Goal: Task Accomplishment & Management: Manage account settings

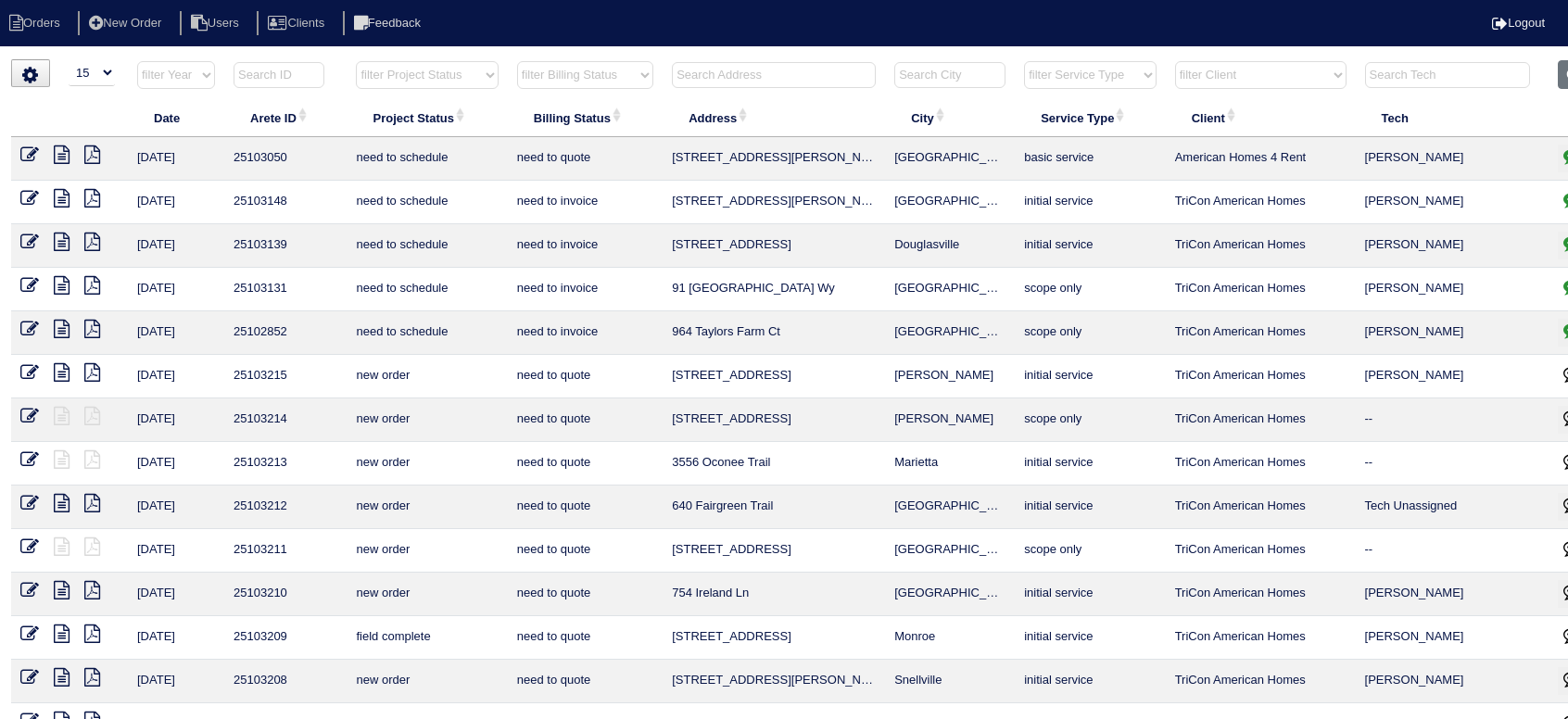
select select "15"
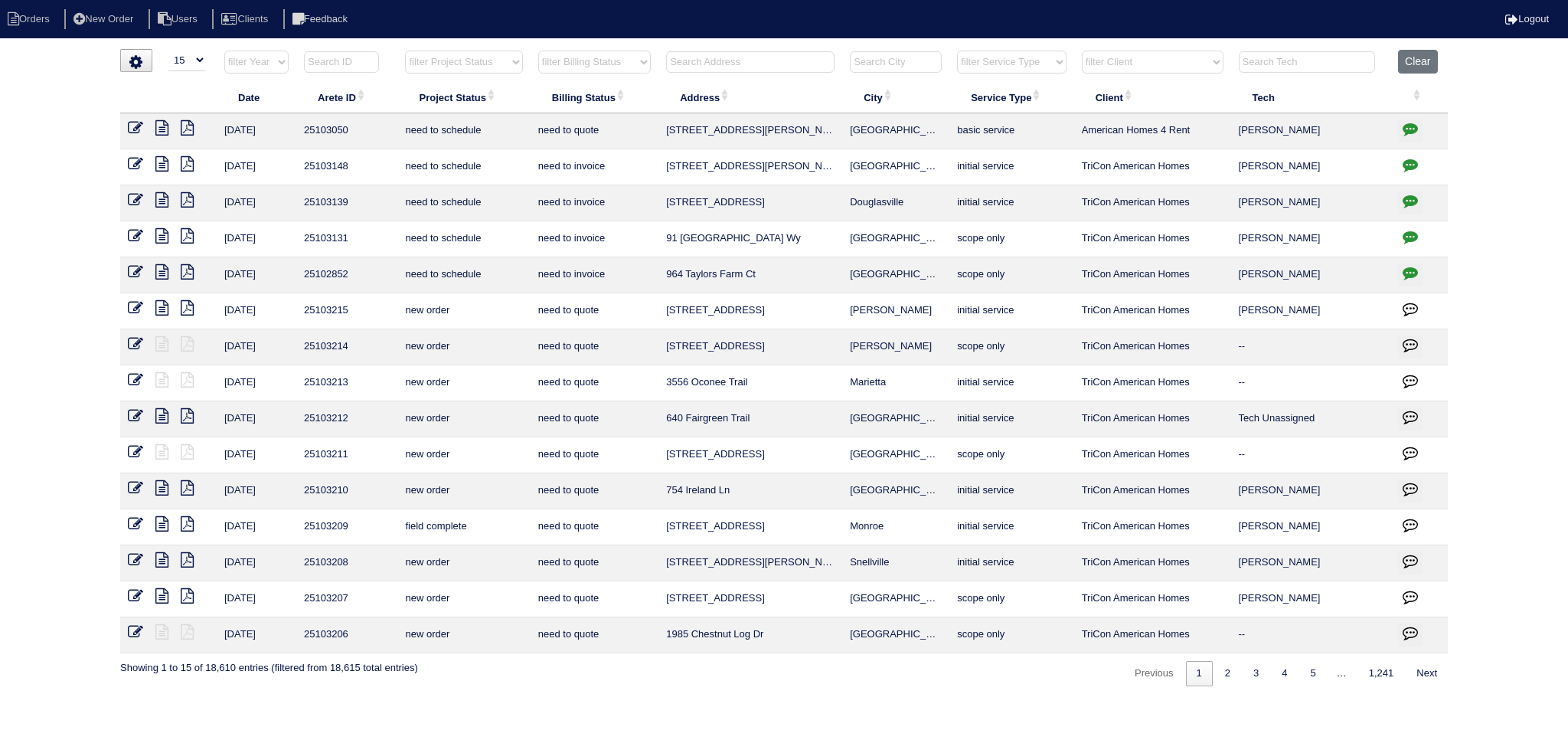
click at [741, 68] on input "text" at bounding box center [750, 62] width 168 height 22
click at [716, 64] on input "3394" at bounding box center [750, 62] width 168 height 22
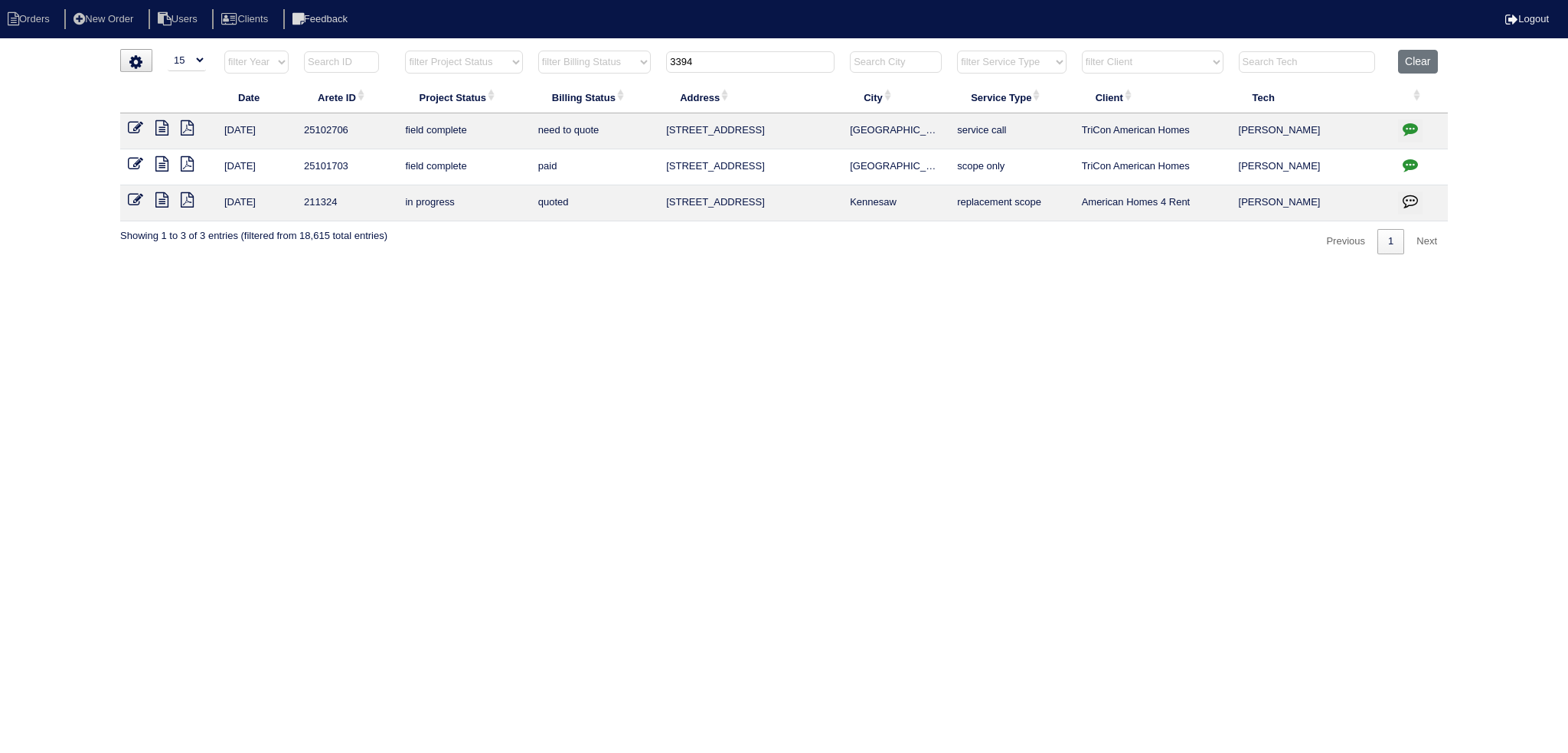
type input "3394"
click at [1295, 134] on icon "button" at bounding box center [1410, 129] width 16 height 16
type textarea "7/25/25 - electrican is needed to replace furnace breaker - will need to resche…"
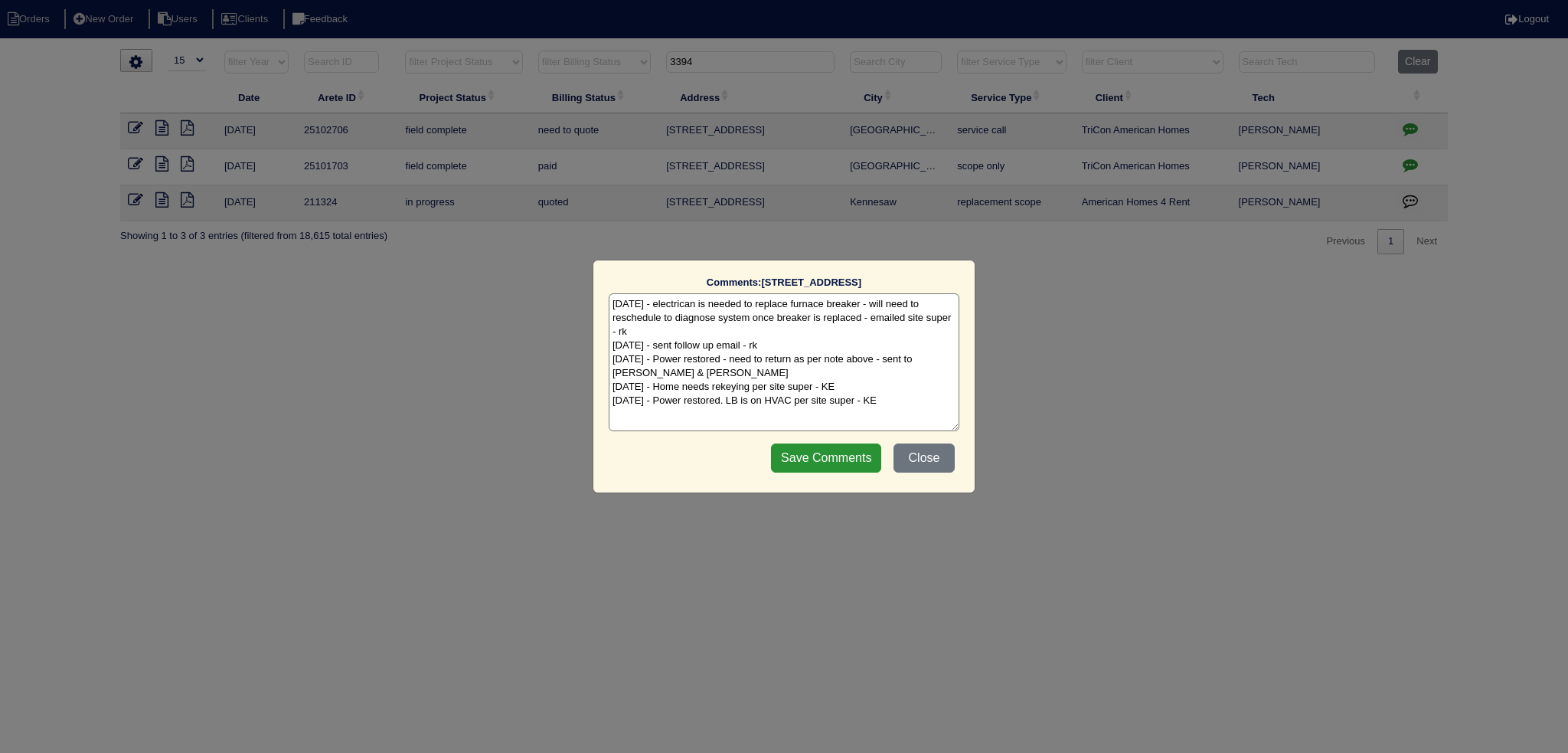
click at [1295, 133] on div "Comments: 3394 Kenland Rd SE The comments on file have changed since you starte…" at bounding box center [784, 376] width 1568 height 753
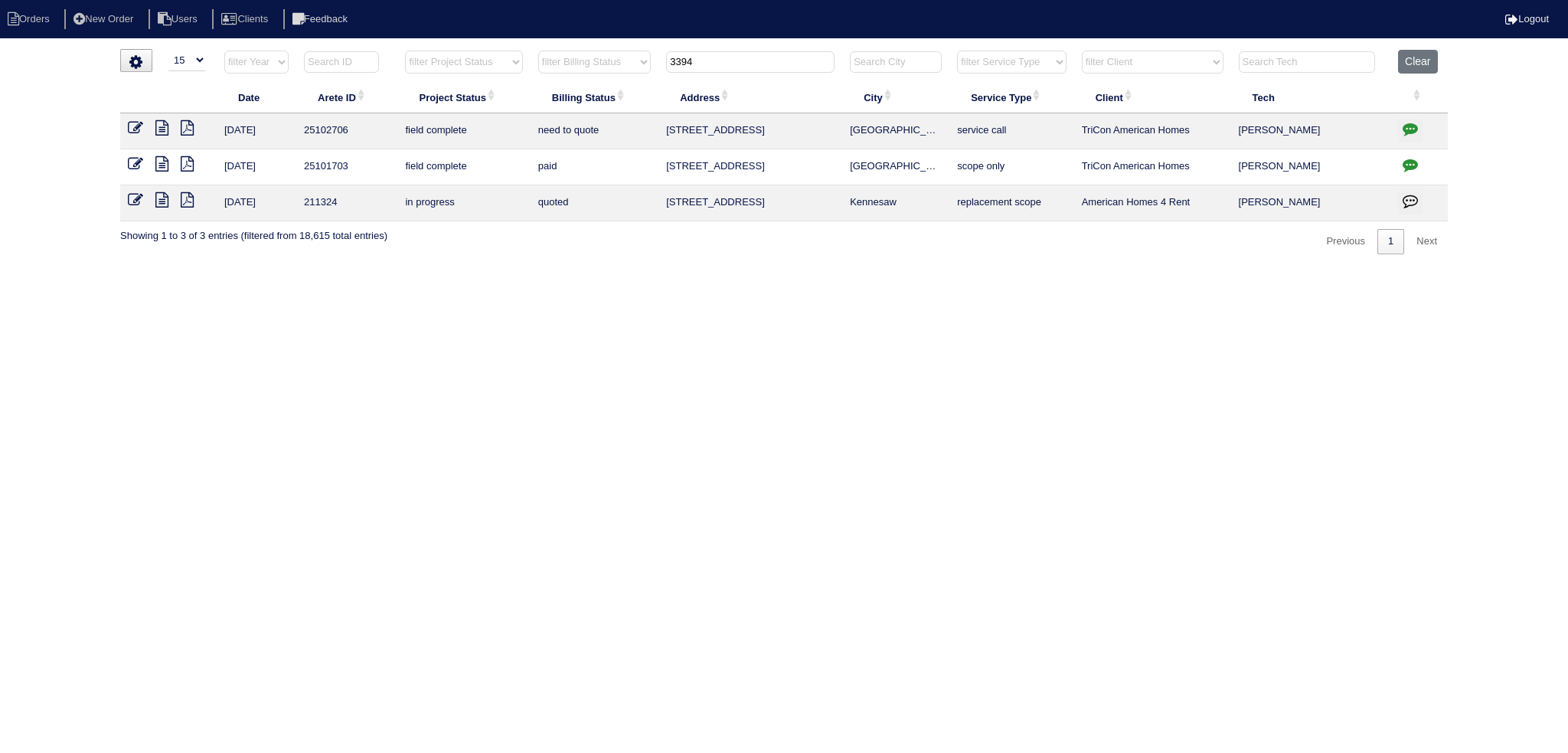
click at [131, 125] on icon at bounding box center [136, 128] width 16 height 16
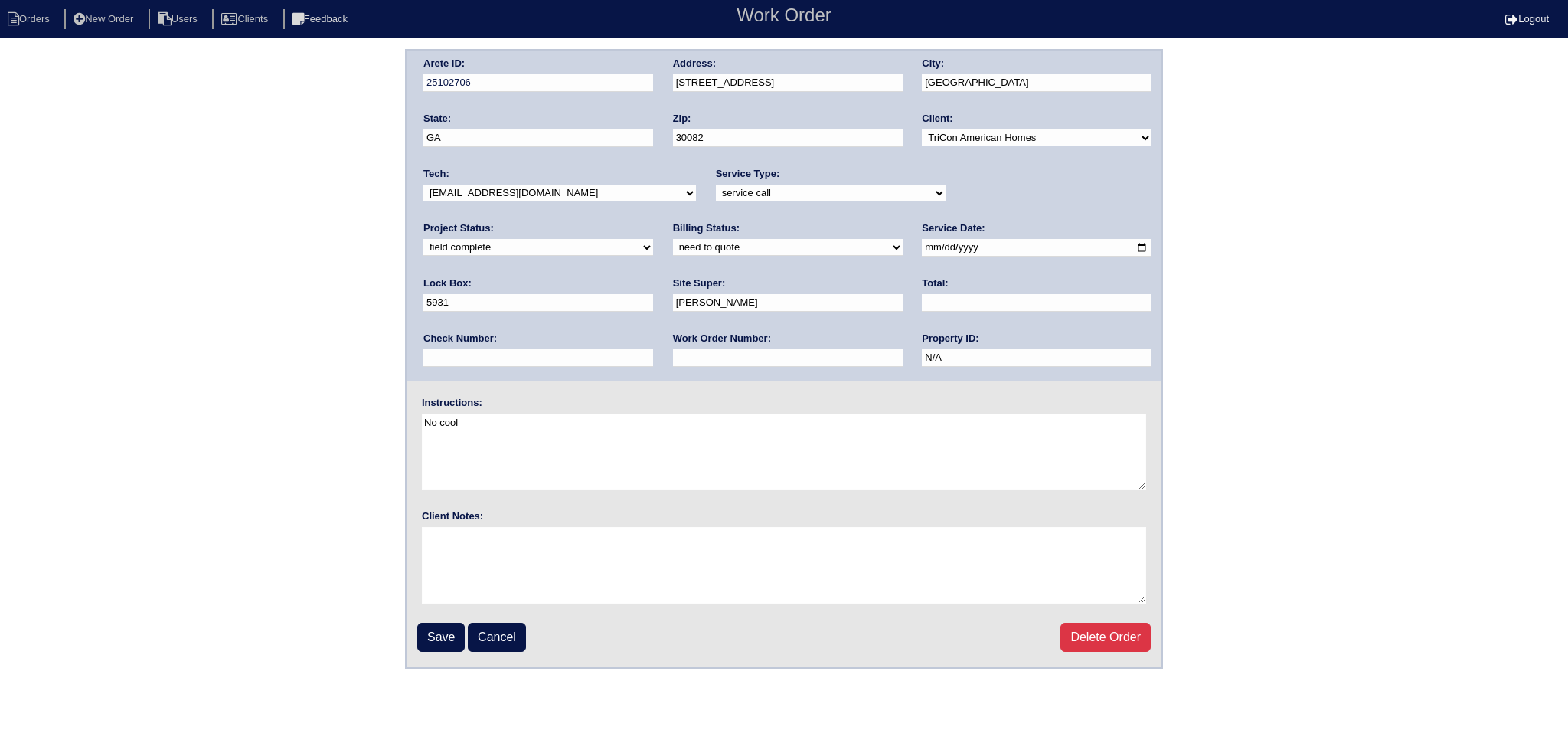
click at [653, 221] on div "Project Status: new order assigned in progress field complete need to schedule …" at bounding box center [539, 242] width 230 height 42
drag, startPoint x: 1008, startPoint y: 200, endPoint x: 997, endPoint y: 226, distance: 28.2
click at [653, 221] on div "Project Status: new order assigned in progress field complete need to schedule …" at bounding box center [539, 242] width 230 height 42
drag, startPoint x: 990, startPoint y: 189, endPoint x: 990, endPoint y: 198, distance: 9.0
click at [653, 239] on select "new order assigned in progress field complete need to schedule admin review arc…" at bounding box center [539, 248] width 230 height 17
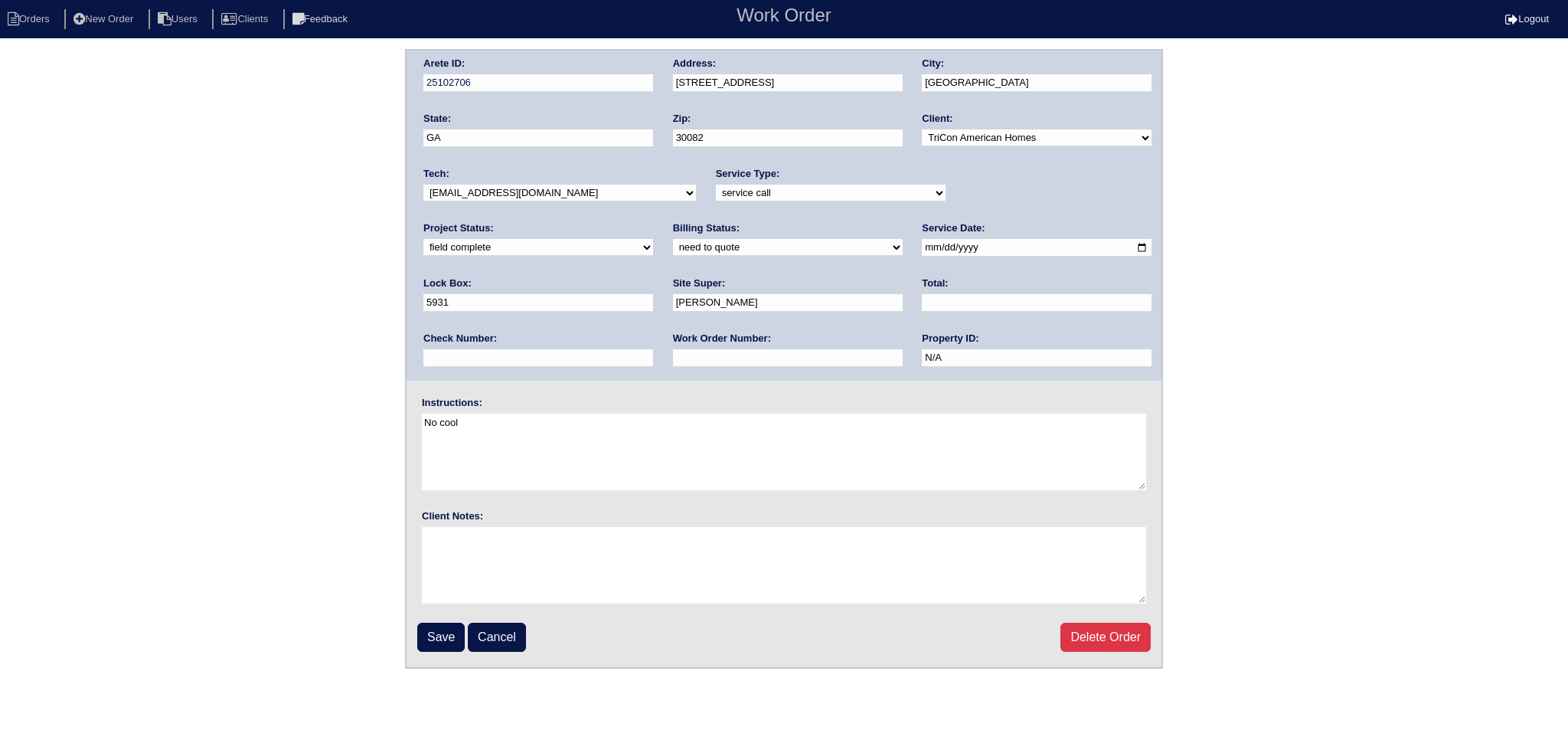
select select "assigned"
click at [653, 239] on select "new order assigned in progress field complete need to schedule admin review arc…" at bounding box center [539, 248] width 230 height 17
click at [588, 199] on select "-select- aretesmg+backup-tech@gmail.com benjohnholt88@gmail.com callisonhvac@ya…" at bounding box center [560, 193] width 272 height 17
select select "27"
click at [424, 185] on select "-select- aretesmg+backup-tech@gmail.com benjohnholt88@gmail.com callisonhvac@ya…" at bounding box center [560, 193] width 272 height 17
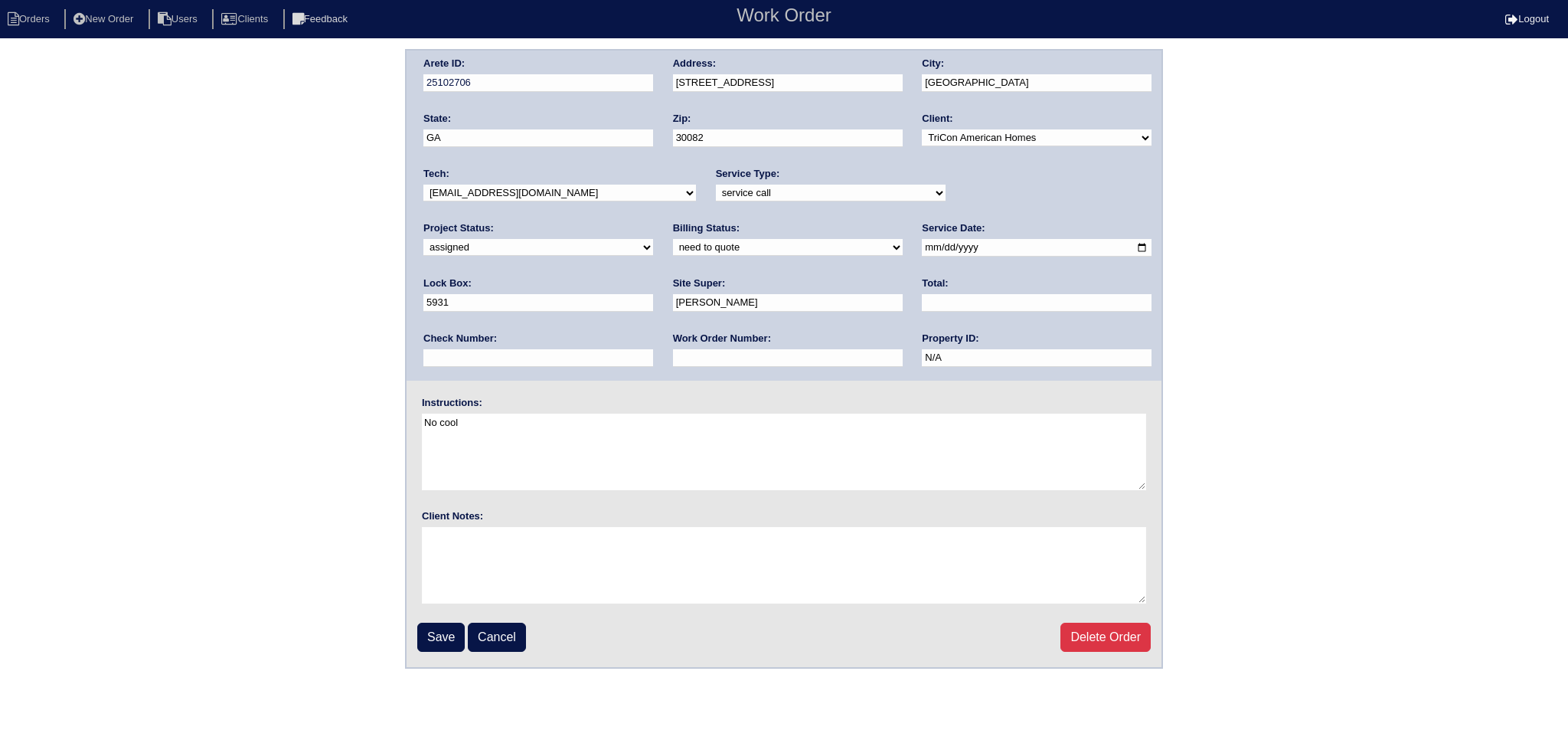
click at [922, 241] on input "2025-08-27" at bounding box center [1037, 248] width 230 height 18
type input "2025-09-03"
click at [431, 632] on input "Save" at bounding box center [441, 637] width 47 height 29
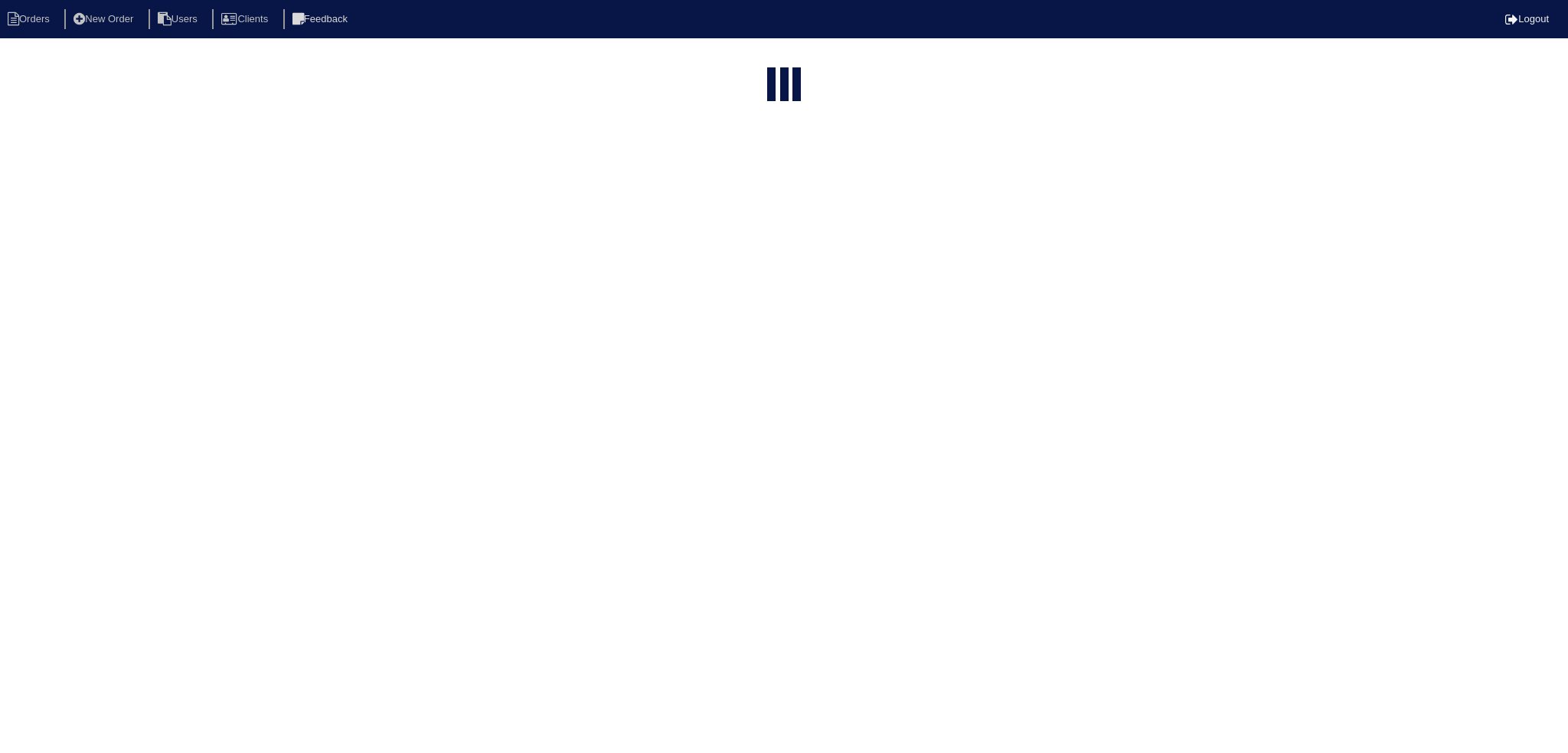
select select "15"
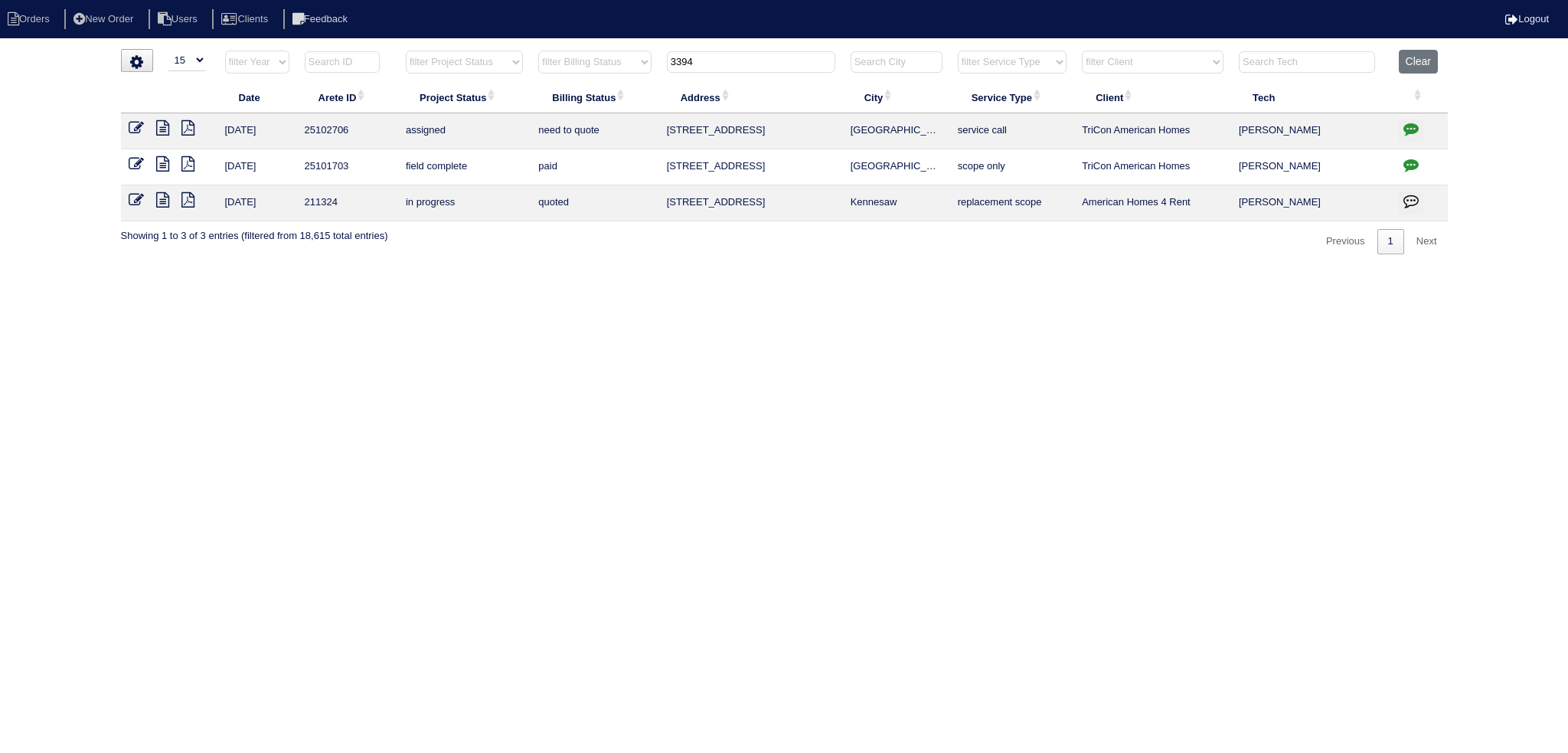
drag, startPoint x: 674, startPoint y: 69, endPoint x: 626, endPoint y: 81, distance: 49.5
click at [626, 81] on tr "filter Year -- Any Year -- 2025 2024 2023 2022 2021 2020 2019 filter Project St…" at bounding box center [785, 65] width 1327 height 31
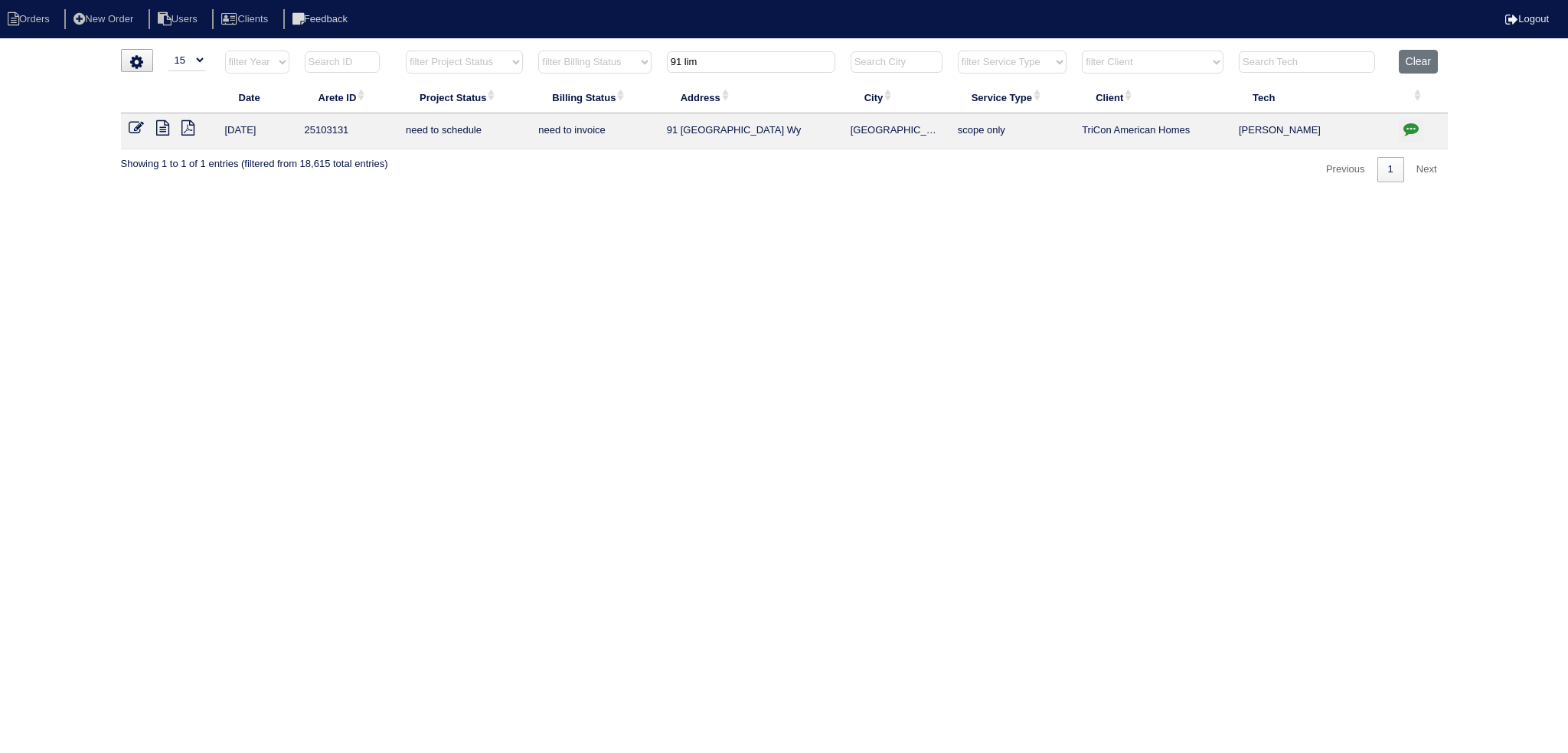
type input "91 lim"
click at [136, 125] on icon at bounding box center [137, 128] width 16 height 16
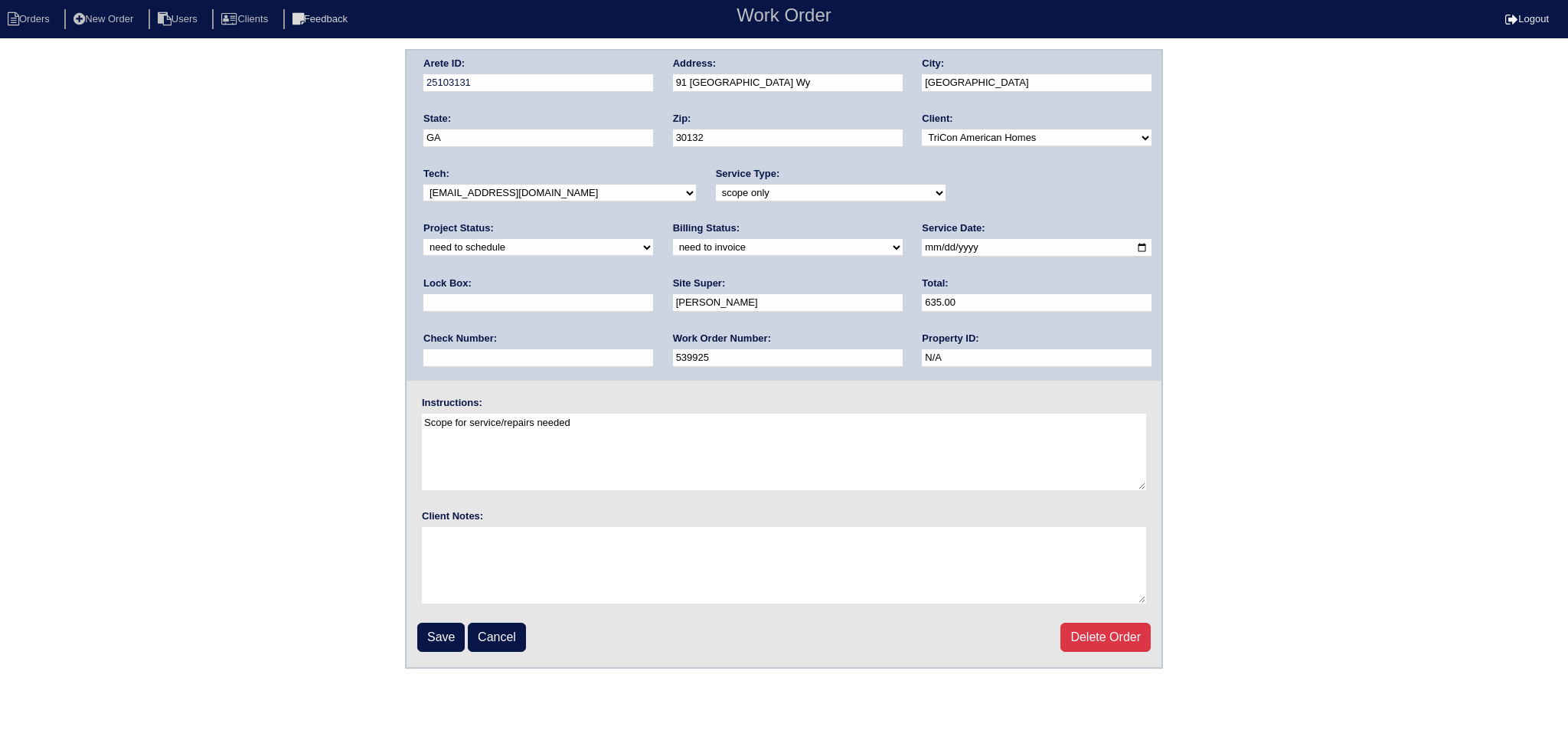
click at [536, 188] on select "-select- [EMAIL_ADDRESS][DOMAIN_NAME] [EMAIL_ADDRESS][DOMAIN_NAME] [EMAIL_ADDRE…" at bounding box center [560, 193] width 272 height 17
select select "36"
click at [424, 185] on select "-select- [EMAIL_ADDRESS][DOMAIN_NAME] [EMAIL_ADDRESS][DOMAIN_NAME] [EMAIL_ADDRE…" at bounding box center [560, 193] width 272 height 17
drag, startPoint x: 957, startPoint y: 186, endPoint x: 968, endPoint y: 198, distance: 16.3
click at [653, 239] on select "new order assigned in progress field complete need to schedule admin review arc…" at bounding box center [539, 248] width 230 height 17
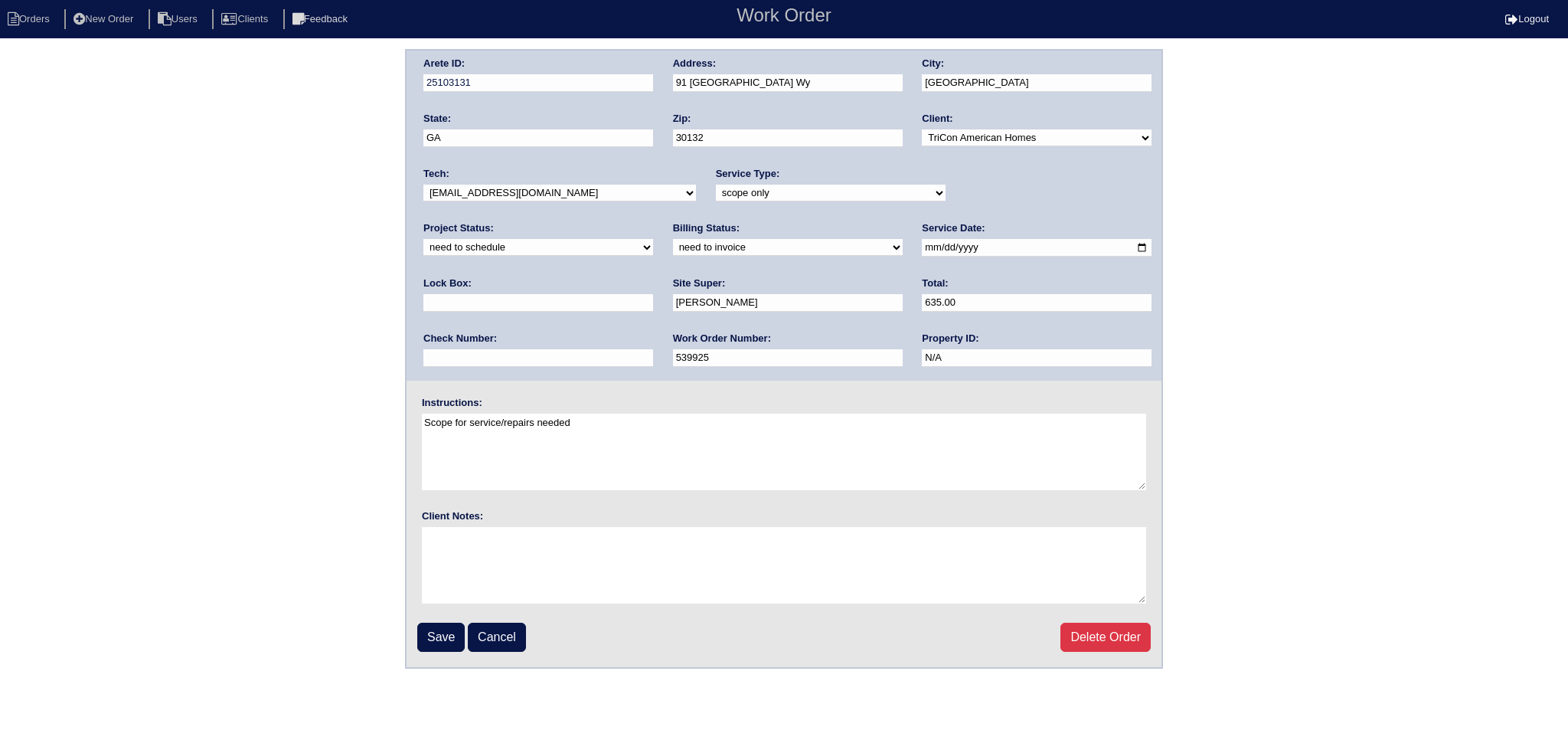
select select "assigned"
click at [653, 239] on select "new order assigned in progress field complete need to schedule admin review arc…" at bounding box center [539, 248] width 230 height 17
click at [922, 245] on input "[DATE]" at bounding box center [1037, 248] width 230 height 18
click at [440, 637] on input "Save" at bounding box center [441, 637] width 47 height 29
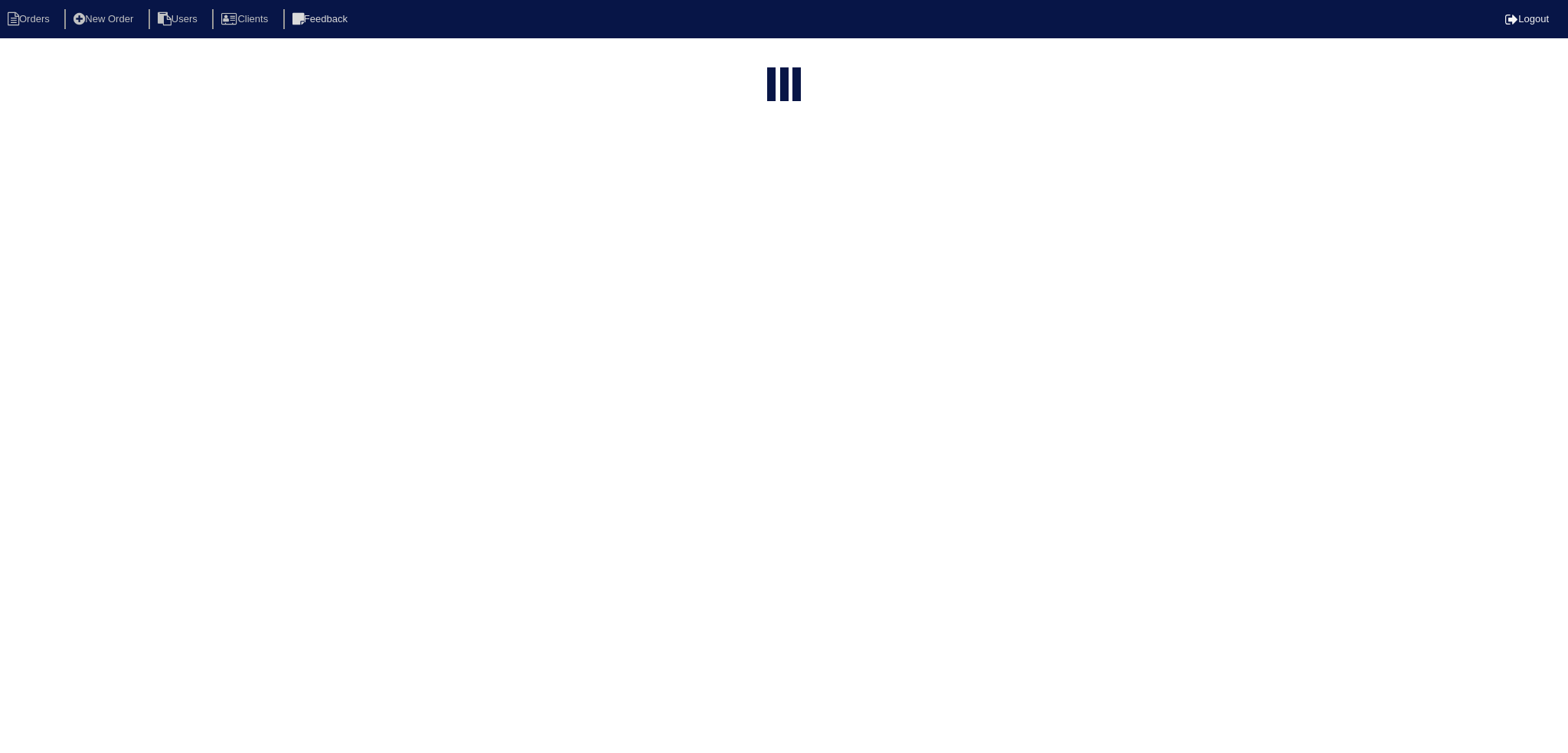
select select "15"
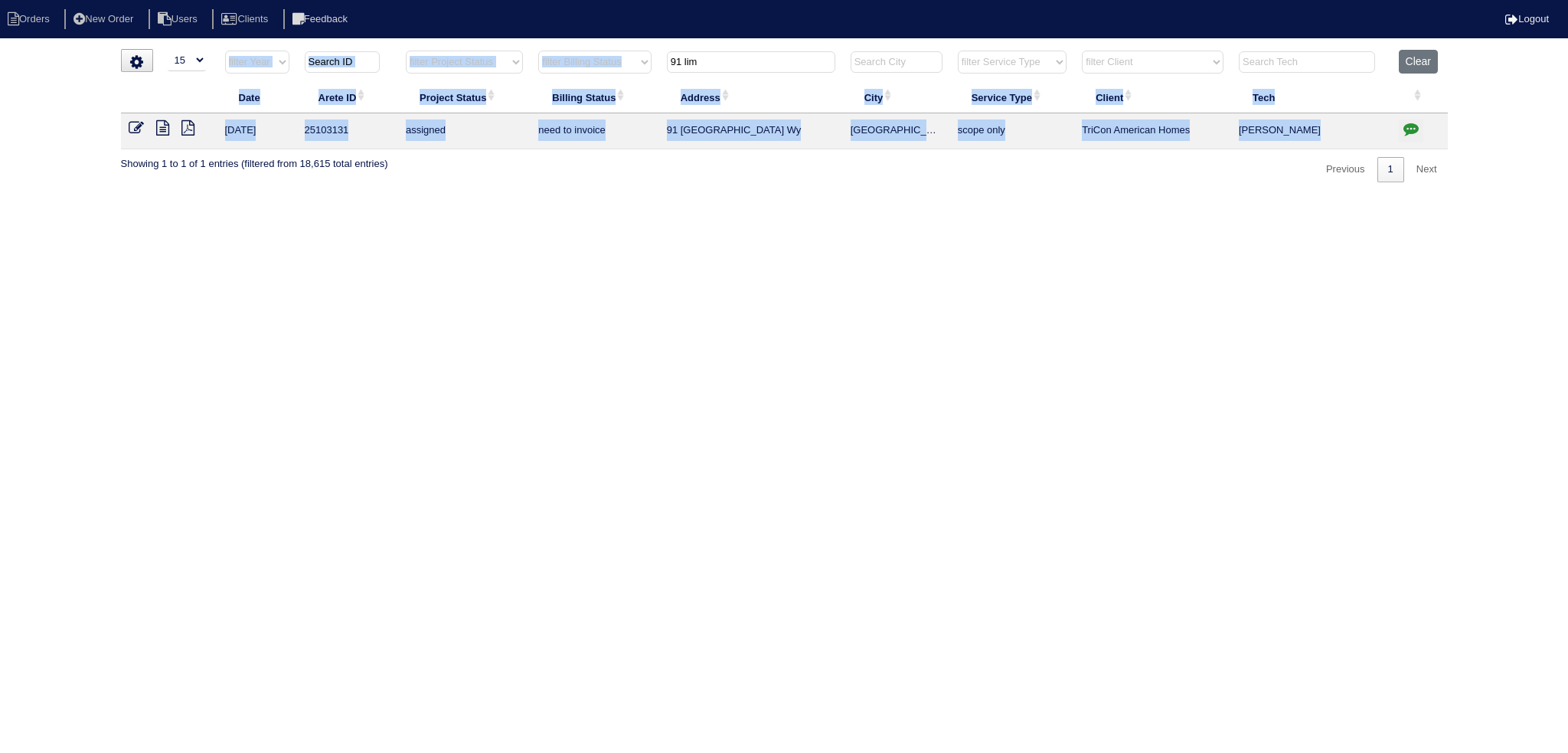
drag, startPoint x: 759, startPoint y: 43, endPoint x: 755, endPoint y: 68, distance: 25.3
click at [757, 64] on html "Orders New Order Users Clients Feedback Logout Orders New Order Users Clients M…" at bounding box center [784, 99] width 1568 height 198
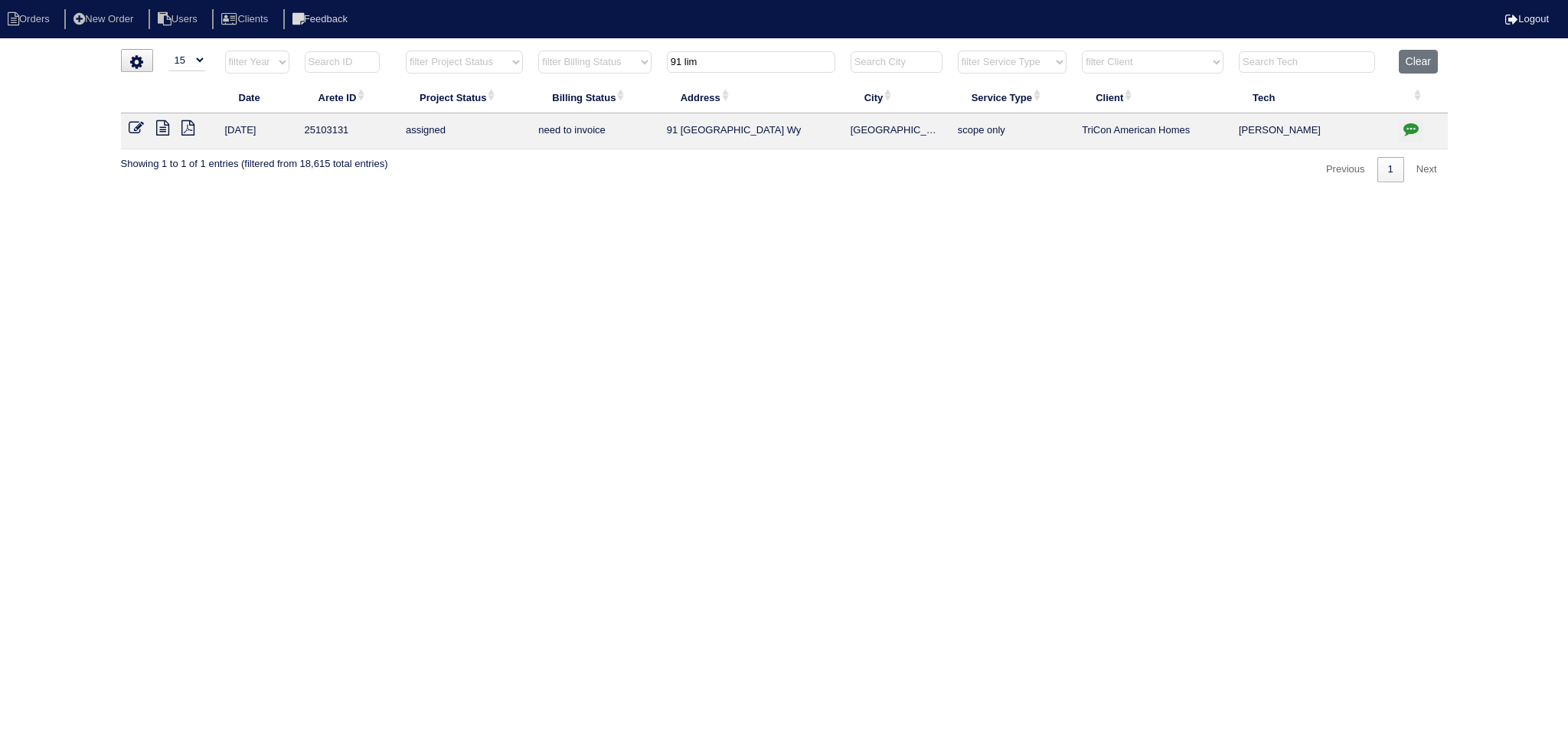
drag, startPoint x: 755, startPoint y: 68, endPoint x: 631, endPoint y: 68, distance: 124.0
click at [631, 68] on tr "filter Year -- Any Year -- 2025 2024 2023 2022 2021 2020 2019 filter Project St…" at bounding box center [785, 65] width 1327 height 31
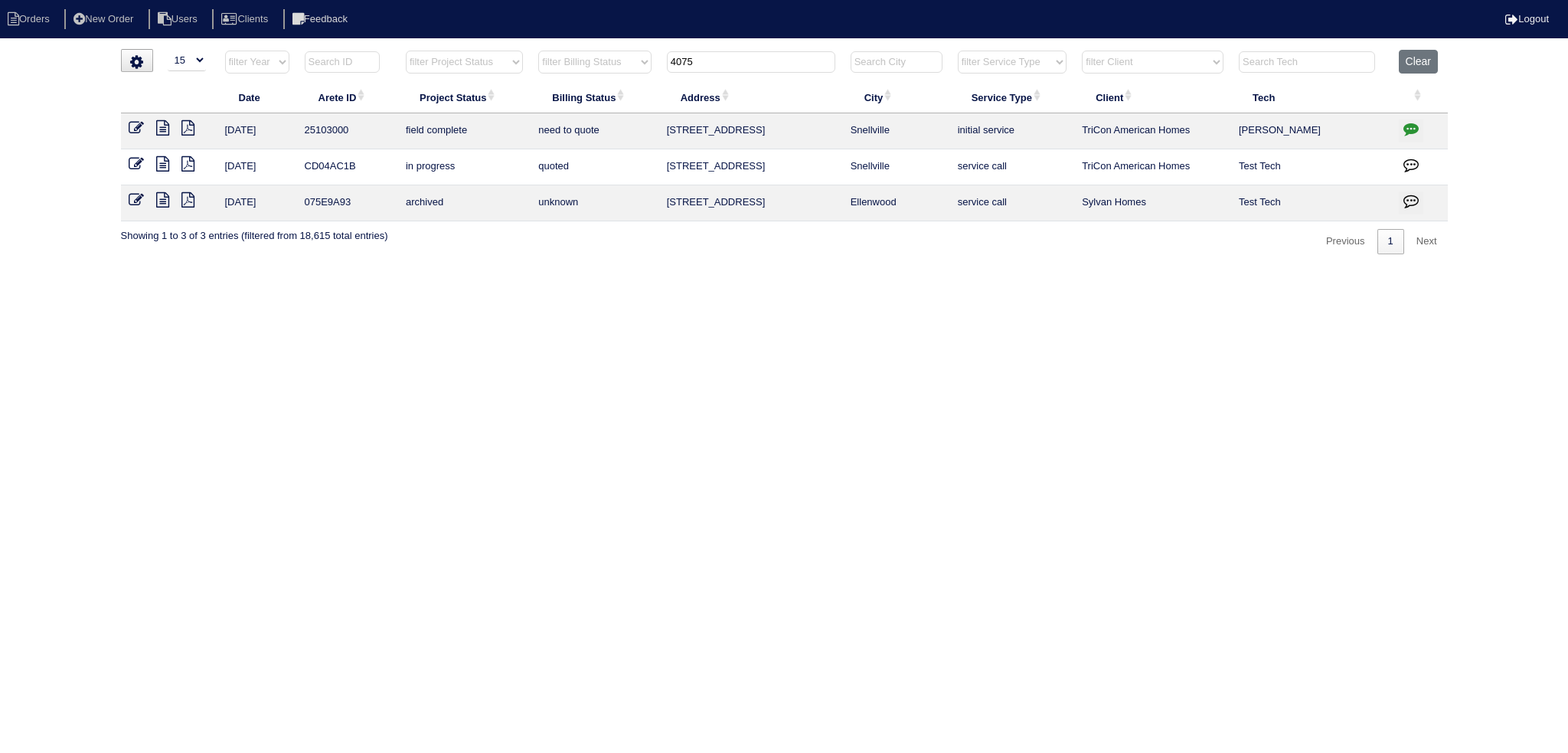
type input "4075"
click at [136, 131] on icon at bounding box center [137, 128] width 16 height 16
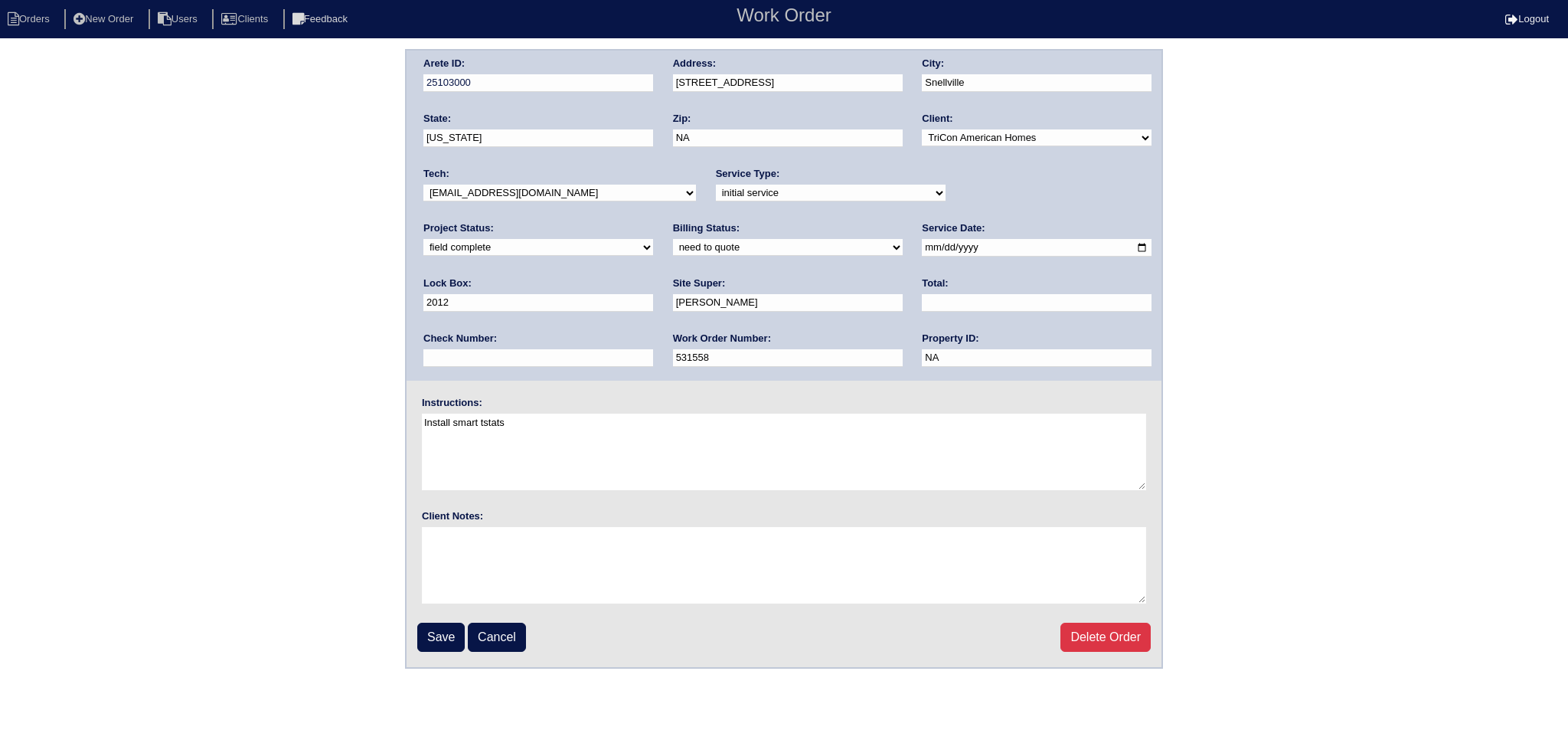
drag, startPoint x: 1032, startPoint y: 189, endPoint x: 1026, endPoint y: 198, distance: 10.8
click at [653, 239] on select "new order assigned in progress field complete need to schedule admin review arc…" at bounding box center [539, 248] width 230 height 17
select select "assigned"
click at [653, 239] on select "new order assigned in progress field complete need to schedule admin review arc…" at bounding box center [539, 248] width 230 height 17
click at [559, 193] on select "-select- [EMAIL_ADDRESS][DOMAIN_NAME] [EMAIL_ADDRESS][DOMAIN_NAME] [EMAIL_ADDRE…" at bounding box center [560, 193] width 272 height 17
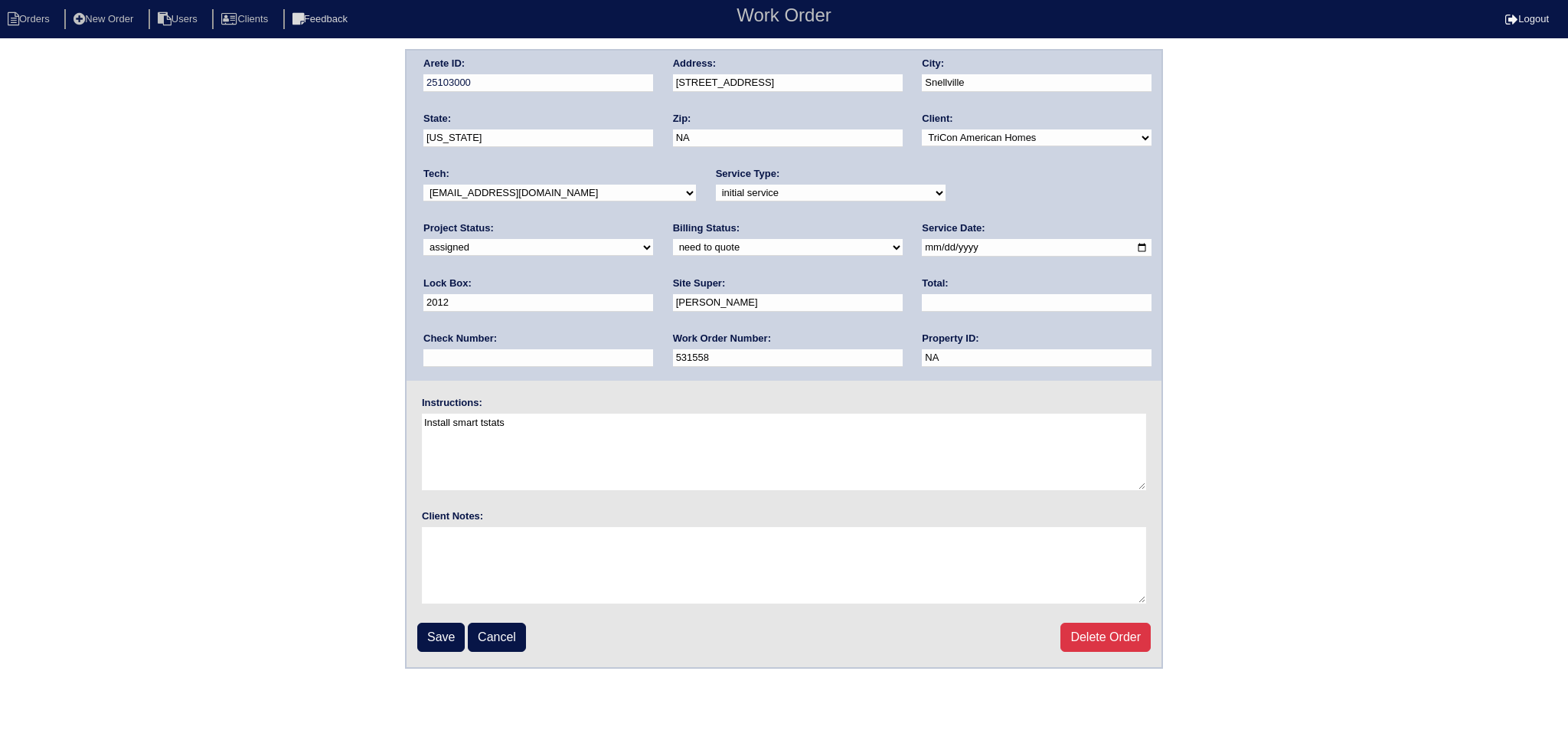
click at [922, 245] on input "2025-08-19" at bounding box center [1037, 248] width 230 height 18
type input "[DATE]"
click at [416, 631] on fieldset "Arete ID: 25103000 Address: 4075 Waters End Lane City: Snellville State: Georgi…" at bounding box center [784, 359] width 755 height 616
click at [428, 636] on input "Save" at bounding box center [441, 637] width 47 height 29
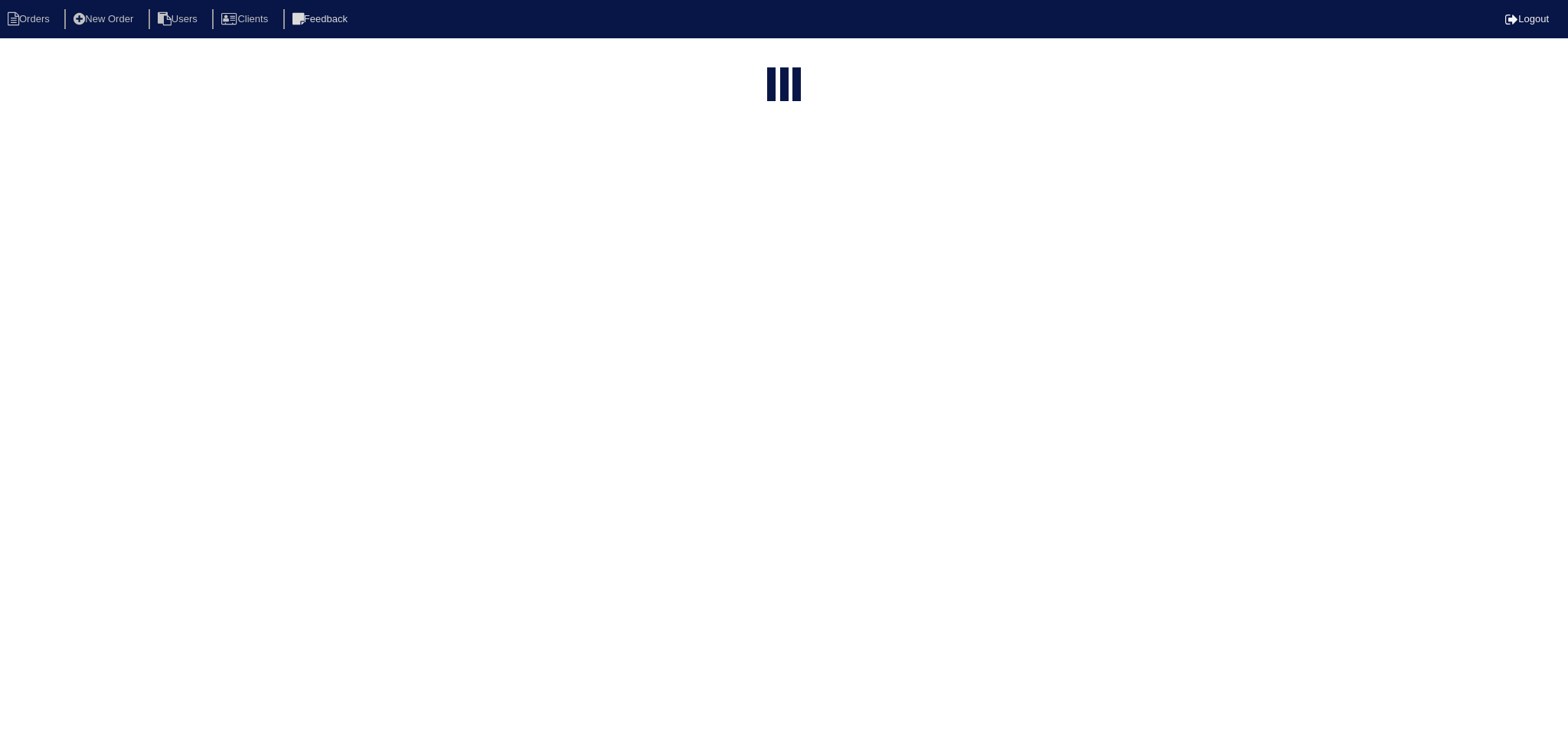
select select "15"
type input "4075"
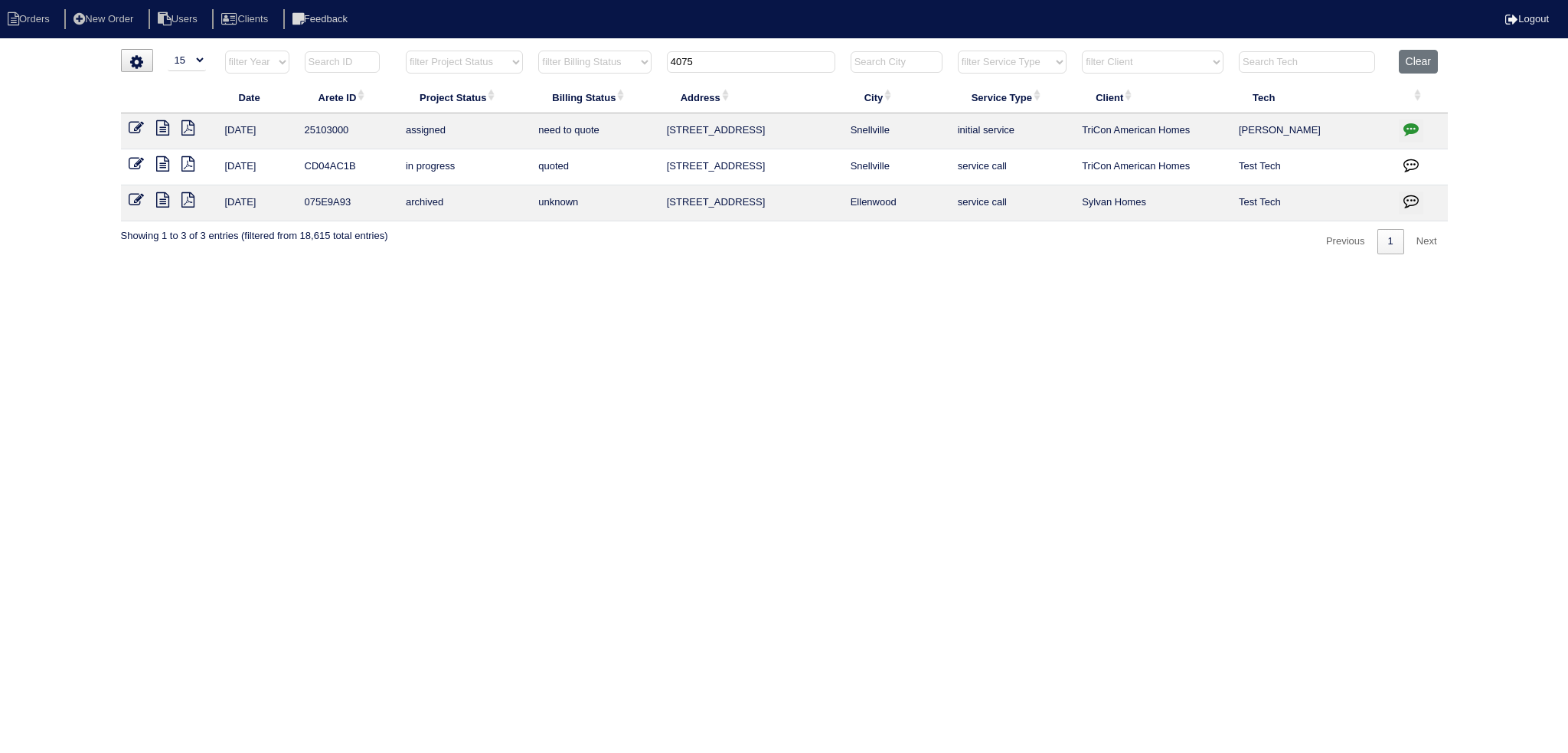
click at [775, 60] on input "4075" at bounding box center [751, 62] width 168 height 22
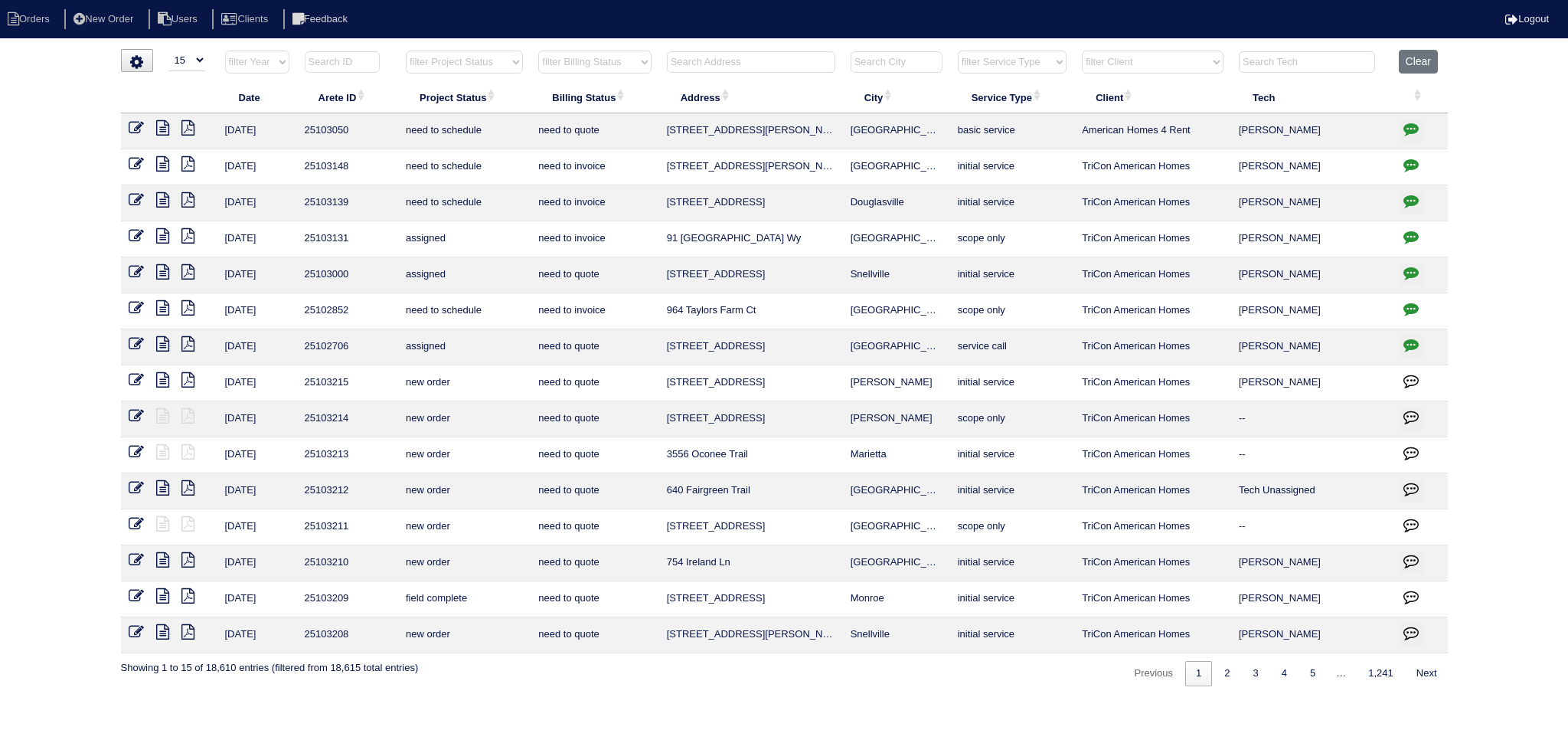
click at [791, 67] on input "text" at bounding box center [751, 62] width 168 height 22
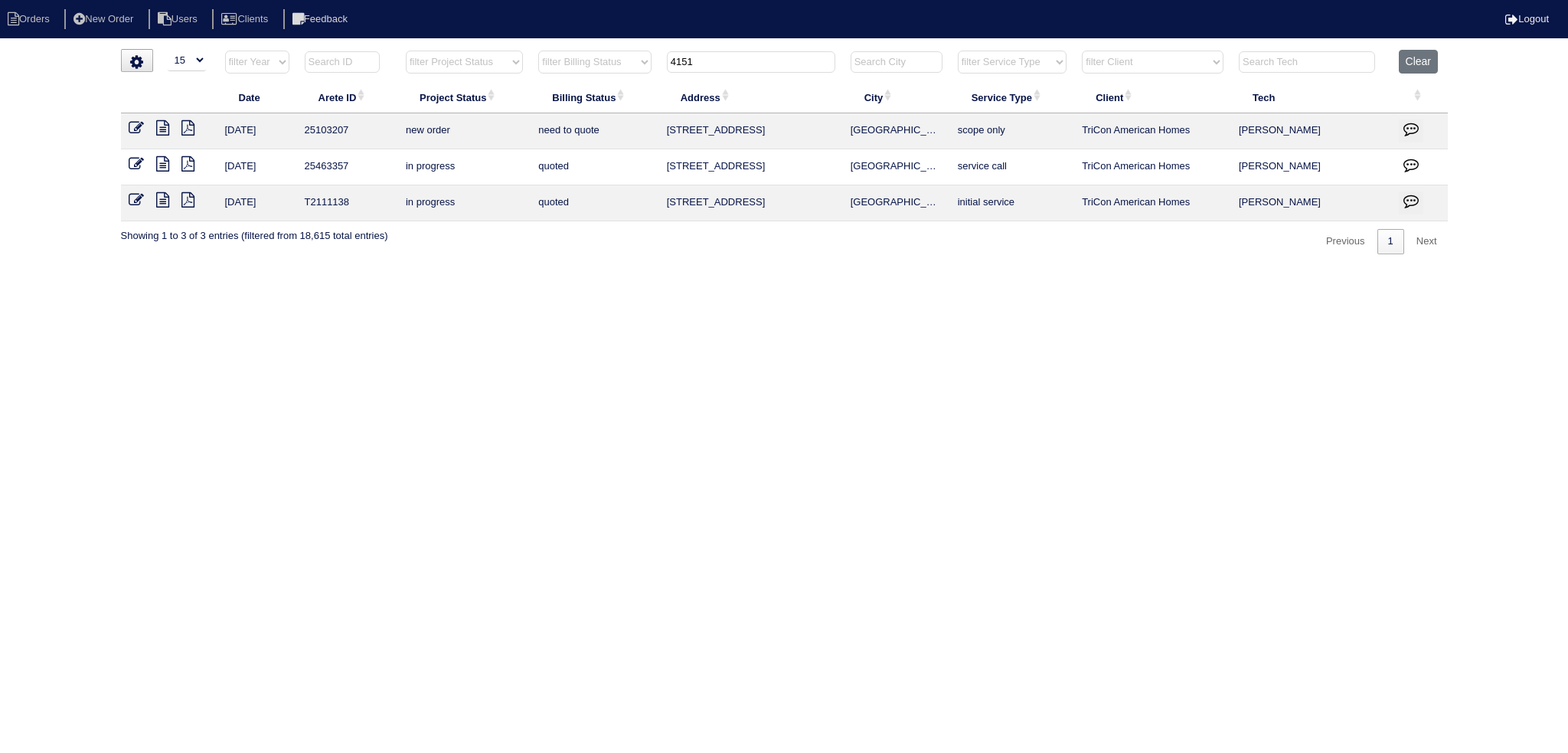
type input "4151"
click at [137, 131] on icon at bounding box center [137, 128] width 16 height 16
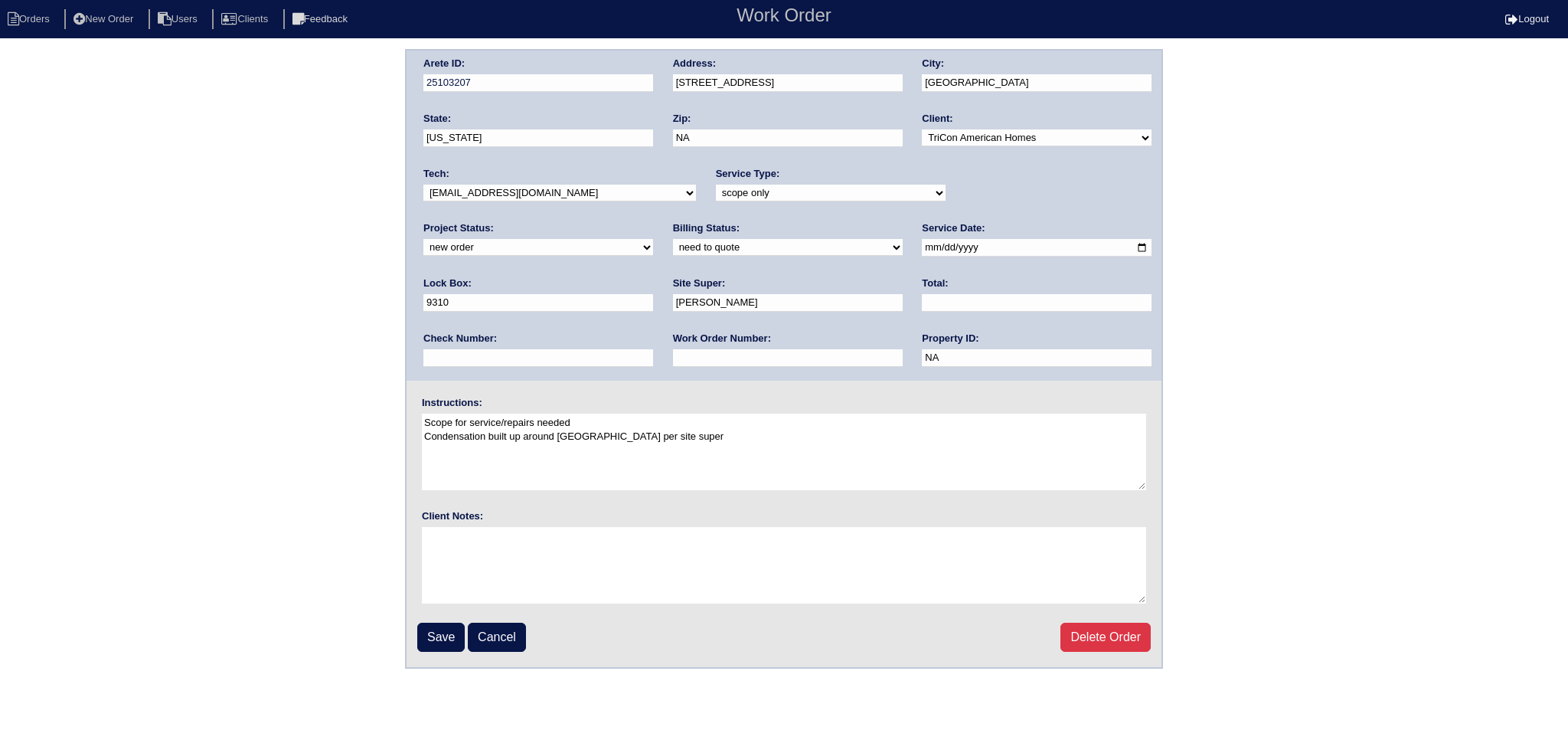
click at [653, 239] on select "new order assigned in progress field complete need to schedule admin review arc…" at bounding box center [539, 248] width 230 height 17
select select "assigned"
click at [653, 239] on select "new order assigned in progress field complete need to schedule admin review arc…" at bounding box center [539, 248] width 230 height 17
click at [922, 245] on input "2025-09-02" at bounding box center [1037, 248] width 230 height 18
type input "2025-09-03"
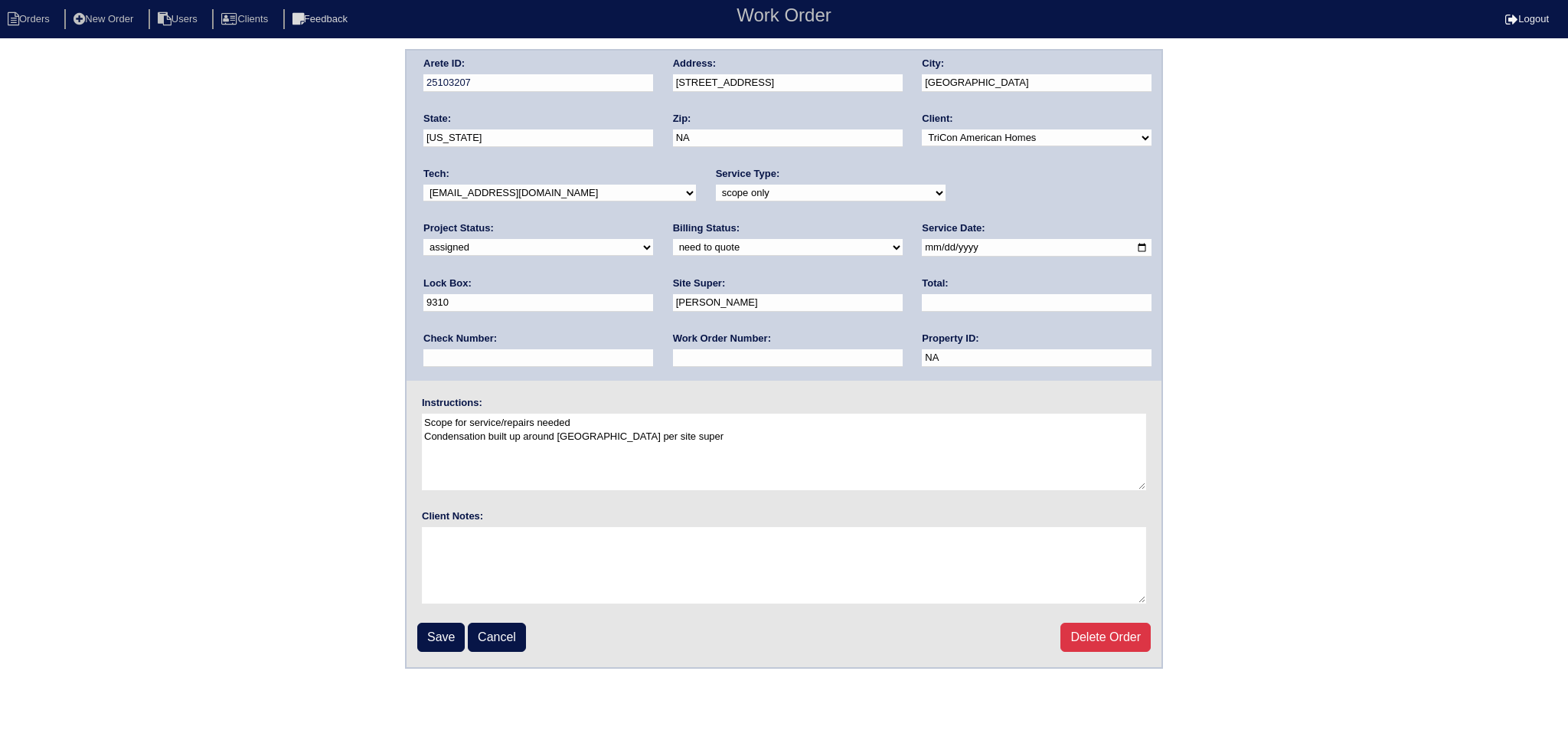
click at [571, 191] on select "-select- aretesmg+backup-tech@gmail.com benjohnholt88@gmail.com callisonhvac@ya…" at bounding box center [560, 193] width 272 height 17
select select "151"
click at [424, 185] on select "-select- aretesmg+backup-tech@gmail.com benjohnholt88@gmail.com callisonhvac@ya…" at bounding box center [560, 193] width 272 height 17
click at [442, 640] on input "Save" at bounding box center [441, 637] width 47 height 29
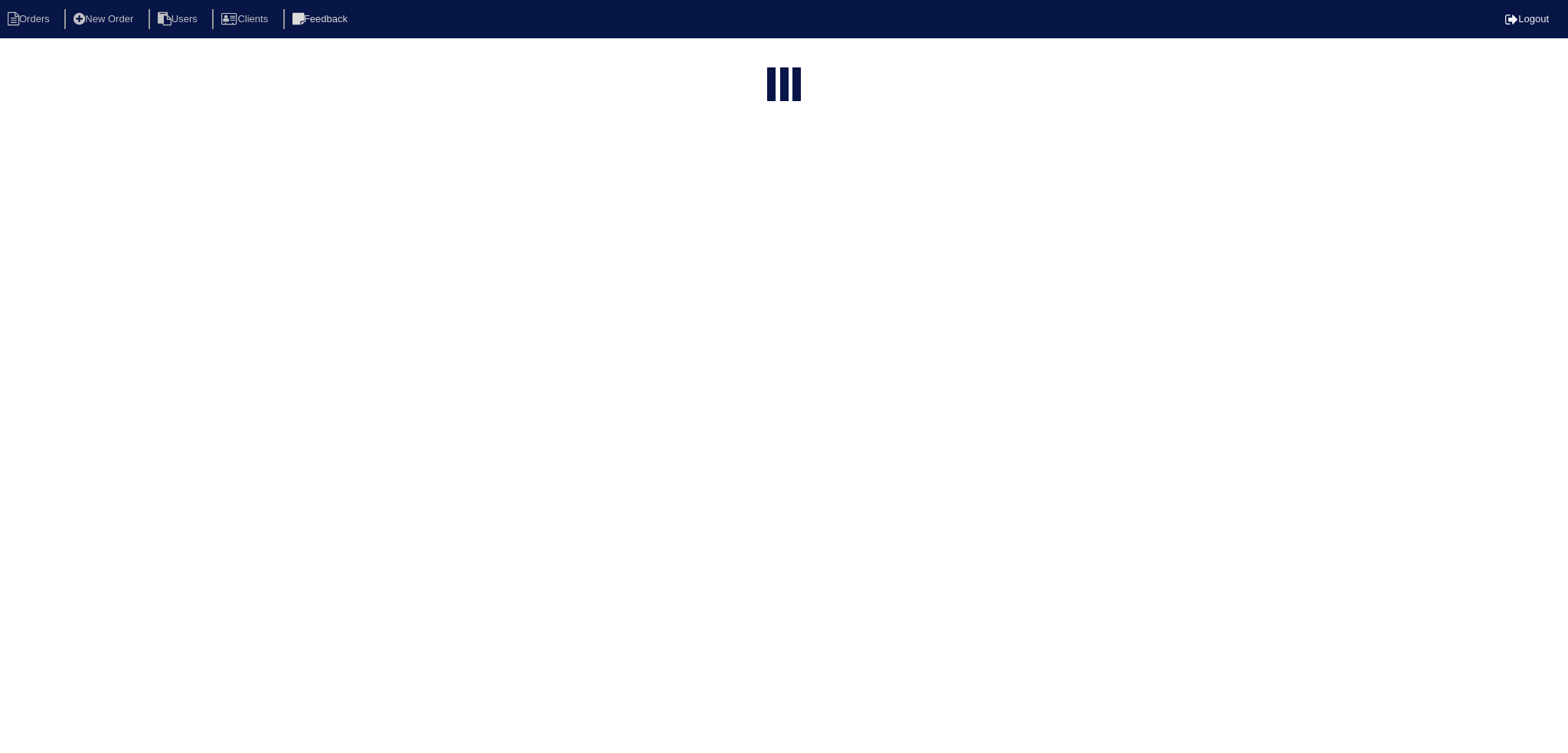
select select "15"
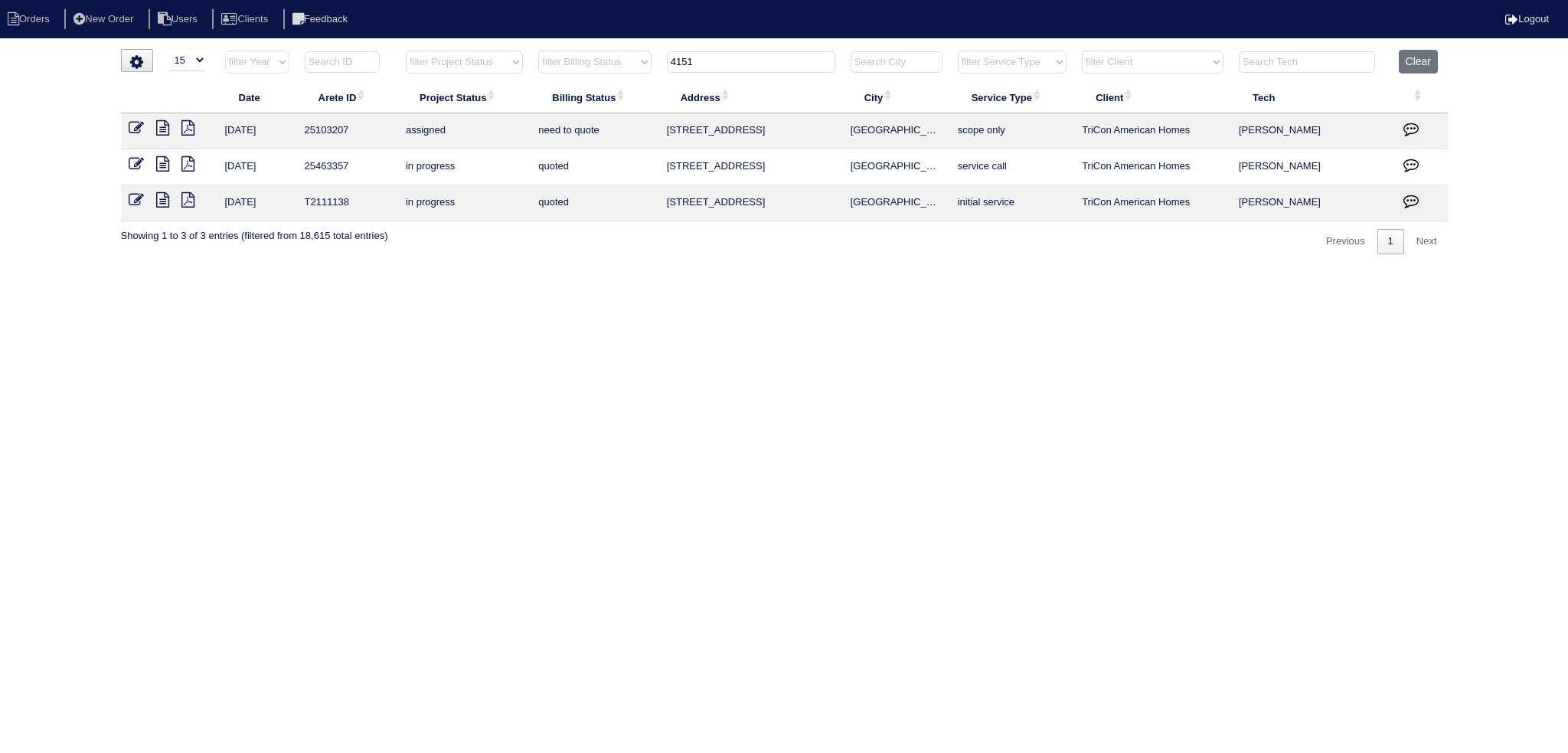
click at [727, 61] on input "4151" at bounding box center [751, 62] width 168 height 22
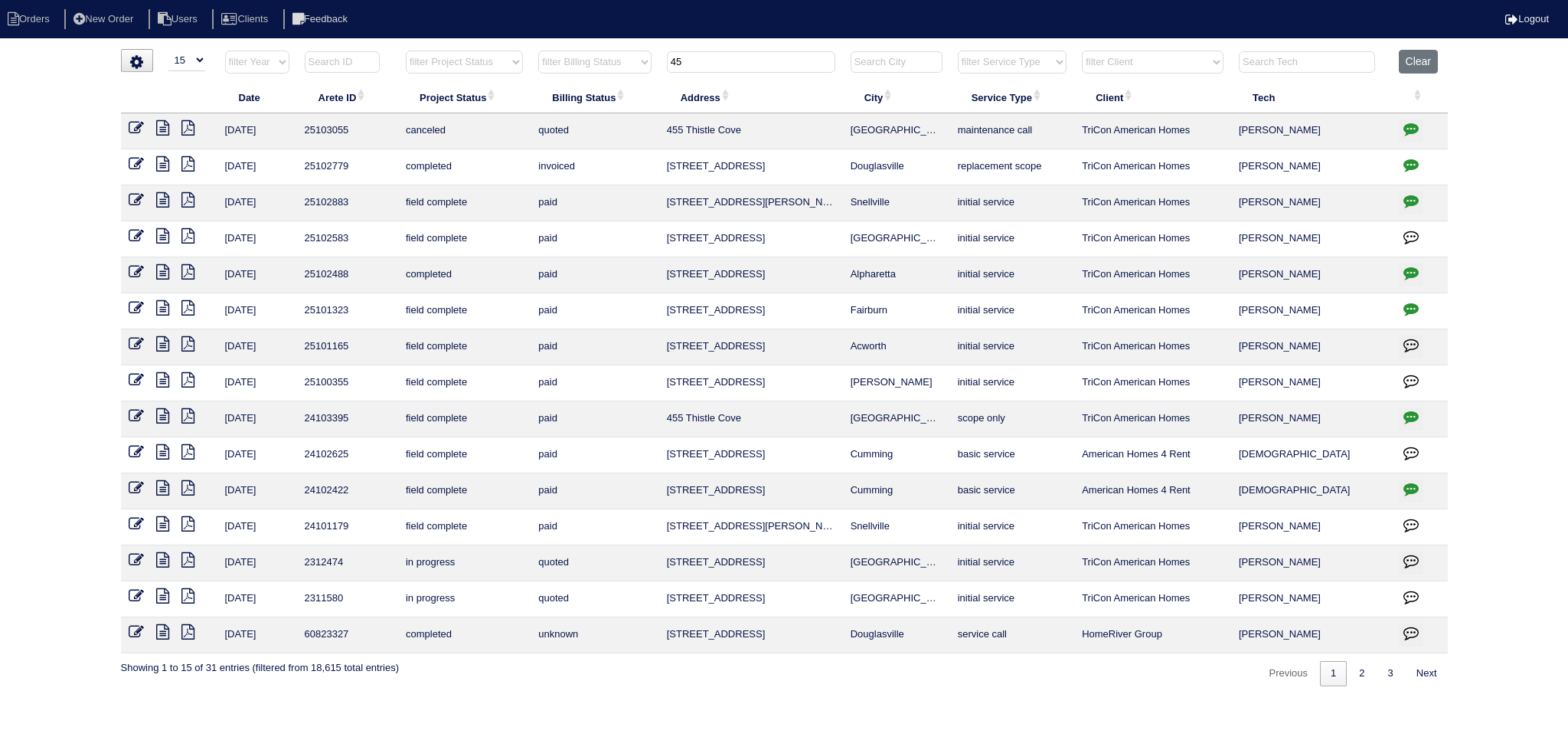
type input "4"
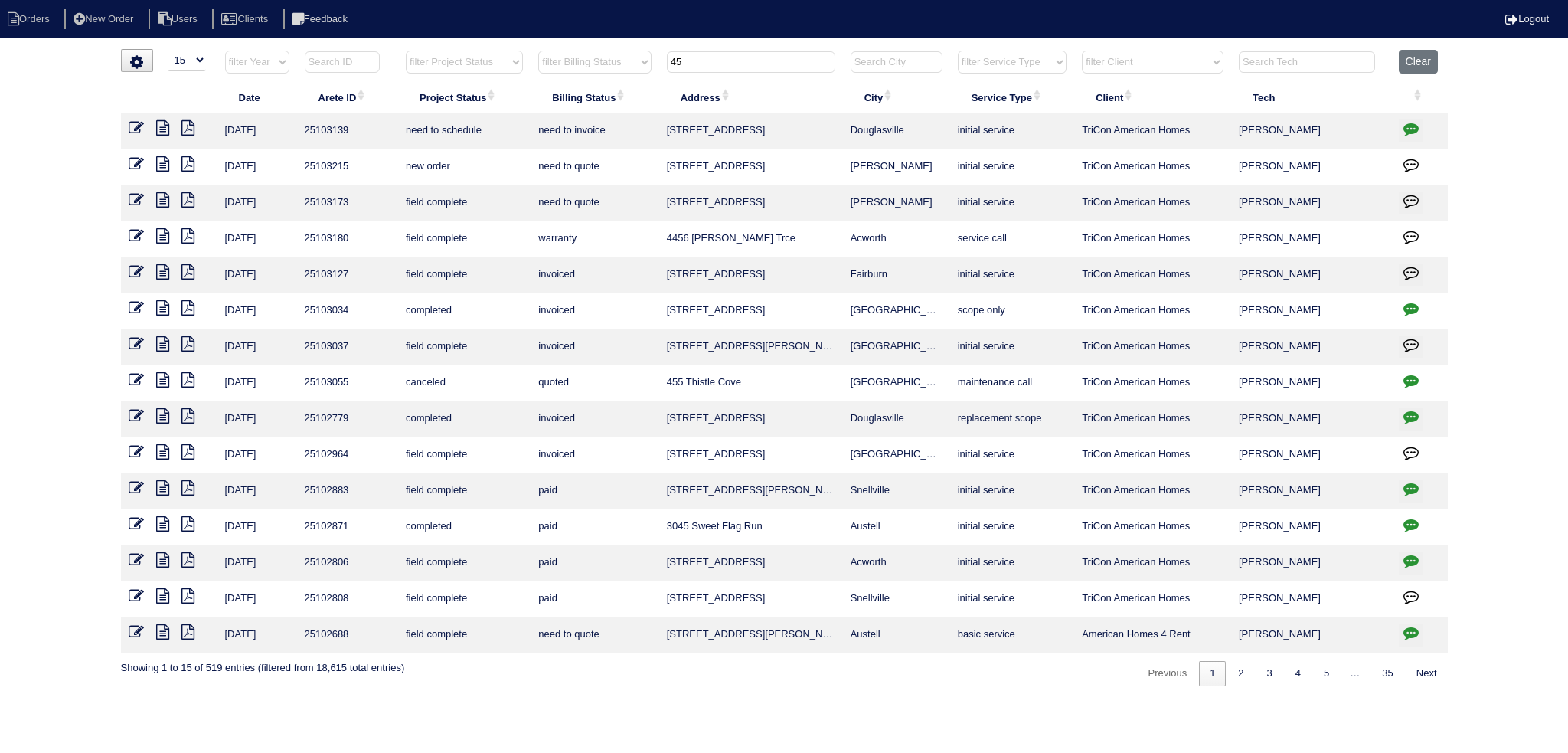
type input "45"
click at [137, 161] on icon at bounding box center [137, 164] width 16 height 16
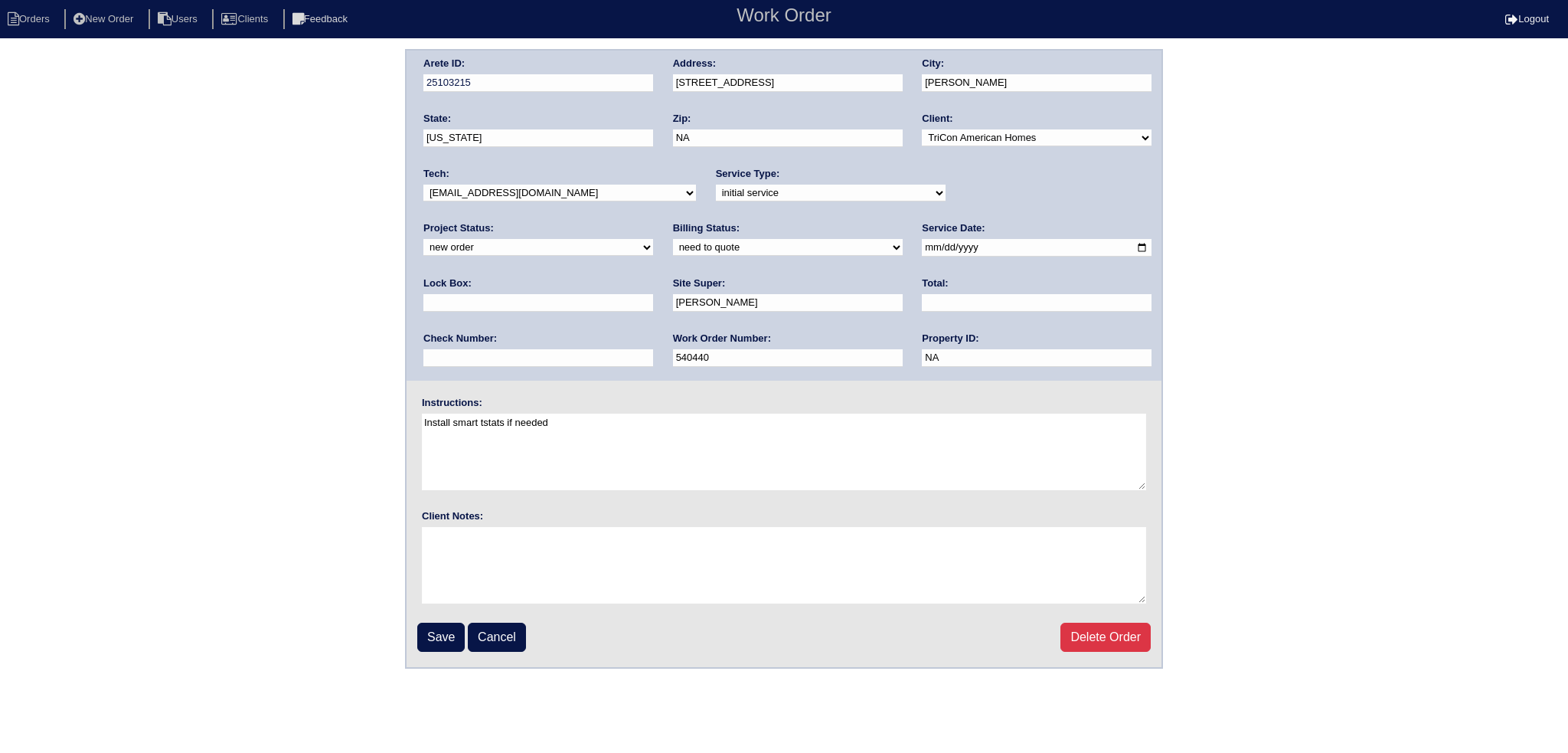
click at [515, 193] on select "-select- aretesmg+backup-tech@gmail.com benjohnholt88@gmail.com callisonhvac@ya…" at bounding box center [560, 193] width 272 height 17
select select "151"
click at [424, 185] on select "-select- aretesmg+backup-tech@gmail.com benjohnholt88@gmail.com callisonhvac@ya…" at bounding box center [560, 193] width 272 height 17
click at [653, 239] on select "new order assigned in progress field complete need to schedule admin review arc…" at bounding box center [539, 248] width 230 height 17
select select "assigned"
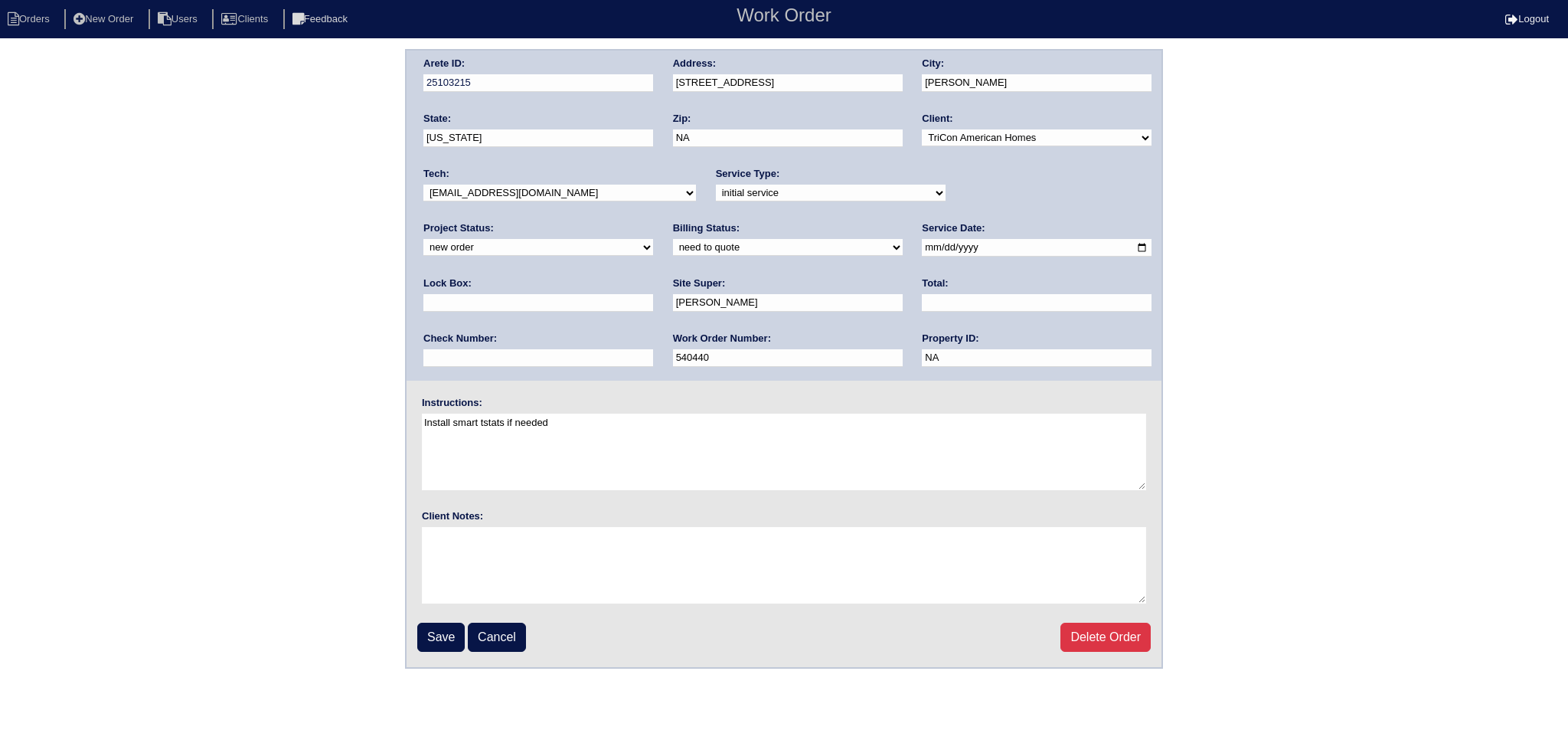
click at [653, 239] on select "new order assigned in progress field complete need to schedule admin review arc…" at bounding box center [539, 248] width 230 height 17
click at [922, 246] on input "2025-09-02" at bounding box center [1037, 248] width 230 height 18
click at [922, 248] on input "2025-09-02" at bounding box center [1037, 248] width 230 height 18
type input "2025-09-03"
click at [431, 644] on input "Save" at bounding box center [441, 637] width 47 height 29
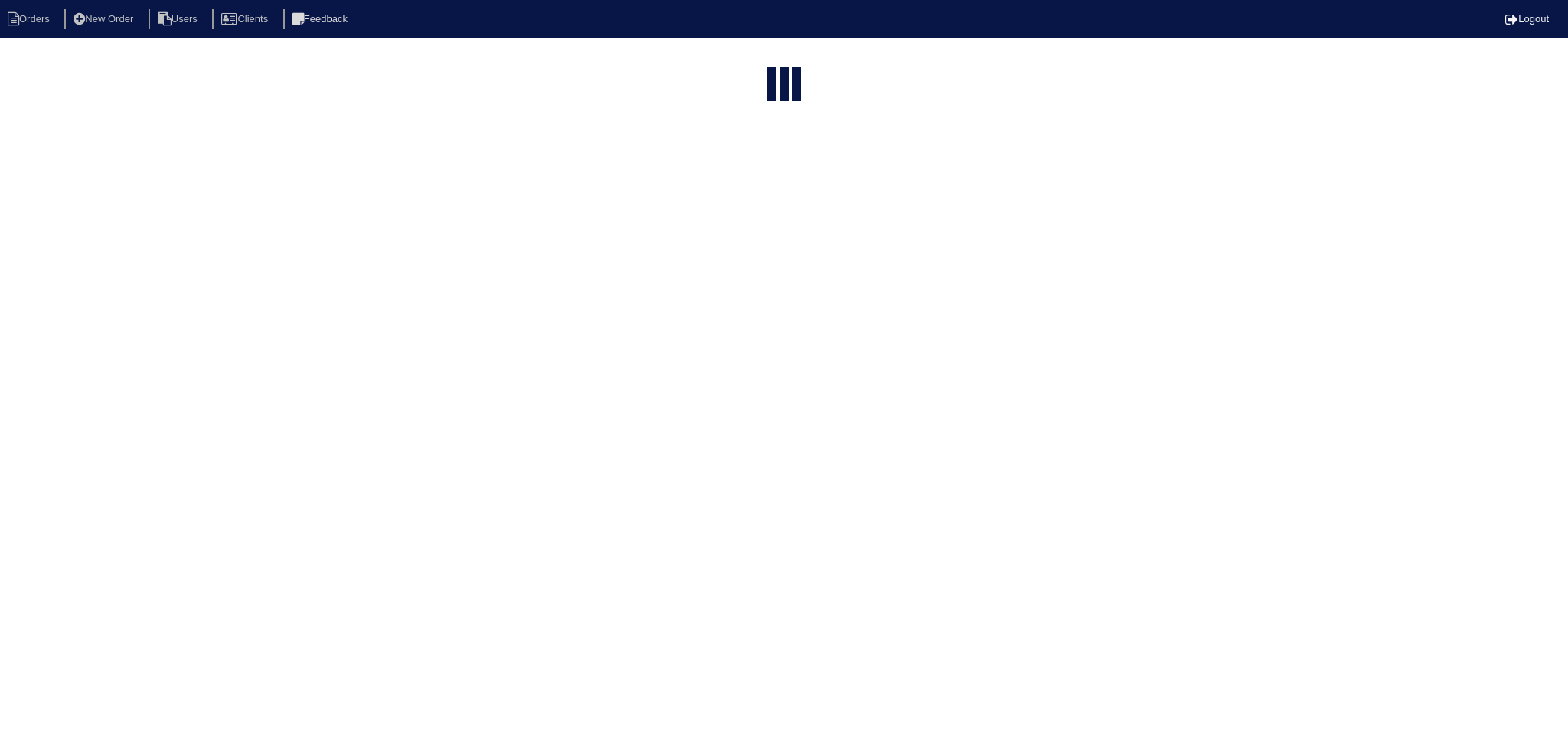
select select "15"
type input "45"
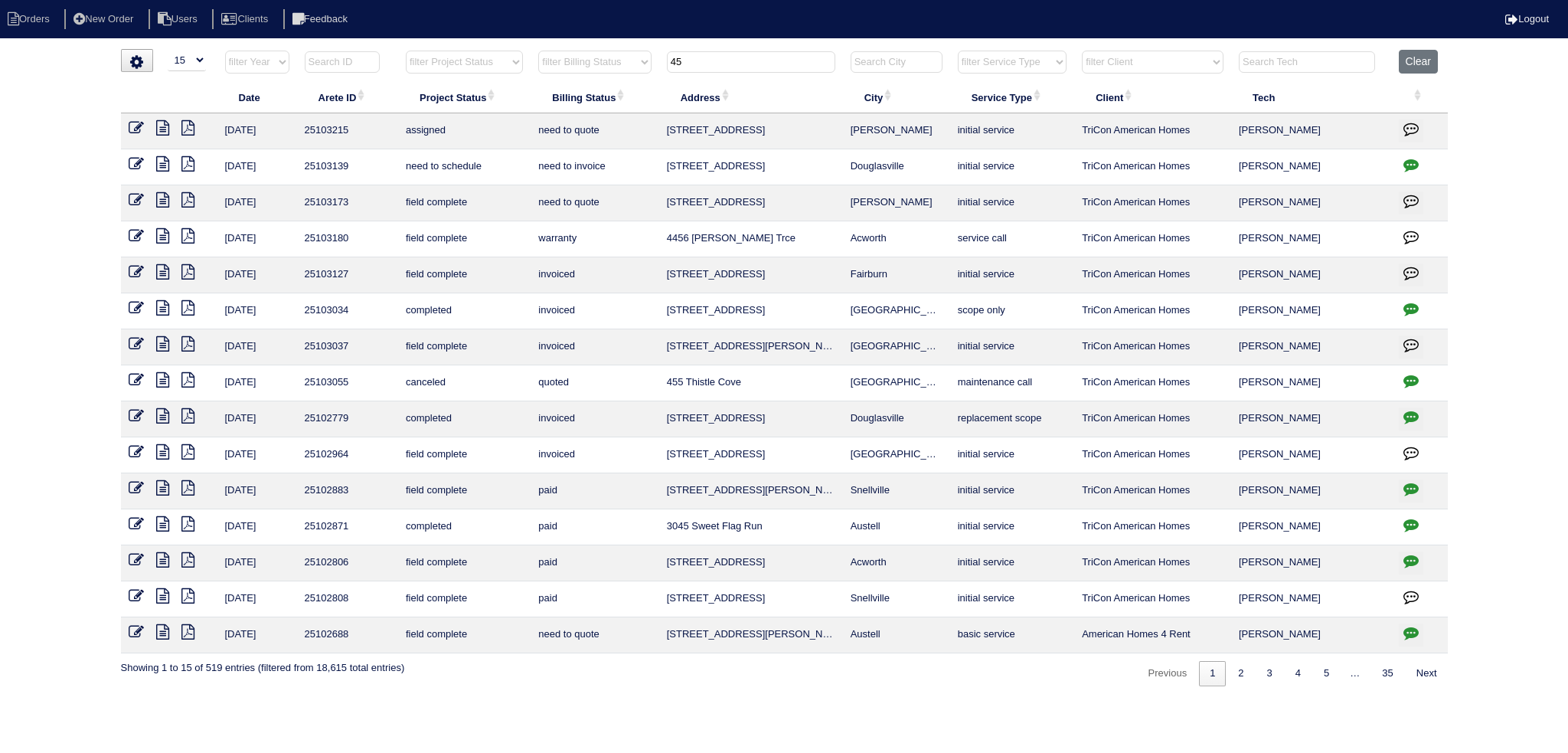
click at [723, 57] on input "45" at bounding box center [751, 62] width 168 height 22
click at [723, 56] on input "45" at bounding box center [751, 62] width 168 height 22
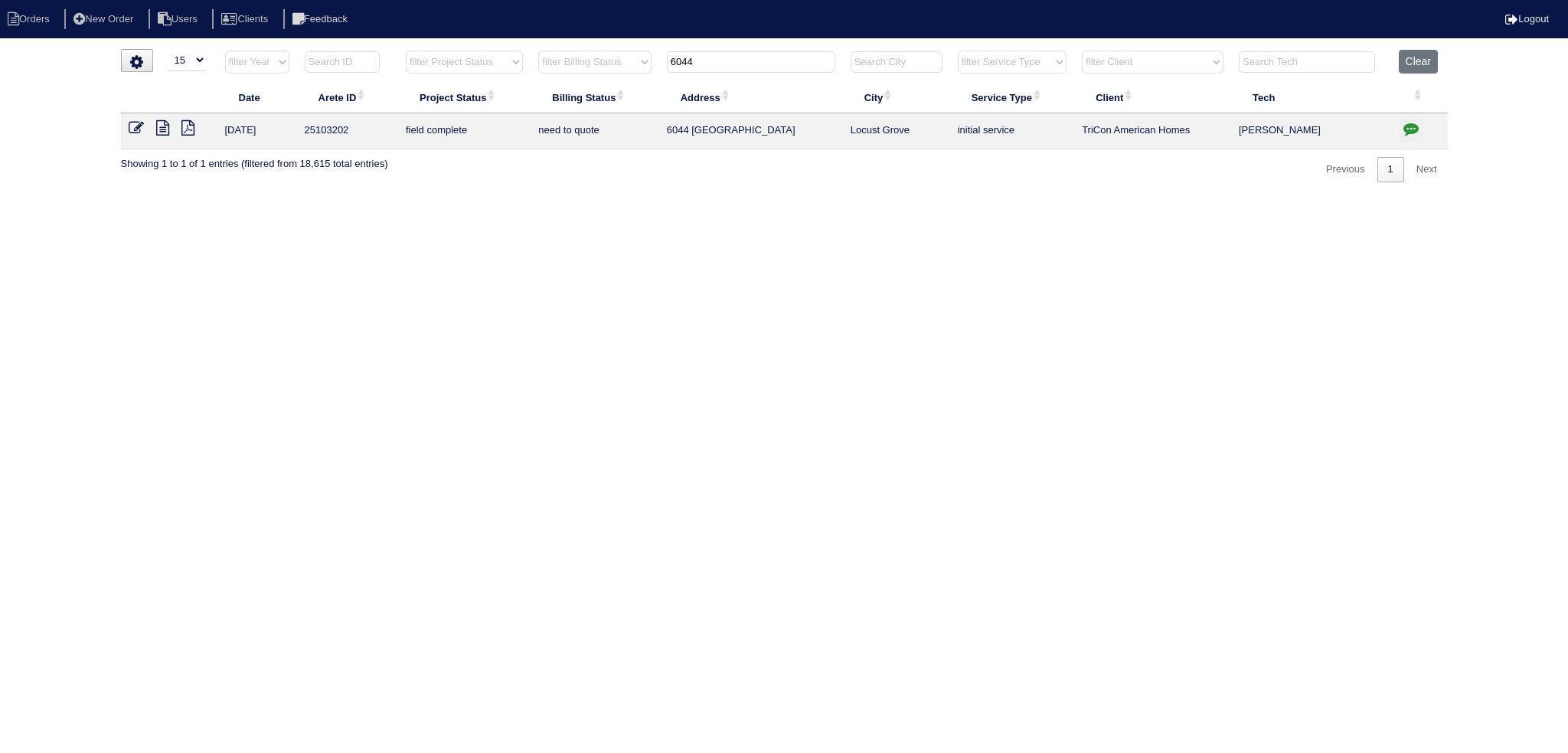
type input "6044"
click at [161, 129] on icon at bounding box center [162, 128] width 13 height 16
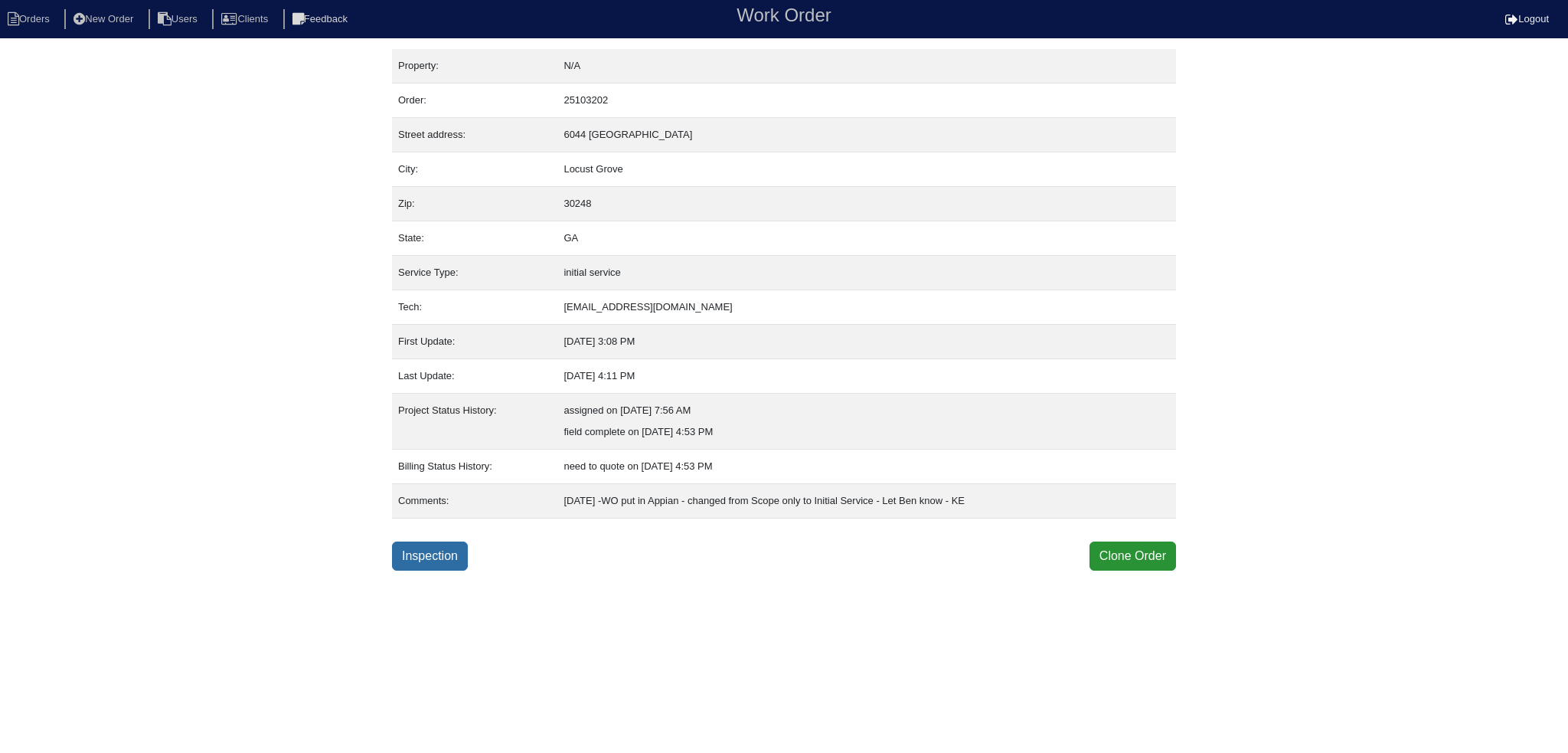
click at [432, 551] on link "Inspection" at bounding box center [430, 555] width 76 height 29
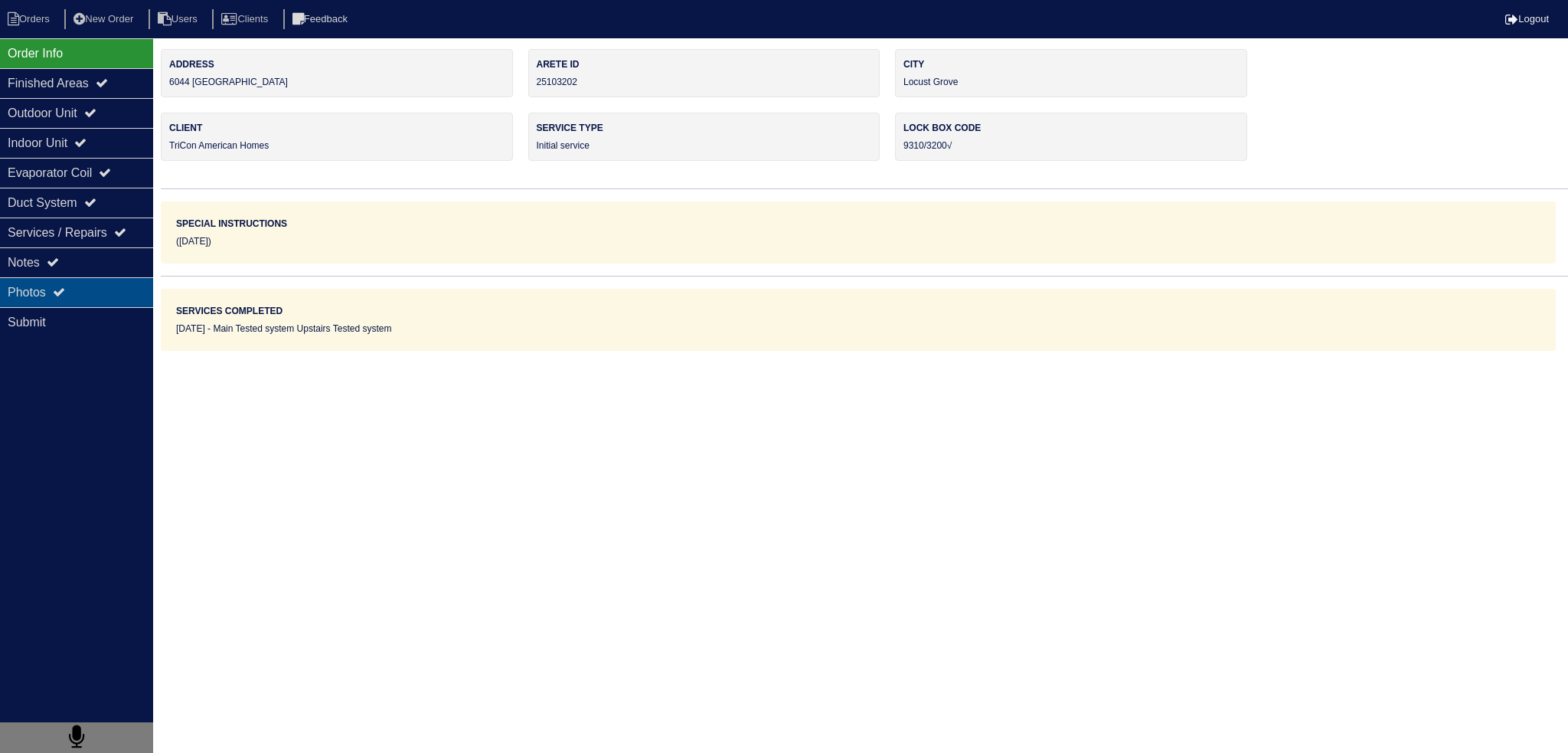
click at [71, 278] on div "Photos" at bounding box center [76, 292] width 153 height 29
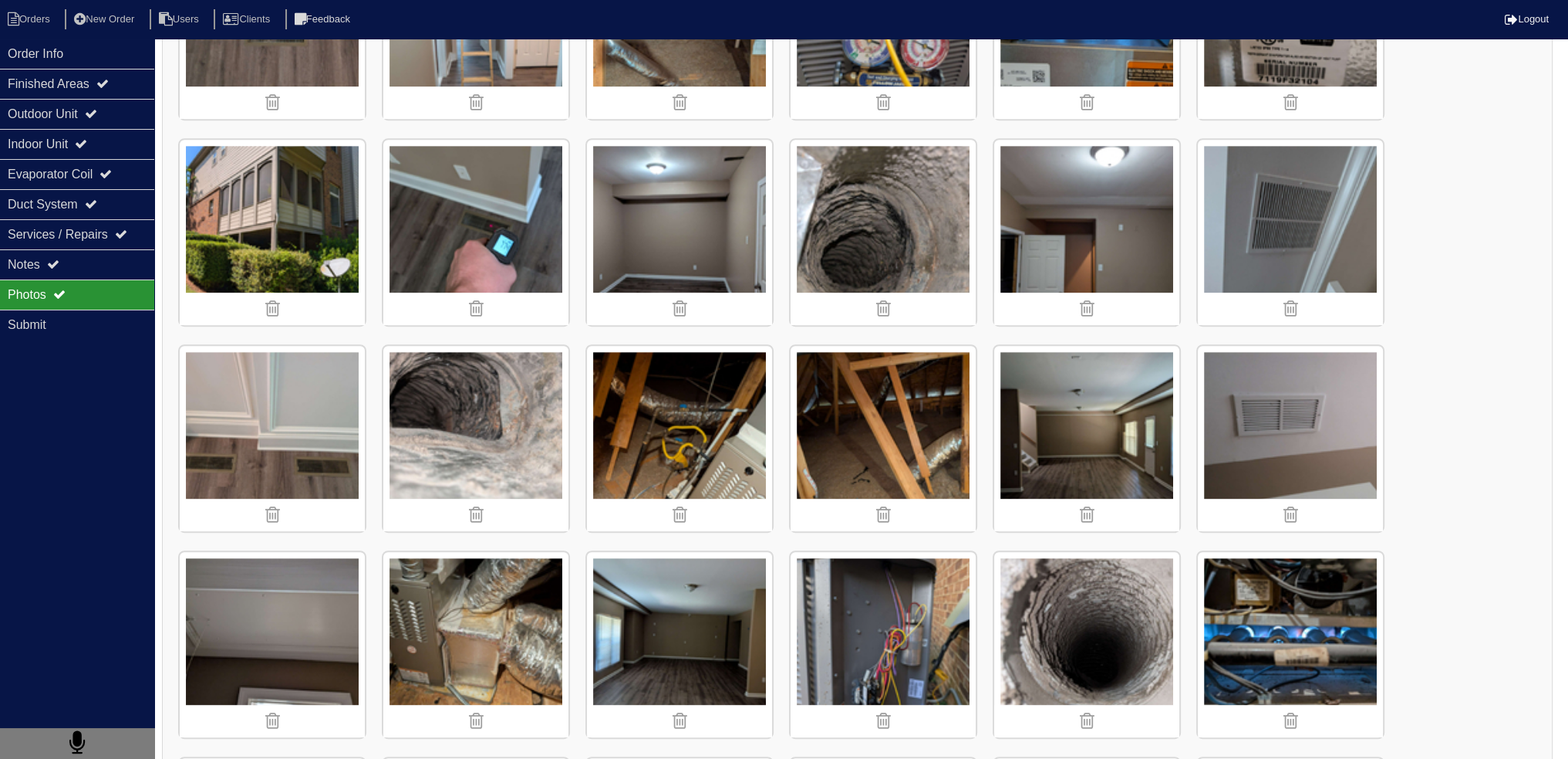
scroll to position [1003, 0]
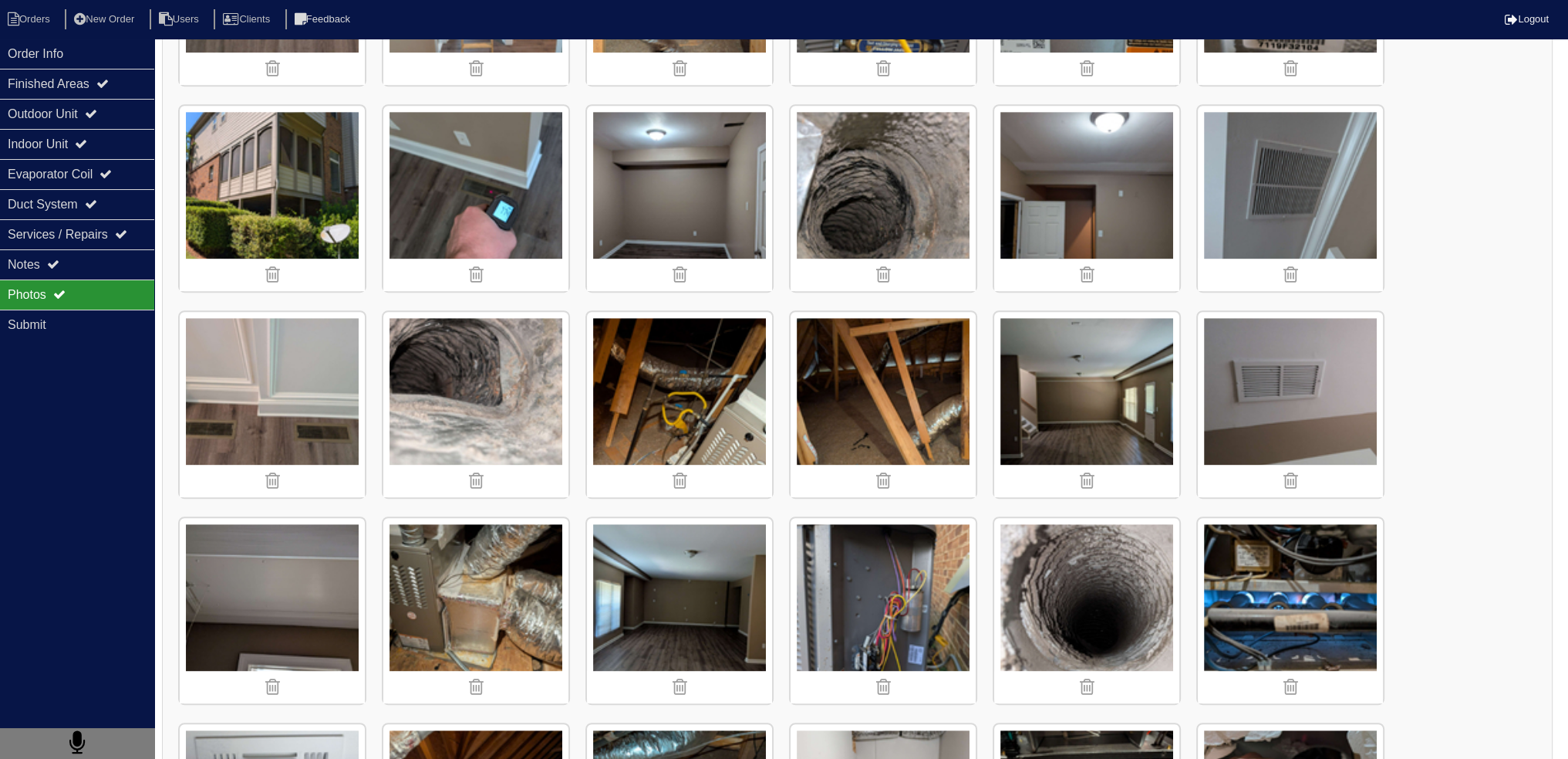
click at [650, 565] on img at bounding box center [680, 610] width 185 height 185
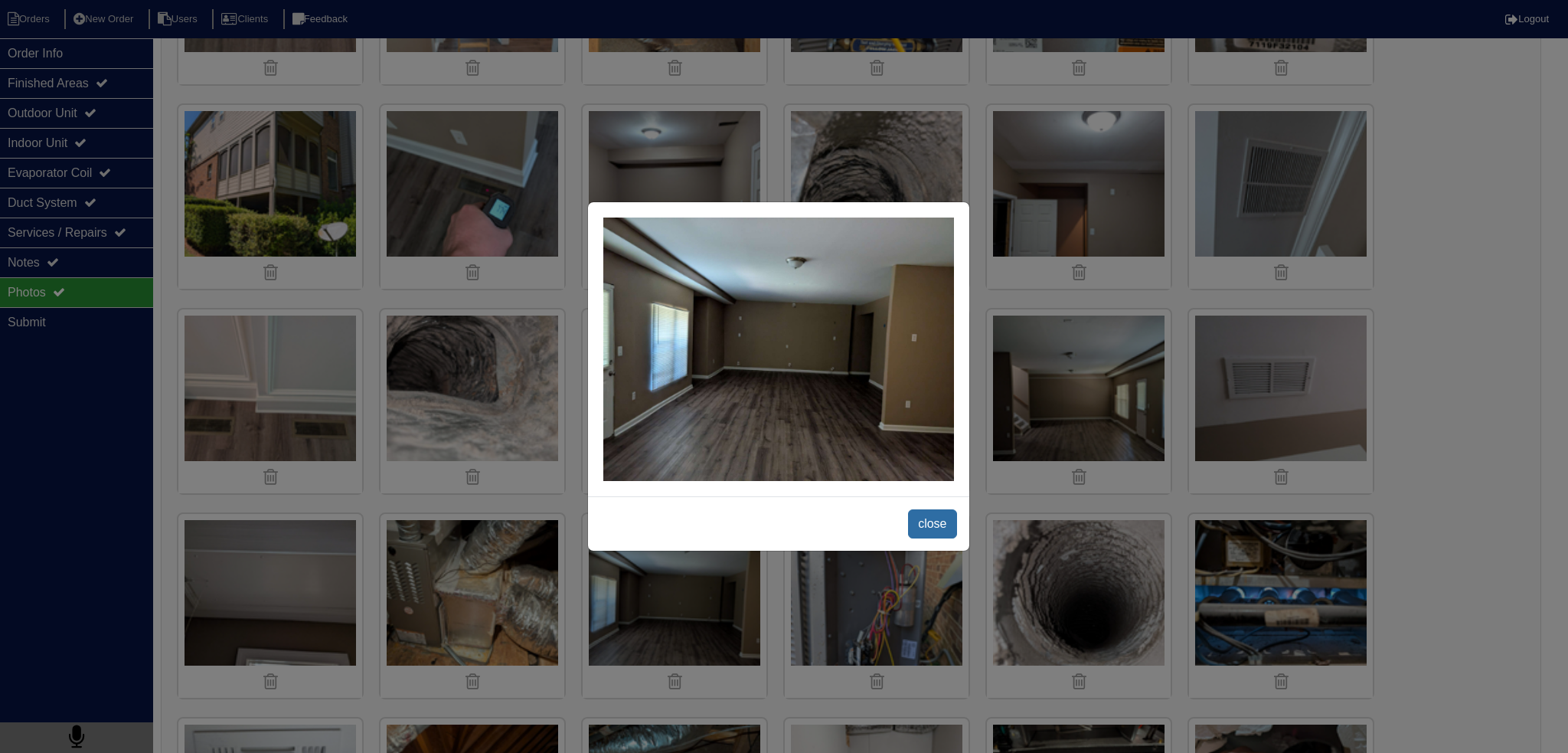
click at [938, 528] on span "close" at bounding box center [932, 523] width 48 height 29
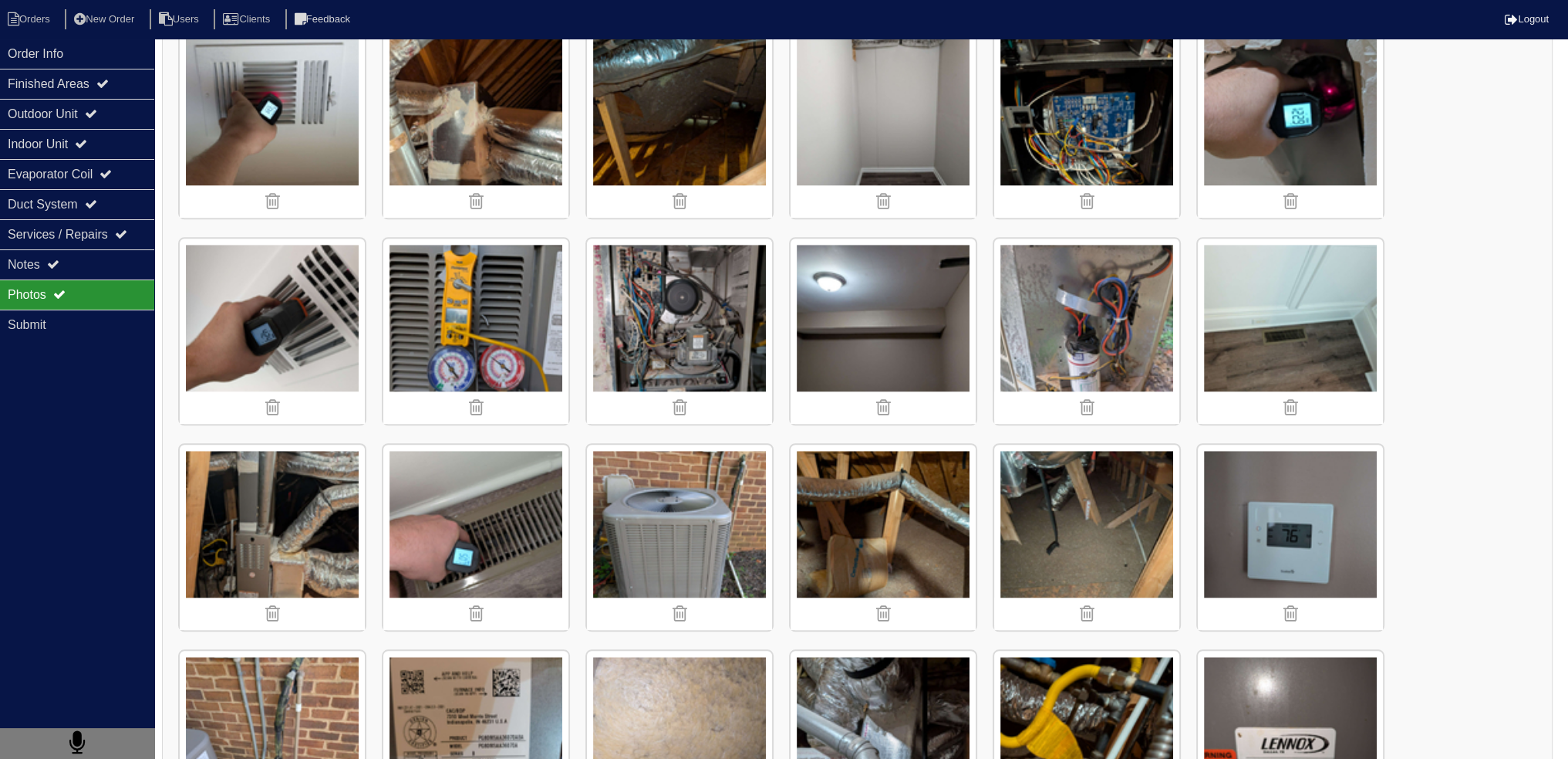
scroll to position [1698, 0]
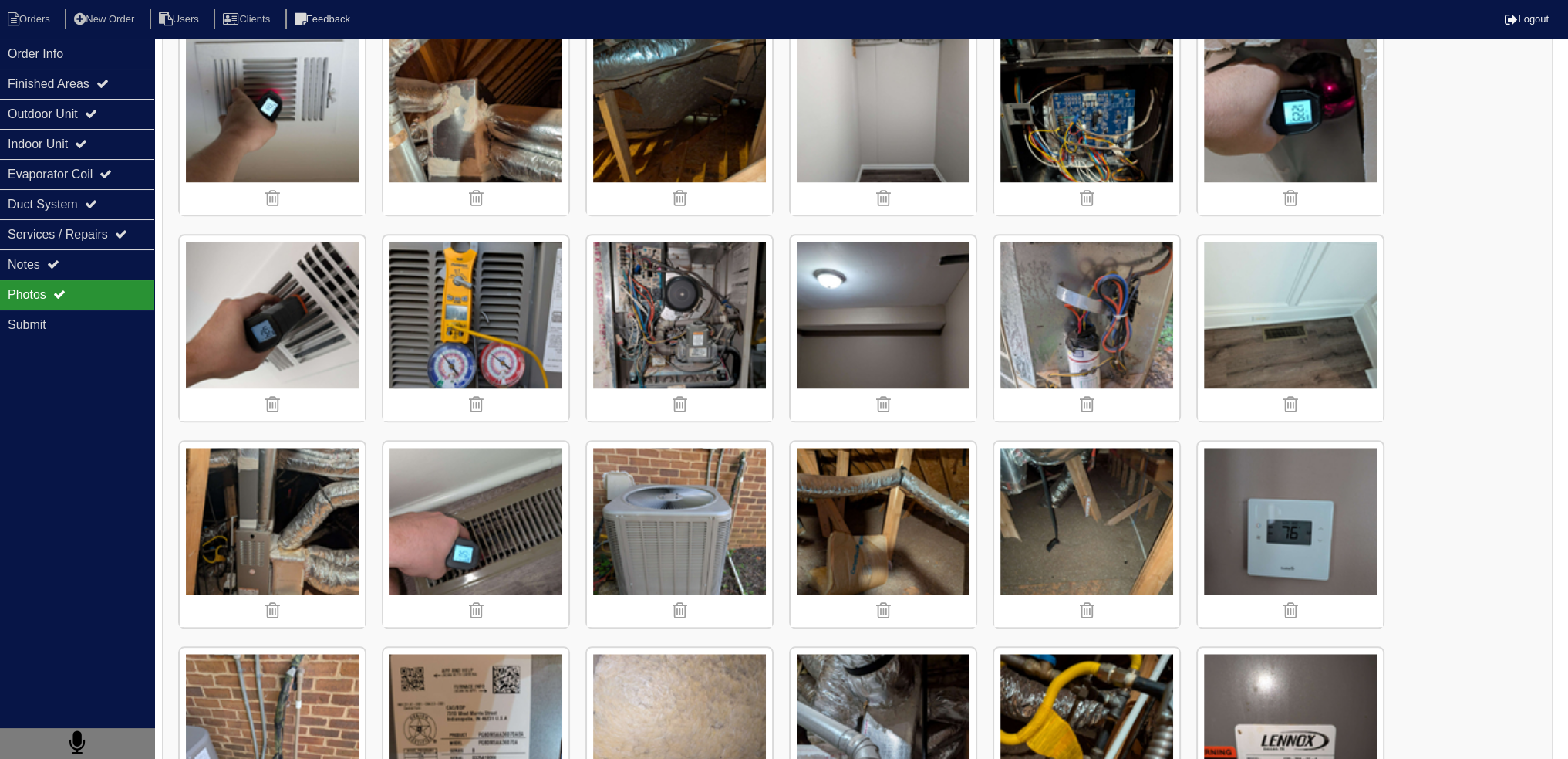
click at [904, 308] on img at bounding box center [883, 328] width 185 height 185
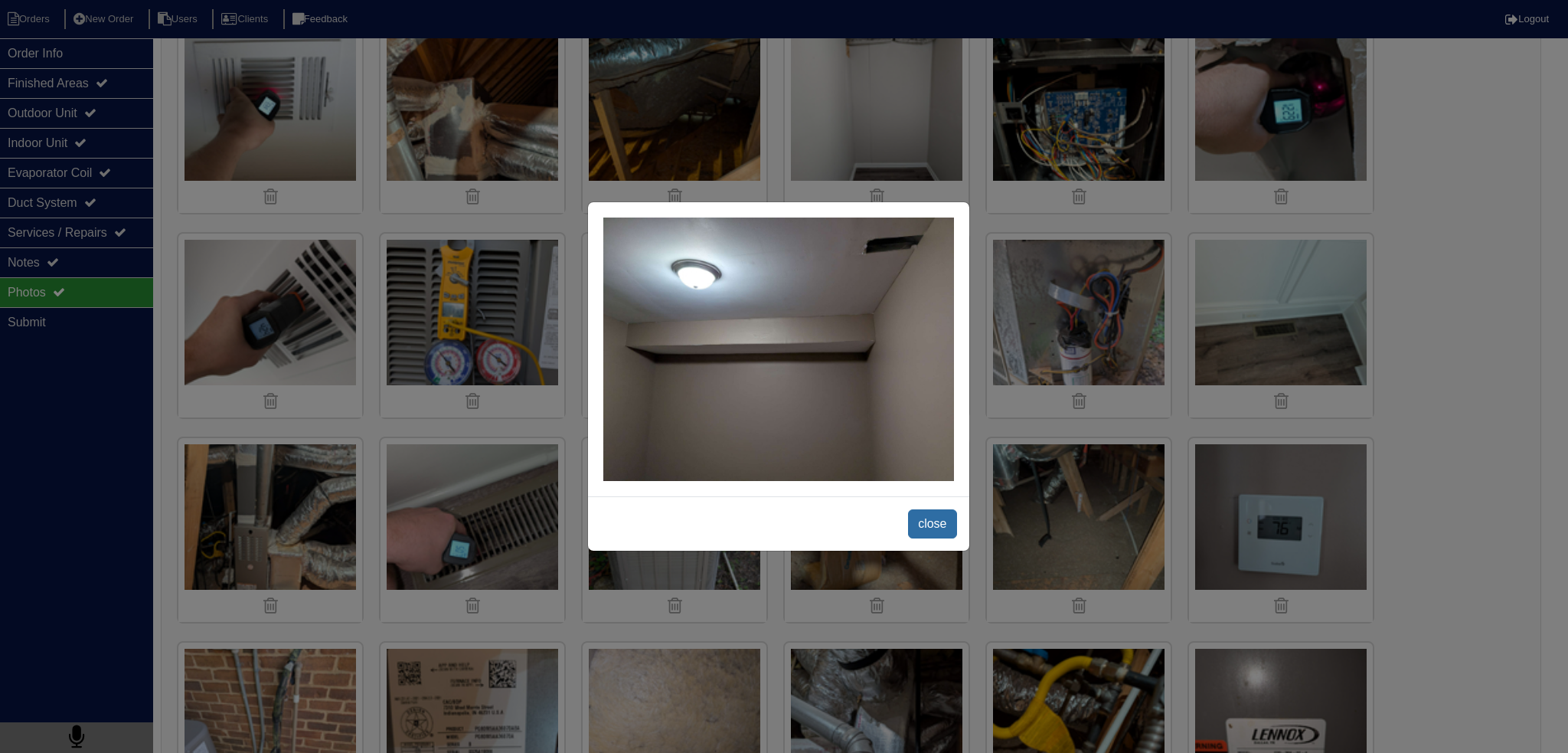
click at [924, 526] on span "close" at bounding box center [932, 523] width 48 height 29
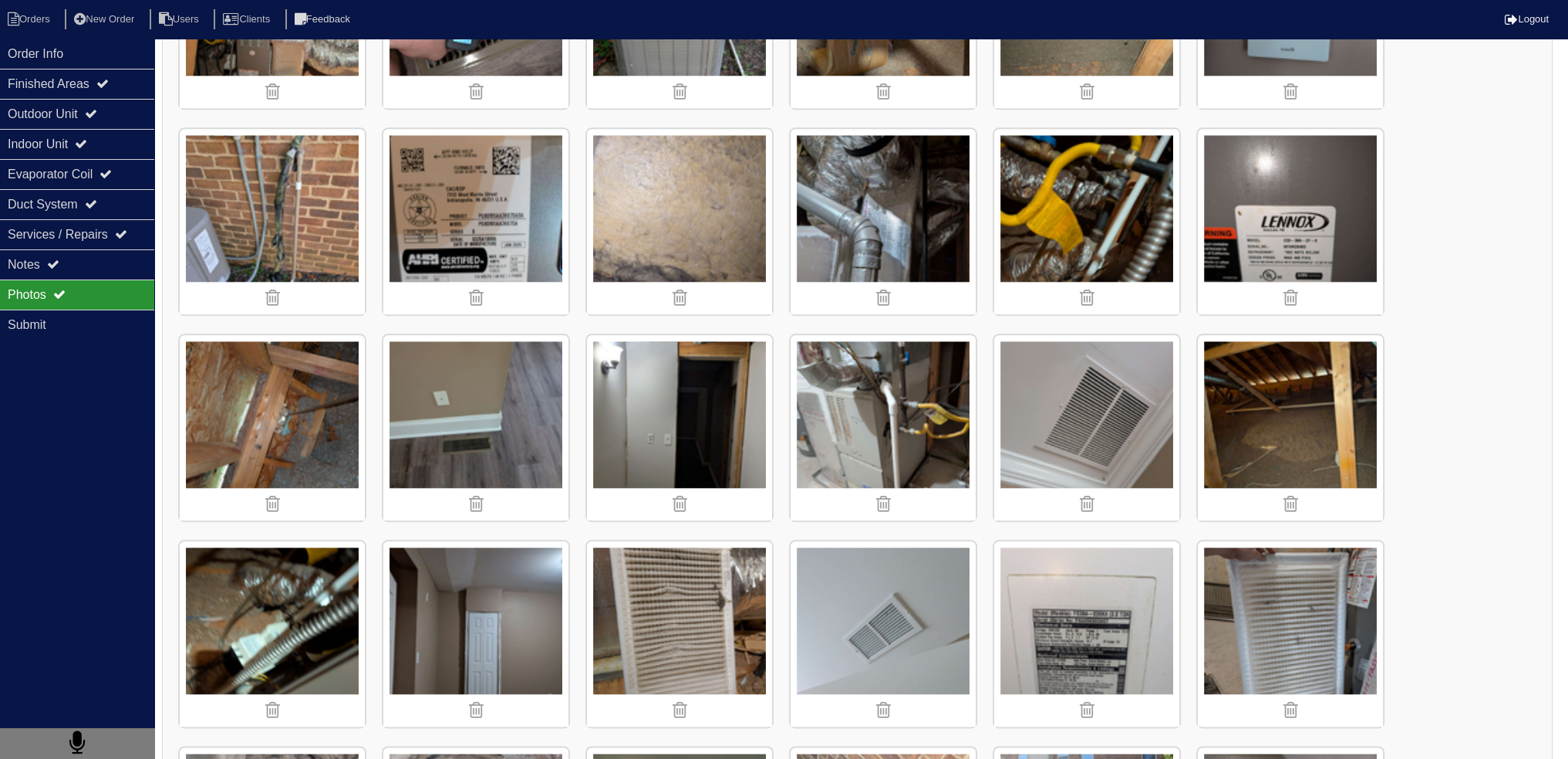
scroll to position [2239, 0]
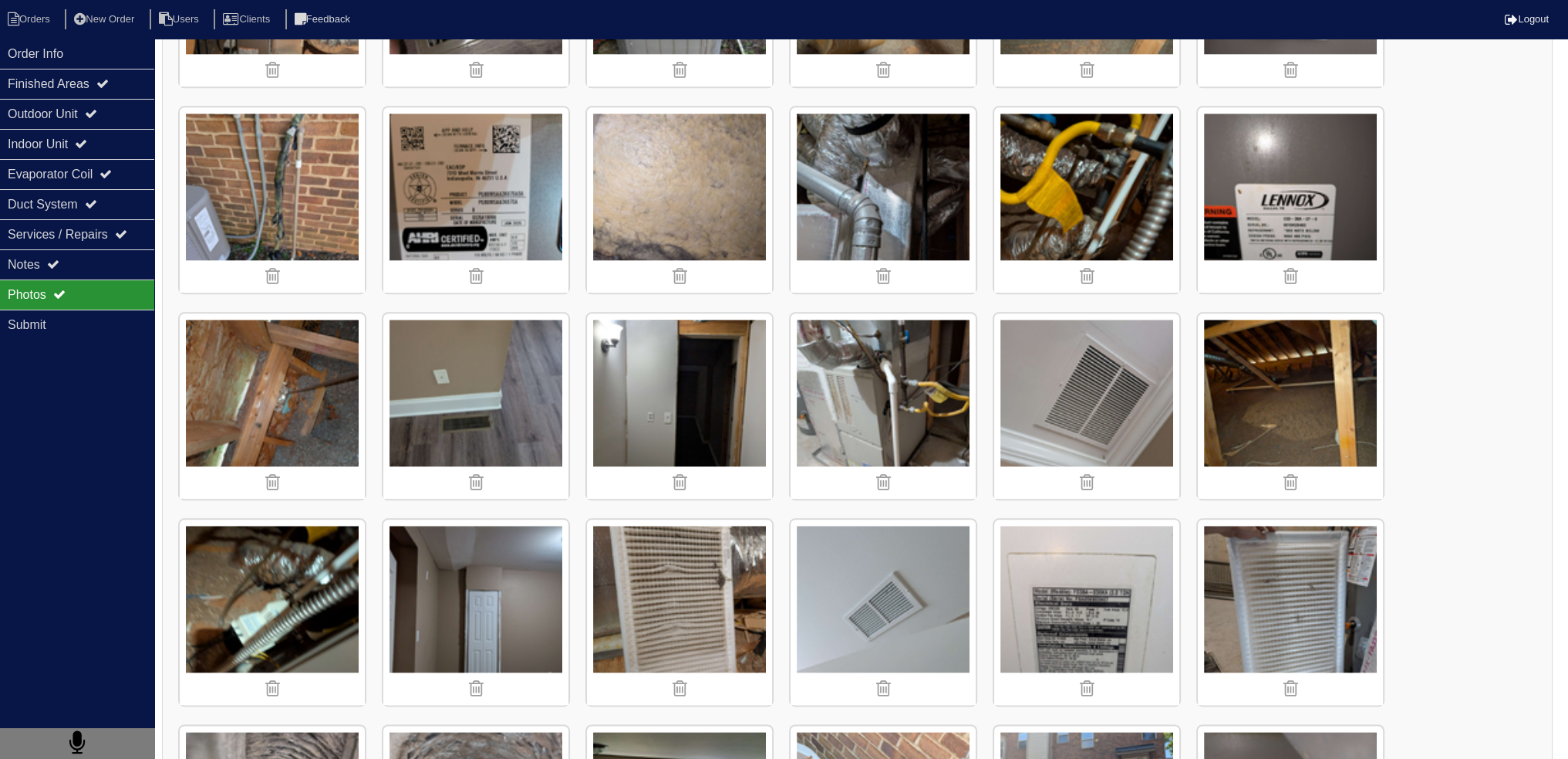
click at [758, 419] on img at bounding box center [680, 406] width 185 height 185
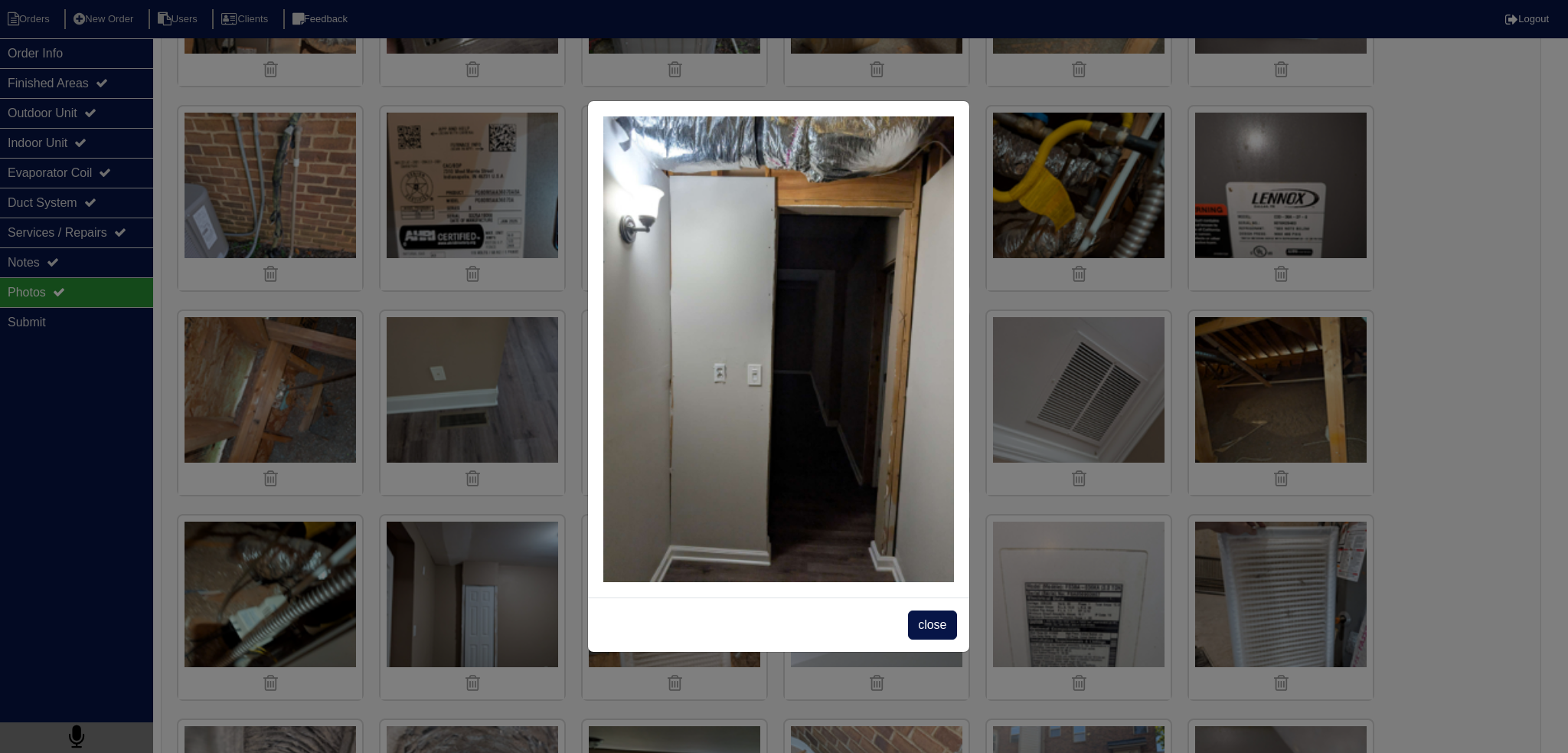
click at [931, 630] on span "close" at bounding box center [932, 624] width 48 height 29
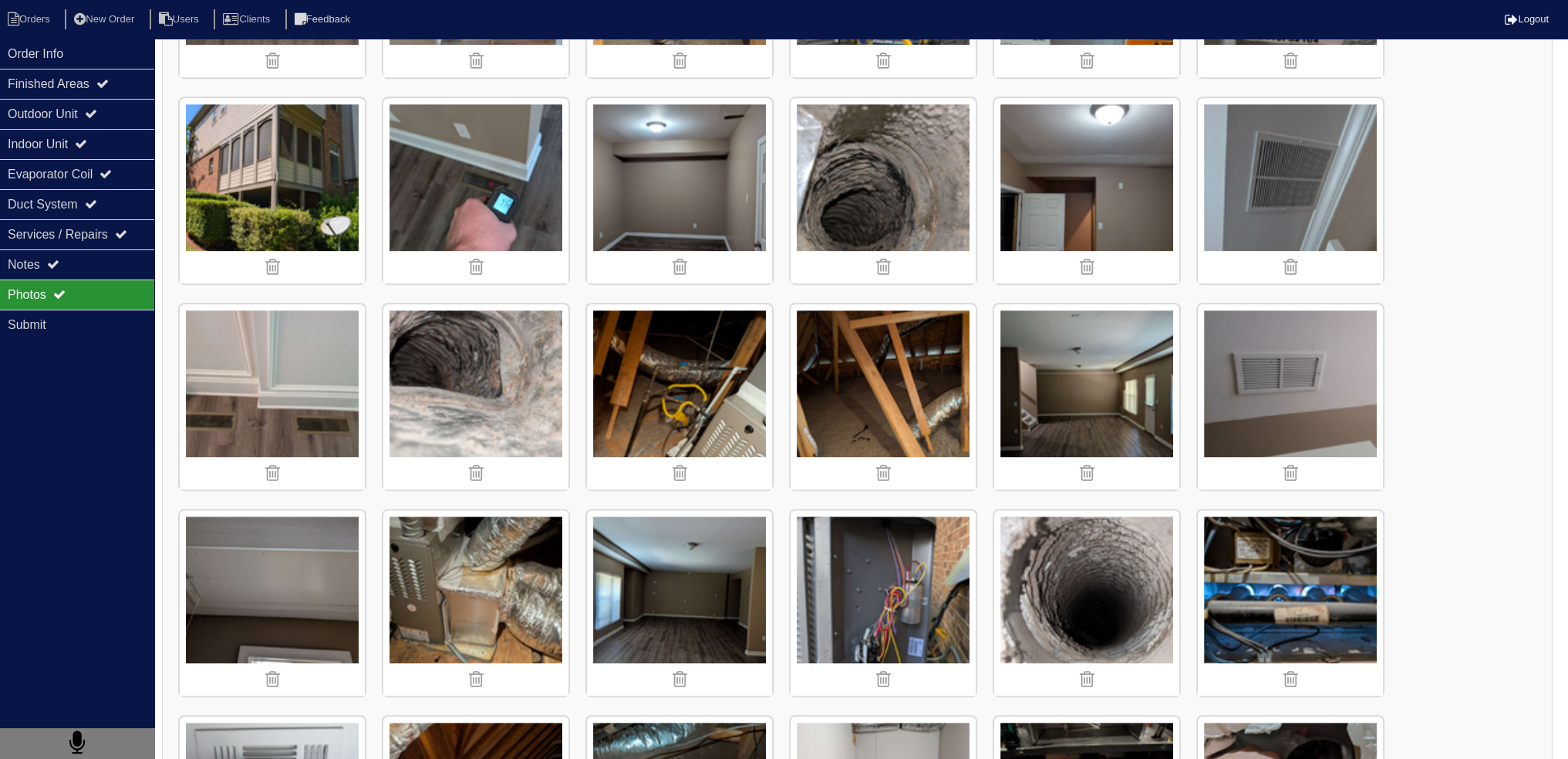
scroll to position [998, 0]
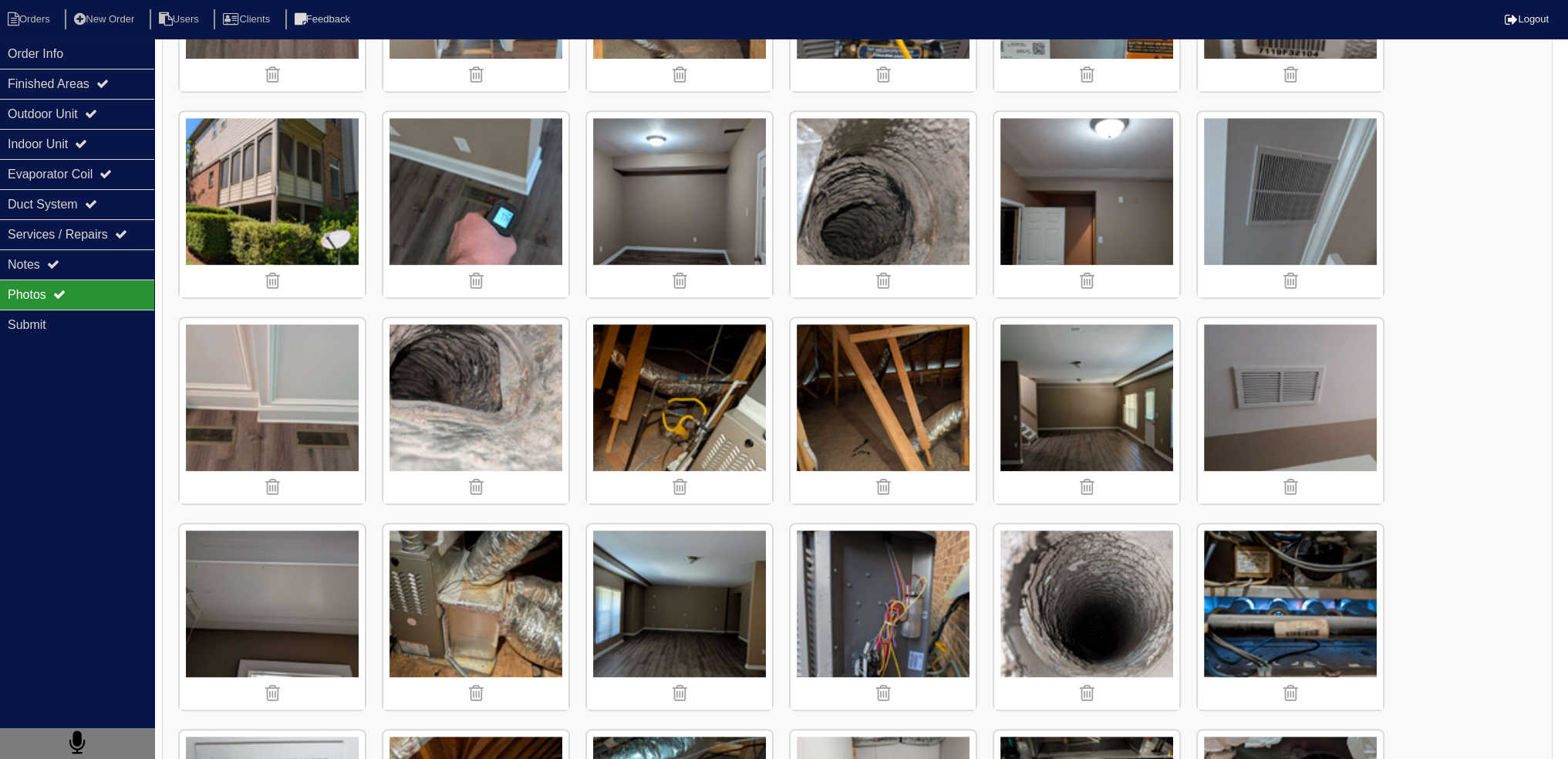
click at [701, 142] on img at bounding box center [680, 204] width 185 height 185
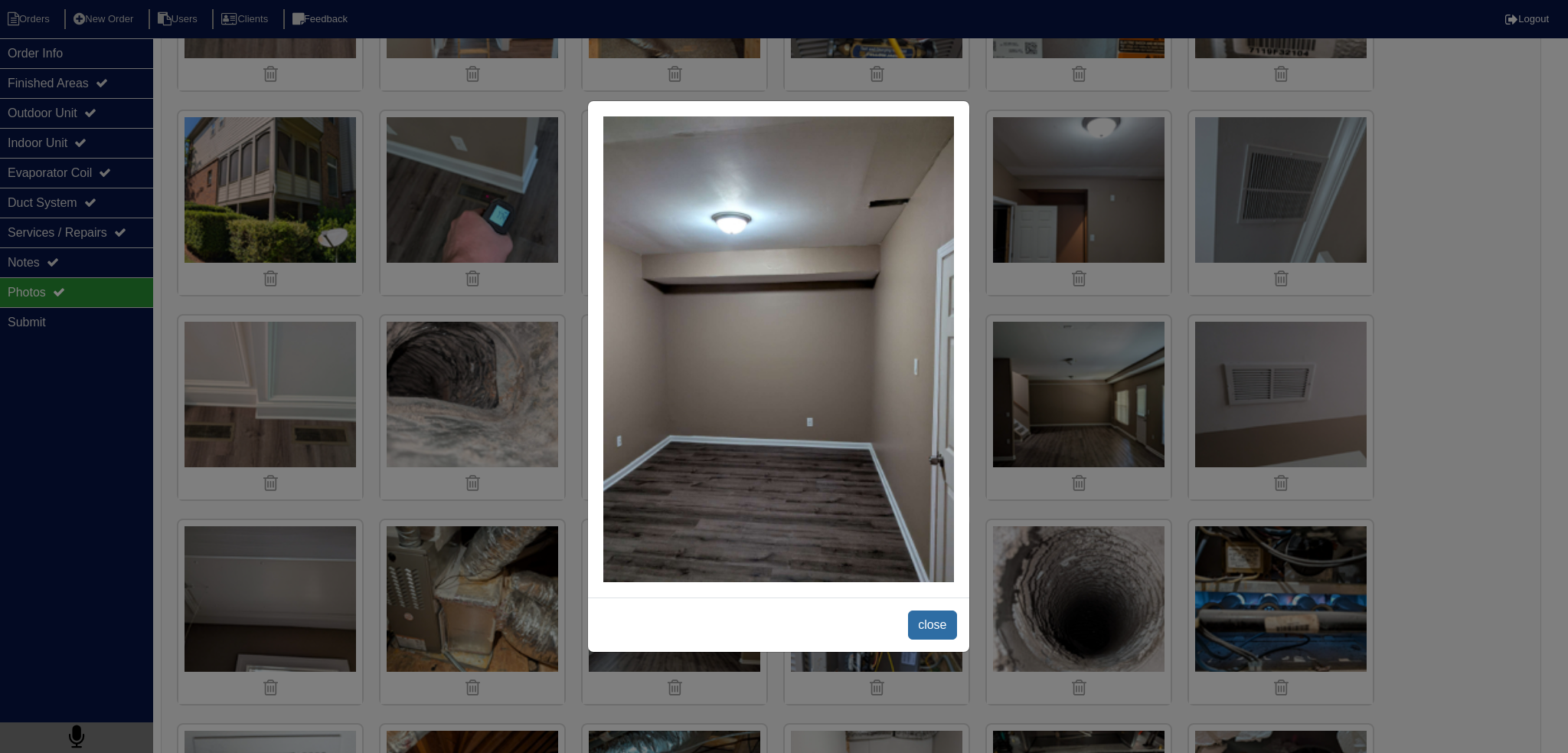
click at [942, 630] on span "close" at bounding box center [932, 624] width 48 height 29
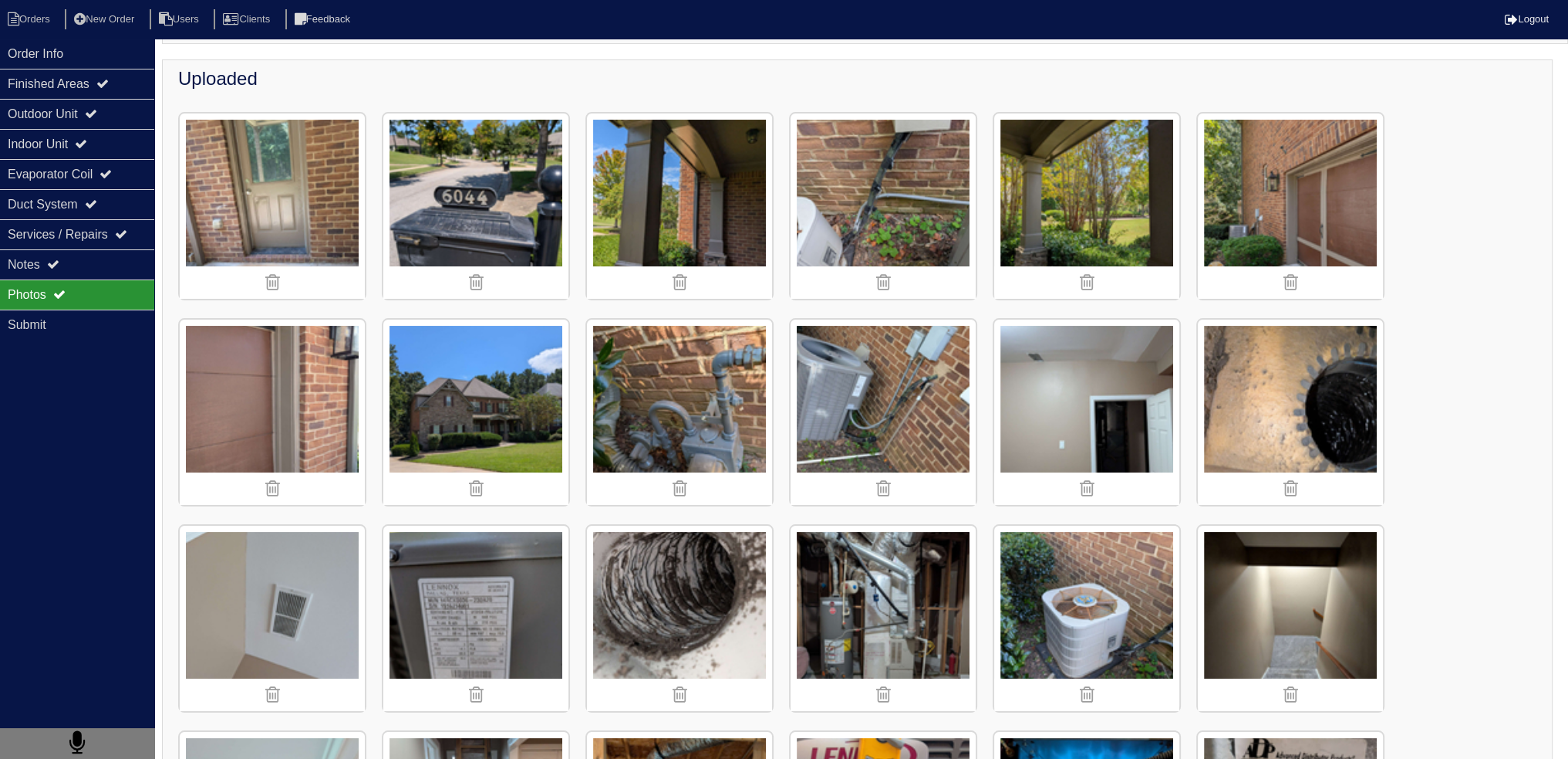
scroll to position [225, 0]
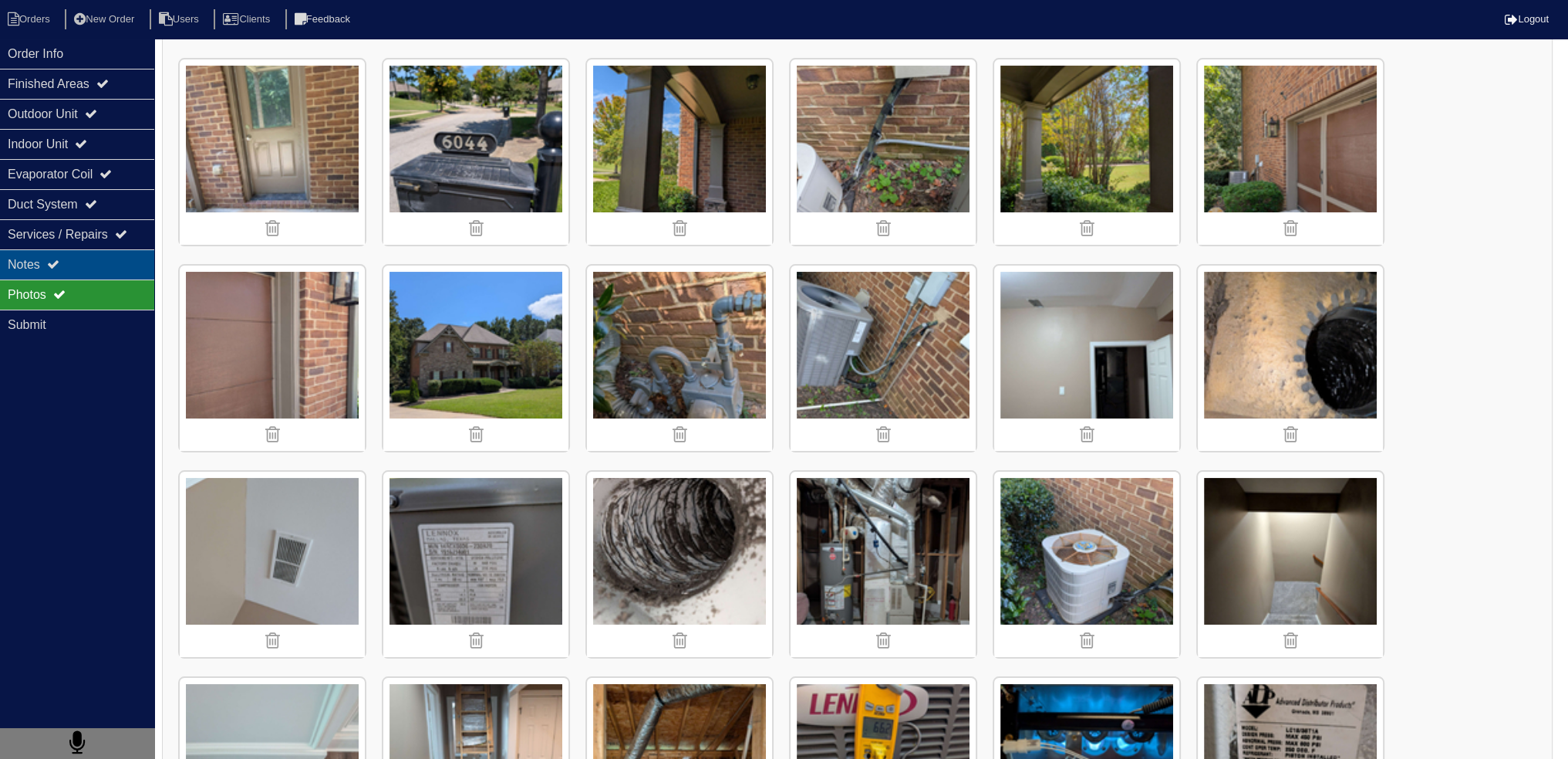
click at [81, 254] on div "Notes" at bounding box center [77, 264] width 154 height 30
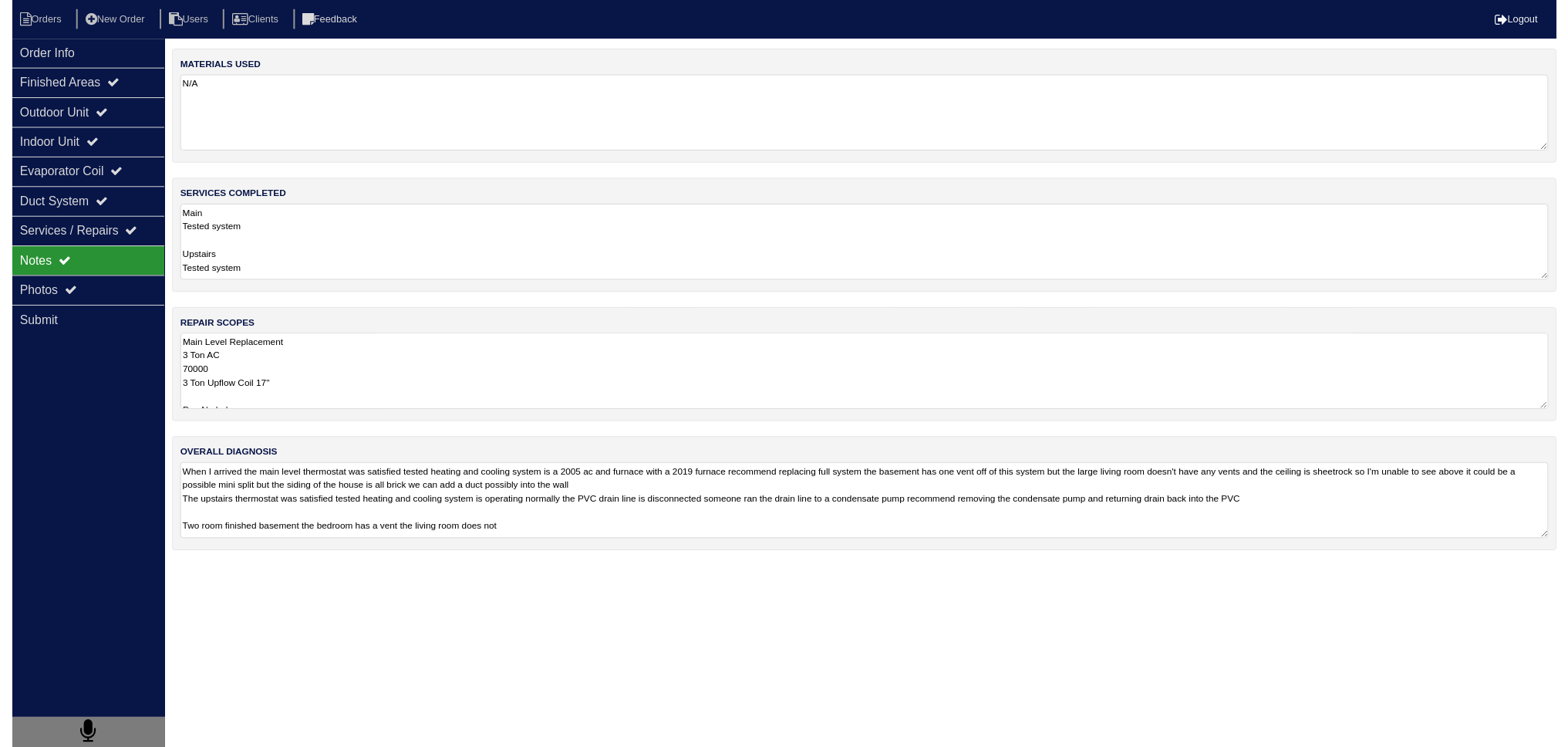
scroll to position [0, 0]
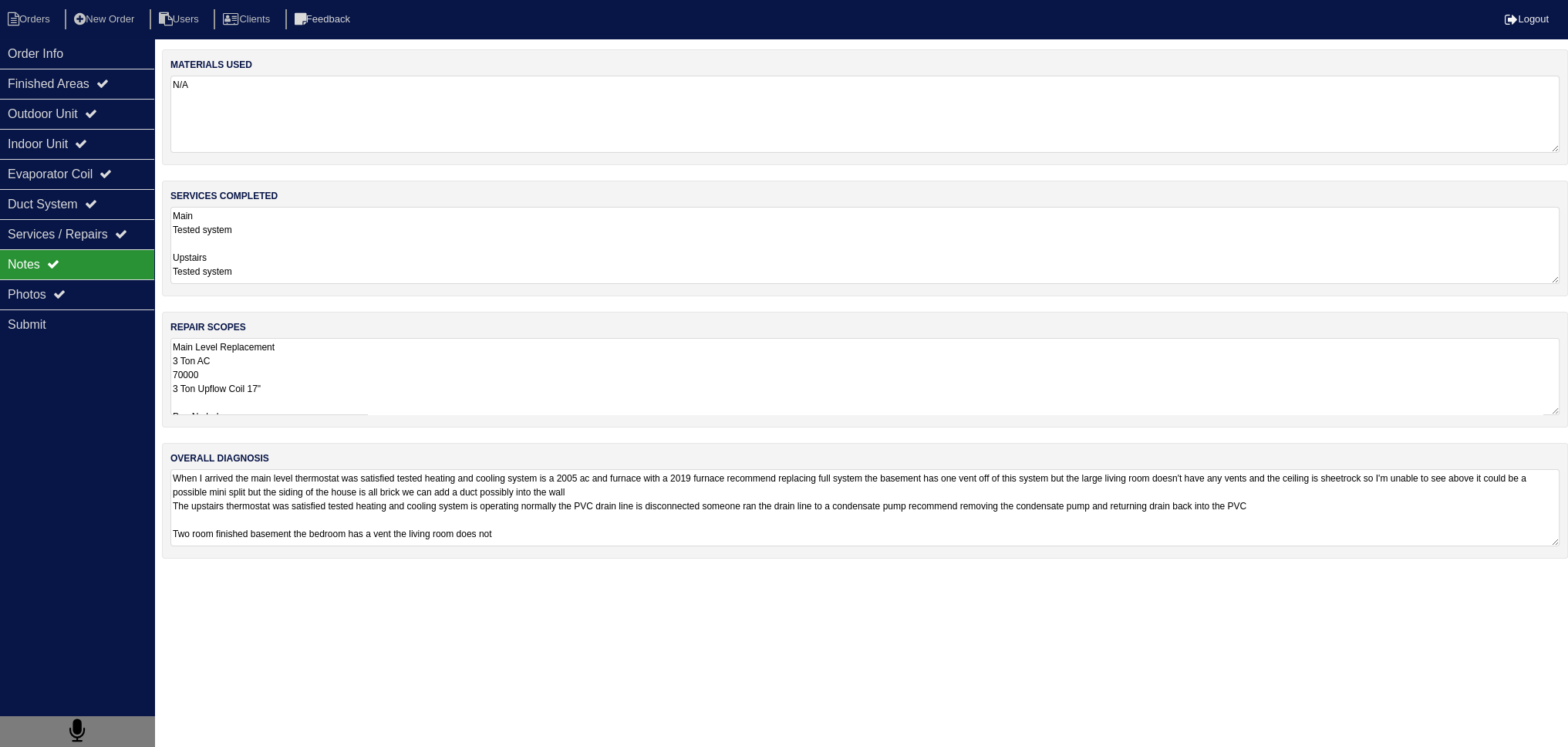
click at [318, 379] on textarea "Main Level Replacement 3 Ton AC 70000 3 Ton Upflow Coil 17" Pan No hole 36x36 P…" at bounding box center [865, 376] width 1390 height 77
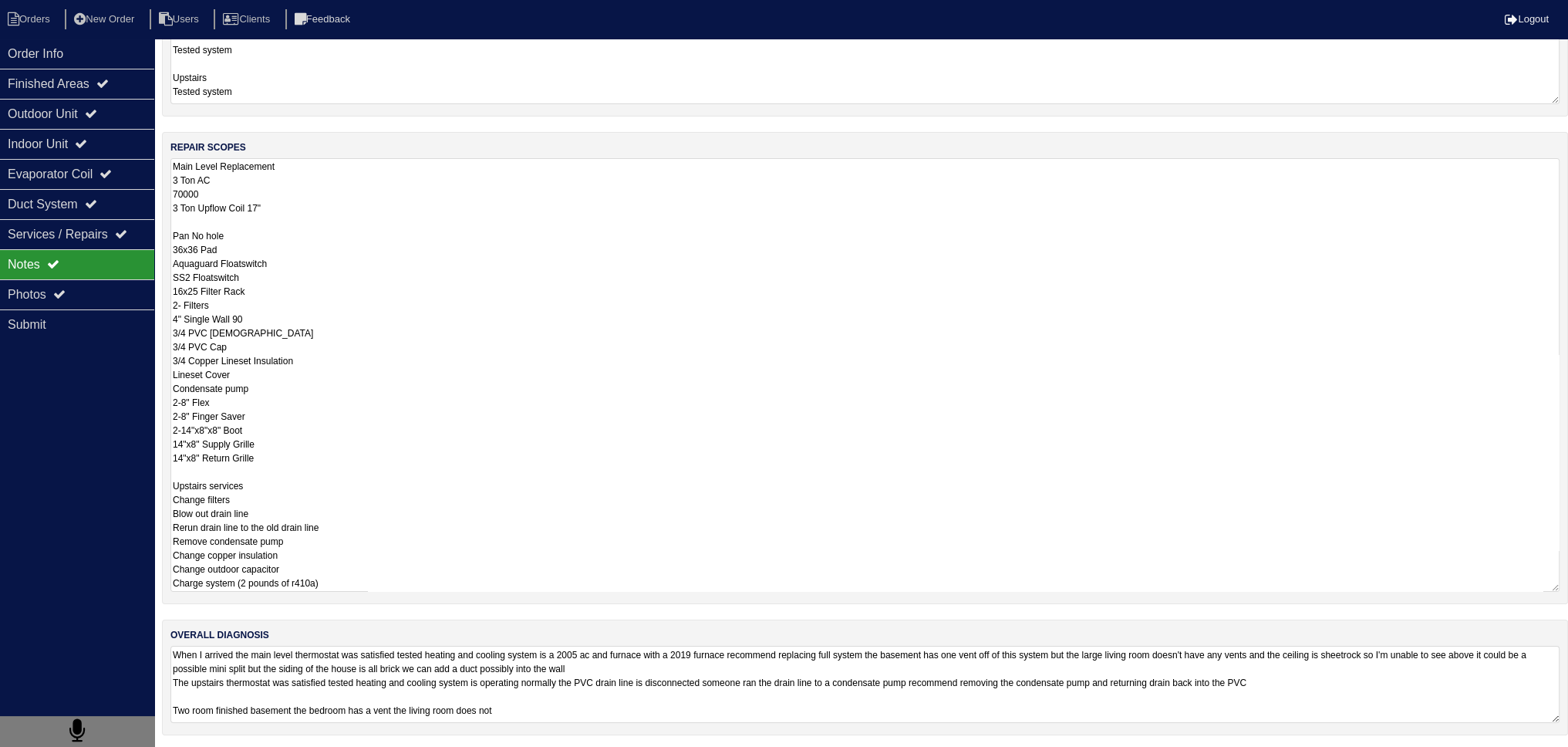
scroll to position [181, 0]
click at [288, 450] on textarea "Main Level Replacement 3 Ton AC 70000 3 Ton Upflow Coil 17" Pan No hole 36x36 P…" at bounding box center [865, 374] width 1390 height 433
click at [176, 455] on textarea "Main Level Replacement 3 Ton AC 70000 3 Ton Upflow Coil 17" Pan No hole 36x36 P…" at bounding box center [865, 374] width 1390 height 433
click at [176, 453] on textarea "Main Level Replacement 3 Ton AC 70000 3 Ton Upflow Coil 17" Pan No hole 36x36 P…" at bounding box center [865, 374] width 1390 height 433
click at [174, 455] on textarea "Main Level Replacement 3 Ton AC 70000 3 Ton Upflow Coil 17" Pan No hole 36x36 P…" at bounding box center [865, 374] width 1390 height 433
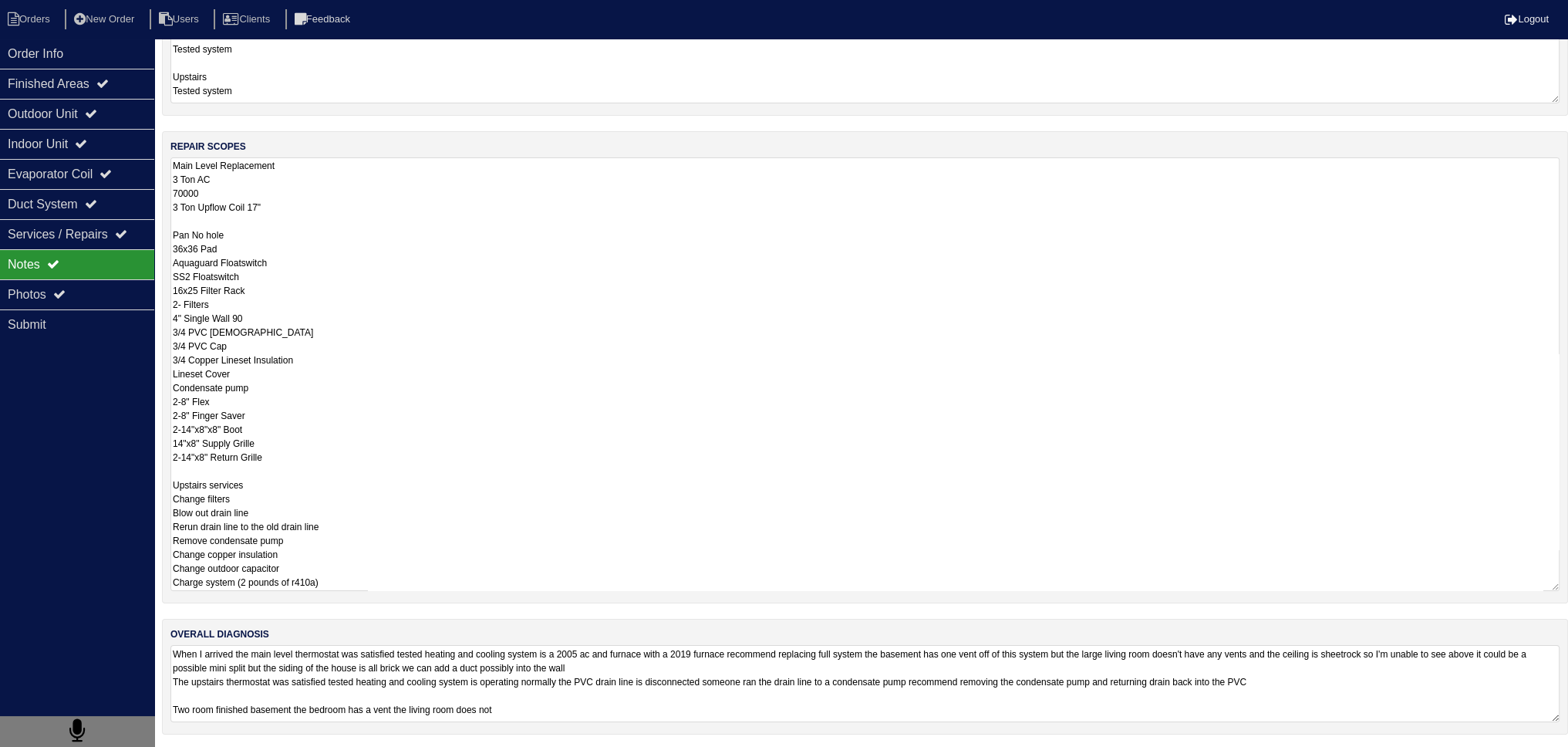
click at [300, 453] on textarea "Main Level Replacement 3 Ton AC 70000 3 Ton Upflow Coil 17" Pan No hole 36x36 P…" at bounding box center [865, 374] width 1390 height 433
type textarea "Main Level Replacement 3 Ton AC 70000 3 Ton Upflow Coil 17" Pan No hole 36x36 P…"
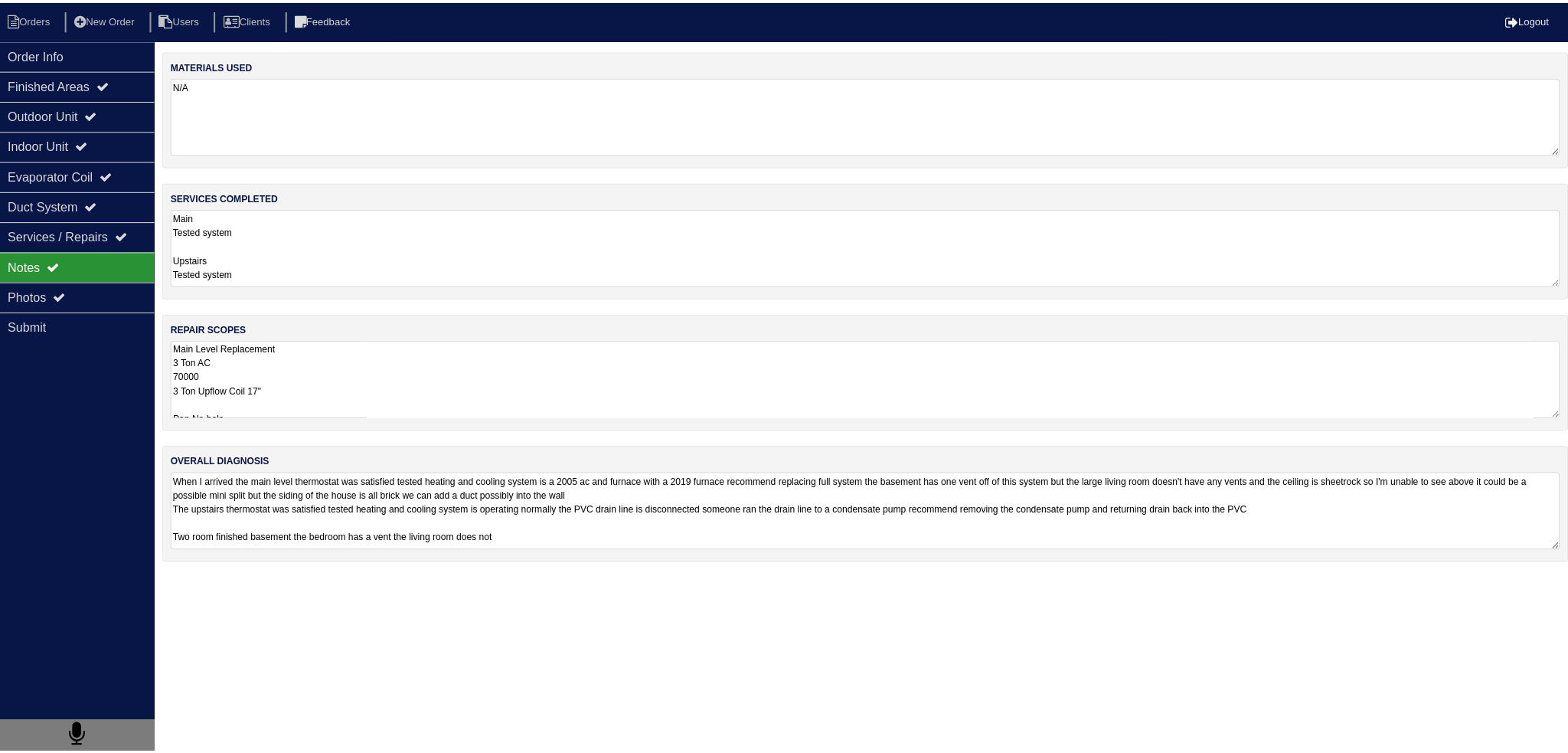
scroll to position [0, 0]
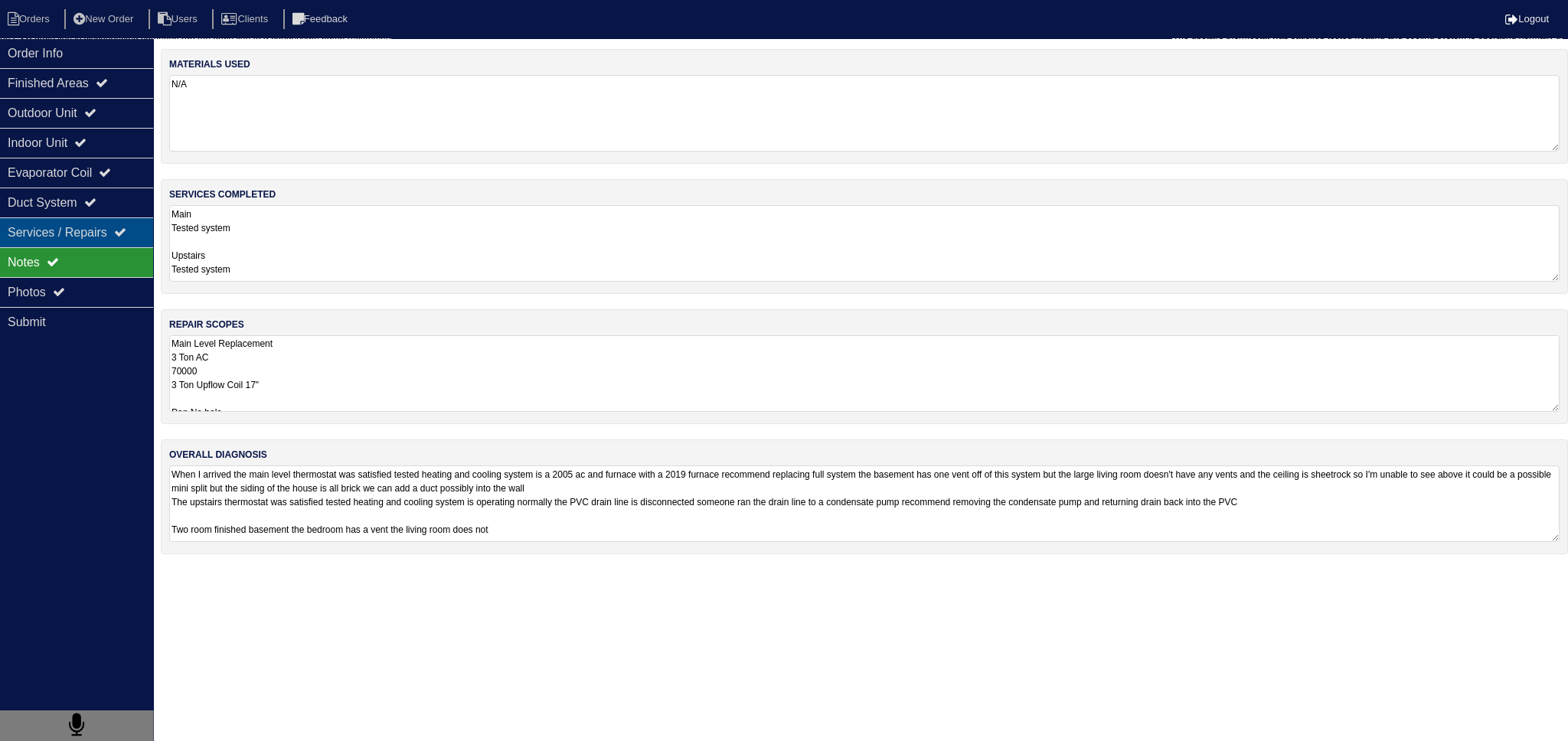
drag, startPoint x: 67, startPoint y: 252, endPoint x: 97, endPoint y: 237, distance: 33.5
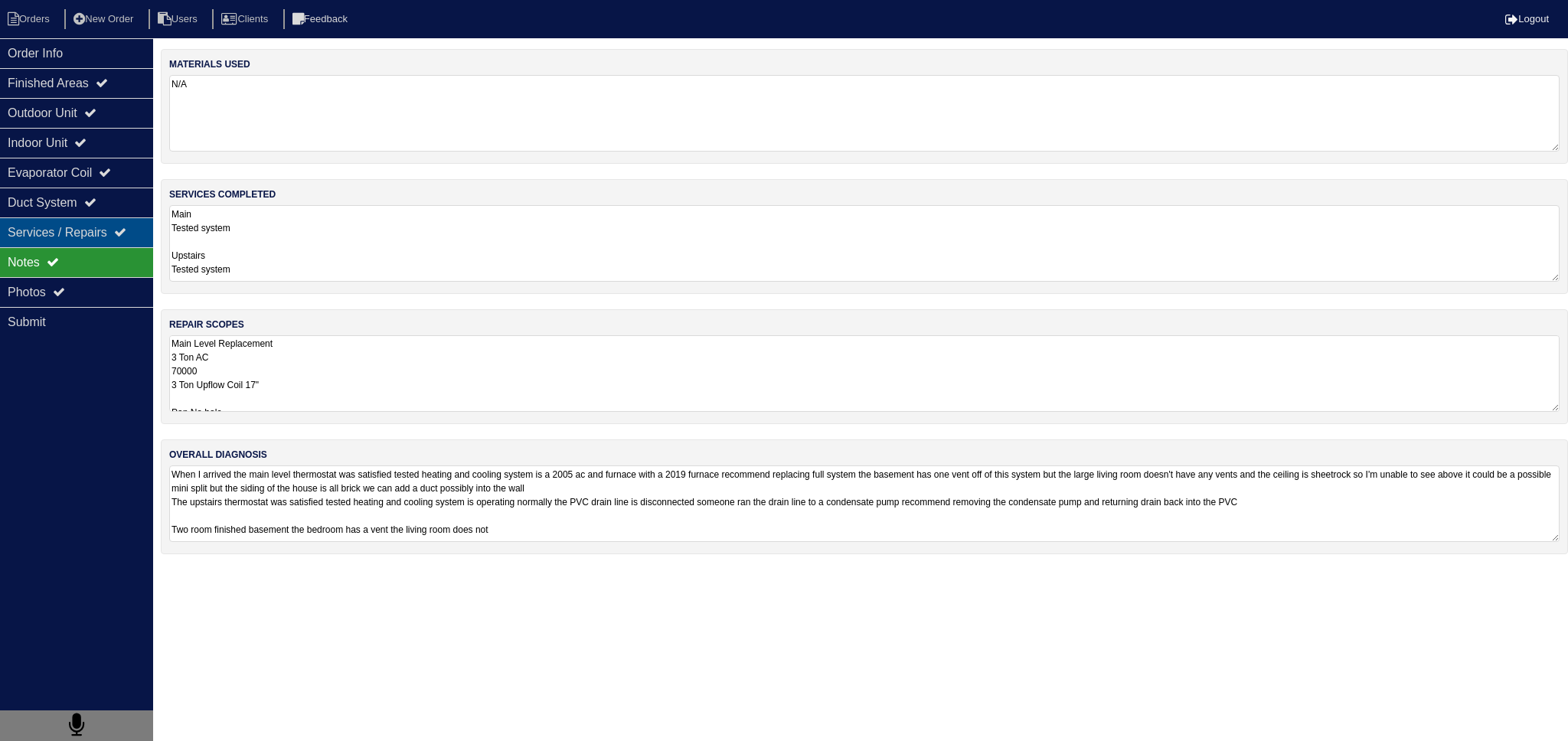
click at [70, 255] on div "Notes" at bounding box center [76, 262] width 153 height 29
click at [97, 237] on div "Services / Repairs" at bounding box center [76, 232] width 153 height 29
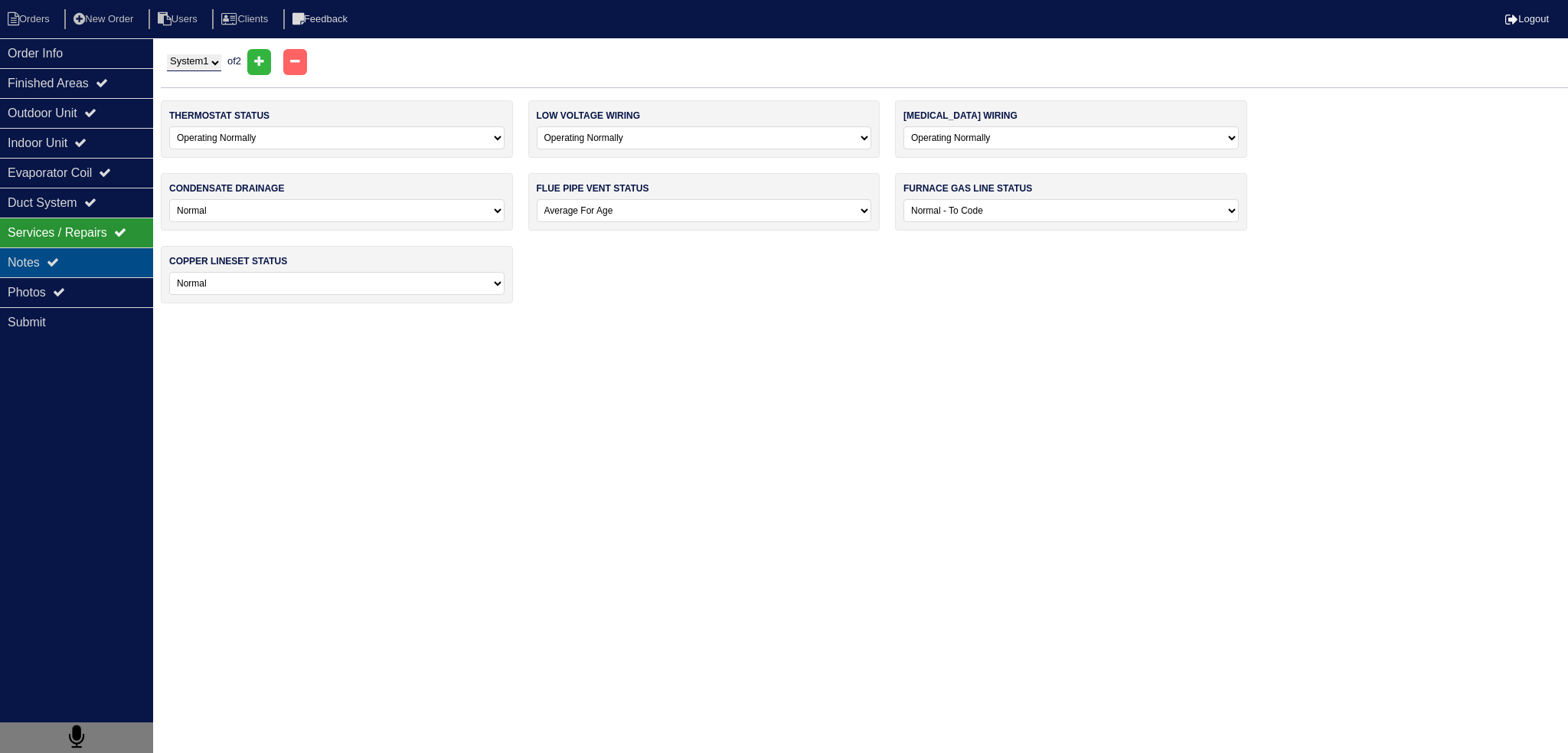
click at [113, 265] on div "Notes" at bounding box center [76, 262] width 153 height 29
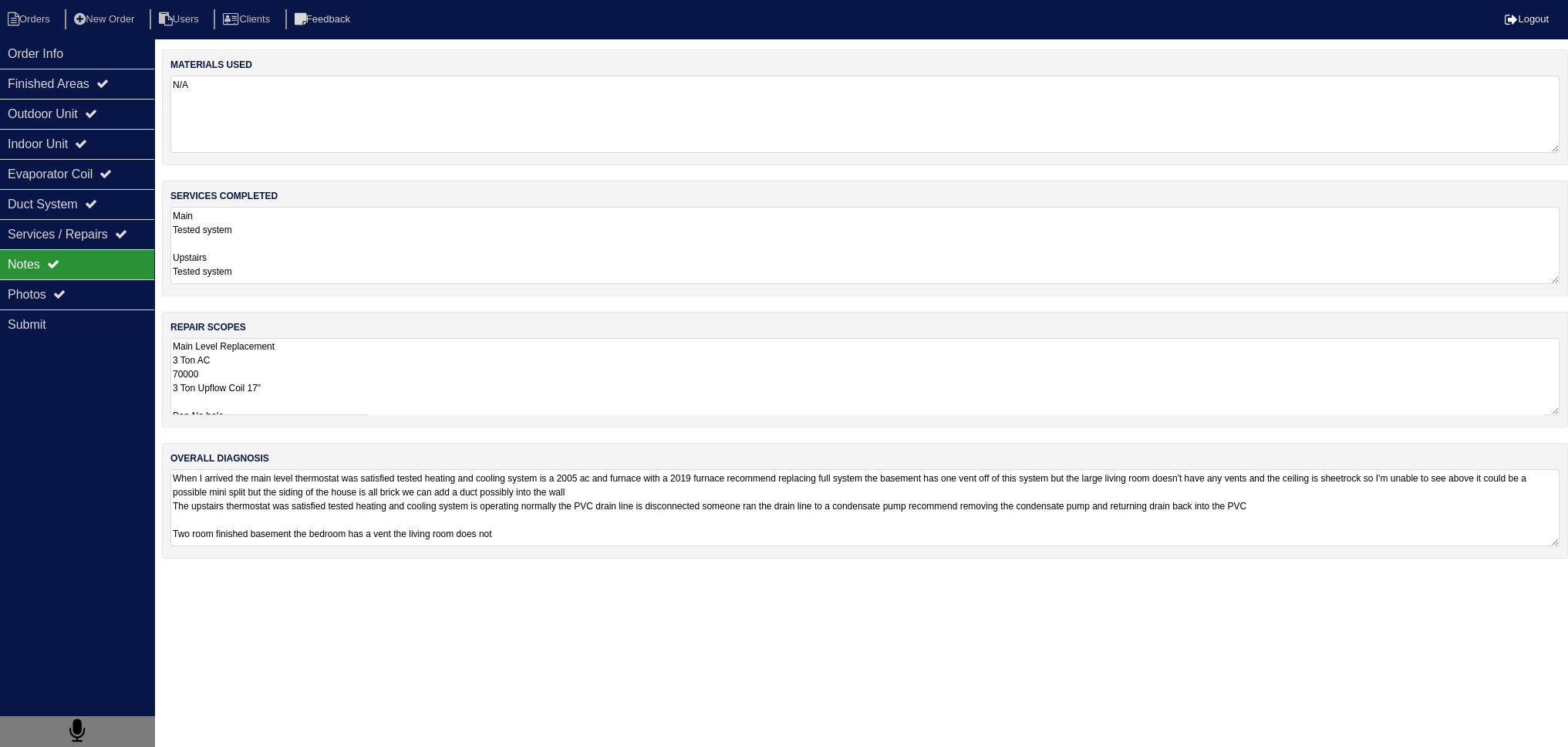
click at [381, 364] on textarea "Main Level Replacement 3 Ton AC 70000 3 Ton Upflow Coil 17" Pan No hole 36x36 P…" at bounding box center [865, 376] width 1390 height 77
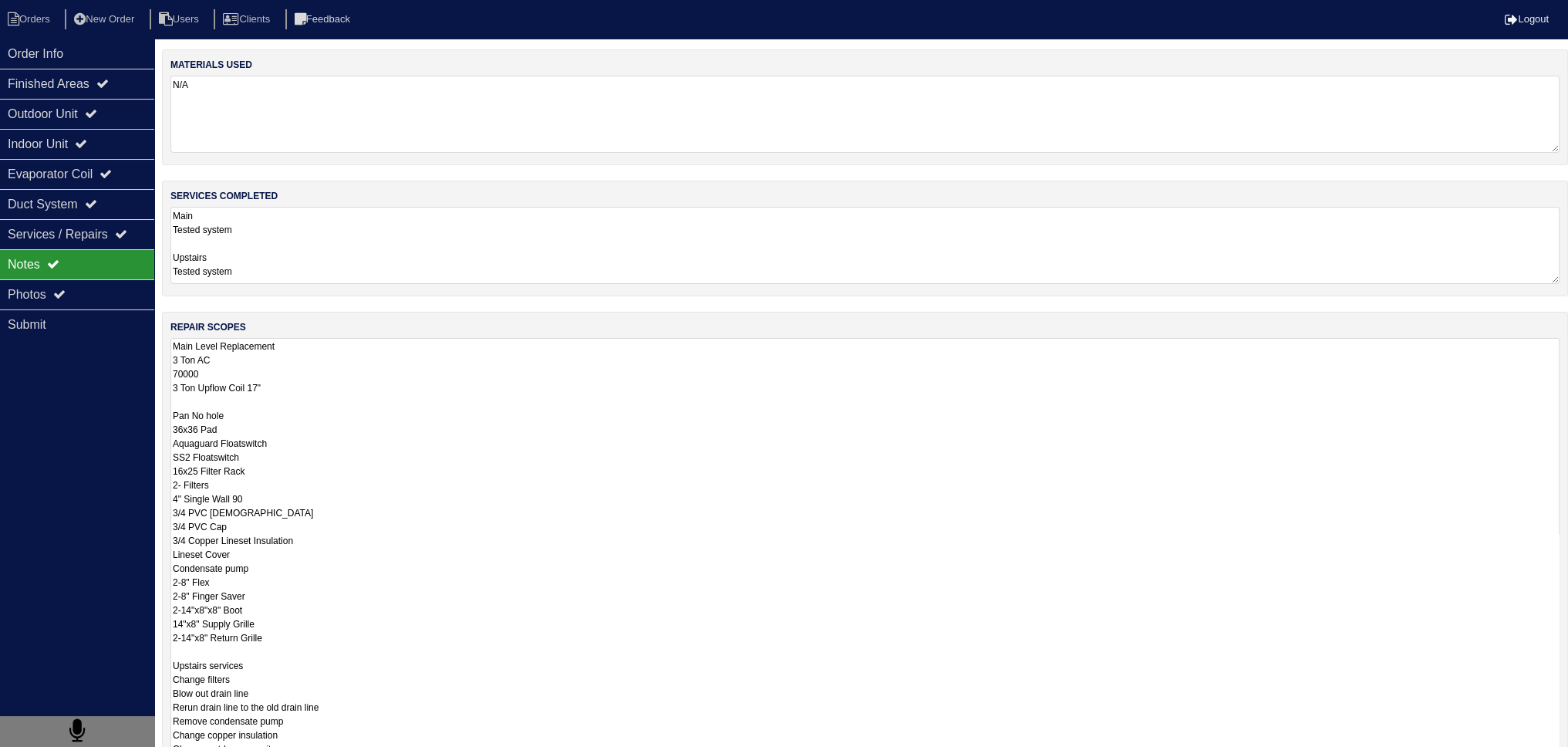
click at [369, 388] on textarea "Main Level Replacement 3 Ton AC 70000 3 Ton Upflow Coil 17" Pan No hole 36x36 P…" at bounding box center [865, 555] width 1390 height 433
click at [352, 397] on textarea "Main Level Replacement 3 Ton AC 70000 3 Ton Upflow Coil 17" Pan No hole 36x36 P…" at bounding box center [865, 555] width 1390 height 433
click at [354, 402] on textarea "Main Level Replacement 3 Ton AC 70000 3 Ton Upflow Coil 17" Pan No hole 36x36 P…" at bounding box center [865, 555] width 1390 height 433
click at [320, 638] on textarea "Main Level Replacement 3 Ton AC 70000 3 Ton Upflow Coil 17" Pan No hole 36x36 P…" at bounding box center [865, 555] width 1390 height 433
click at [325, 630] on textarea "Main Level Replacement 3 Ton AC 70000 3 Ton Upflow Coil 17" Pan No hole 36x36 P…" at bounding box center [865, 555] width 1390 height 433
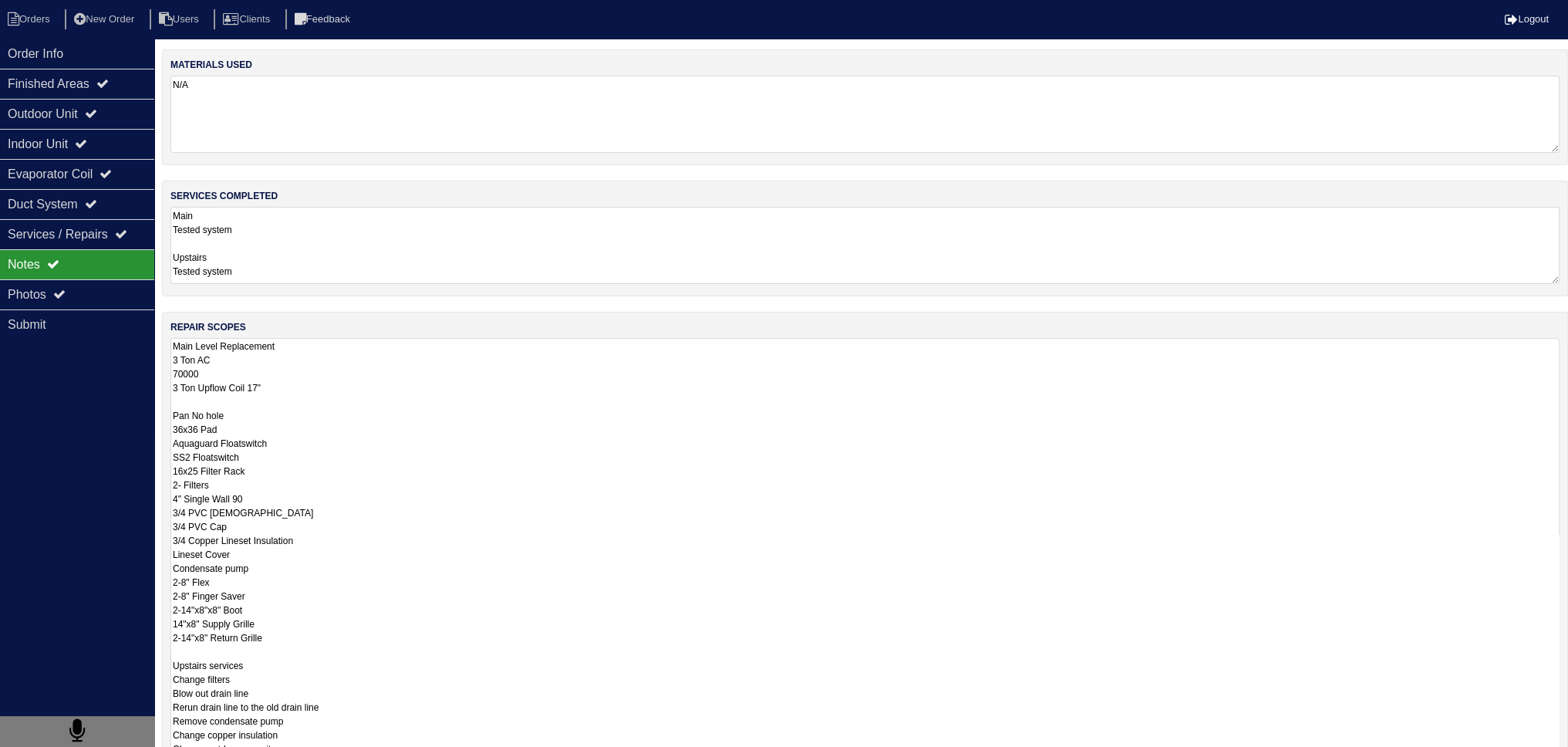
click at [309, 623] on textarea "Main Level Replacement 3 Ton AC 70000 3 Ton Upflow Coil 17" Pan No hole 36x36 P…" at bounding box center [865, 555] width 1390 height 433
drag, startPoint x: 314, startPoint y: 631, endPoint x: 276, endPoint y: 615, distance: 41.2
click at [276, 615] on textarea "Main Level Replacement 3 Ton AC 70000 3 Ton Upflow Coil 17" Pan No hole 36x36 P…" at bounding box center [865, 555] width 1390 height 433
click at [296, 626] on textarea "Main Level Replacement 3 Ton AC 70000 3 Ton Upflow Coil 17" Pan No hole 36x36 P…" at bounding box center [865, 555] width 1390 height 433
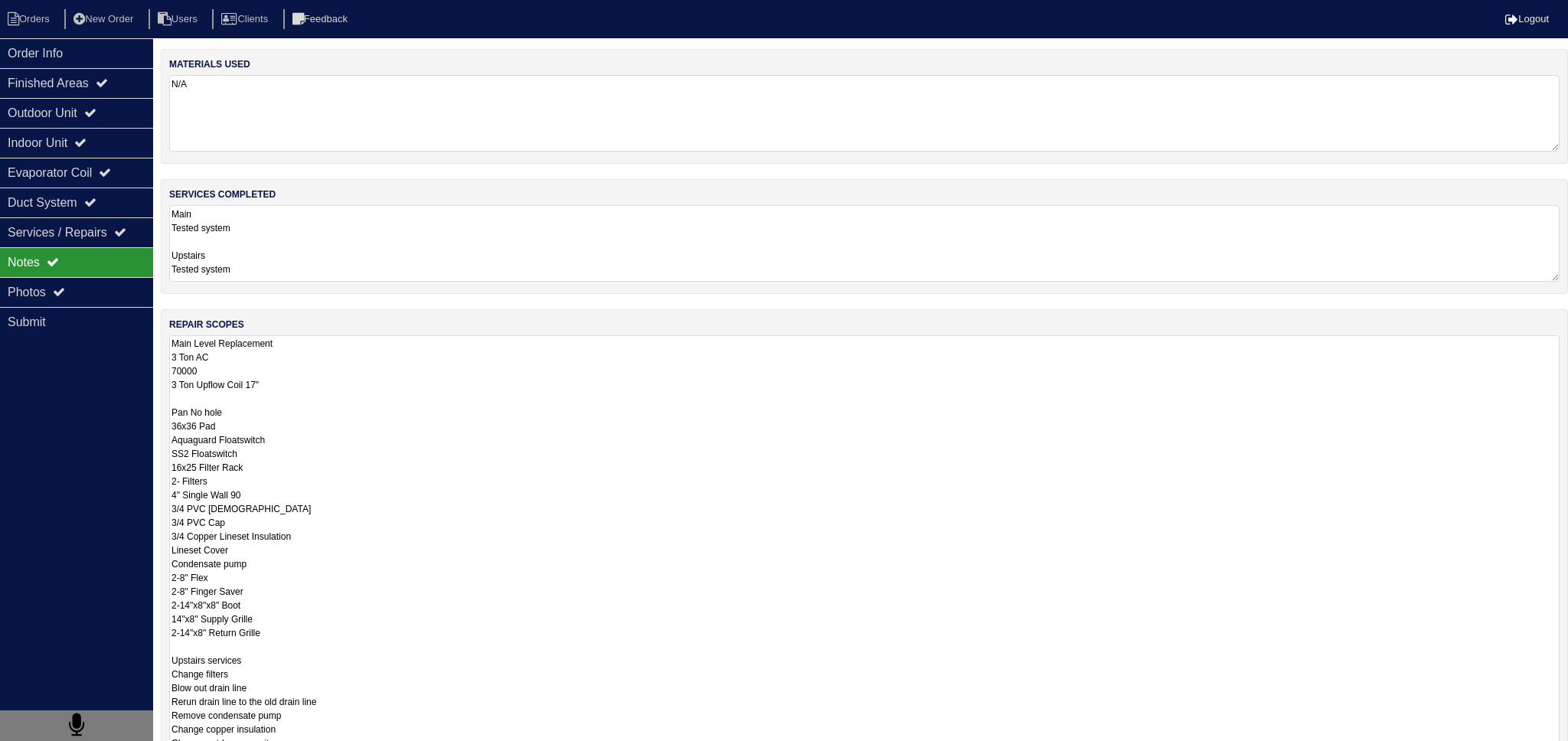
drag, startPoint x: 74, startPoint y: 54, endPoint x: 36, endPoint y: 31, distance: 44.4
click at [73, 53] on div "Order Info" at bounding box center [76, 53] width 153 height 29
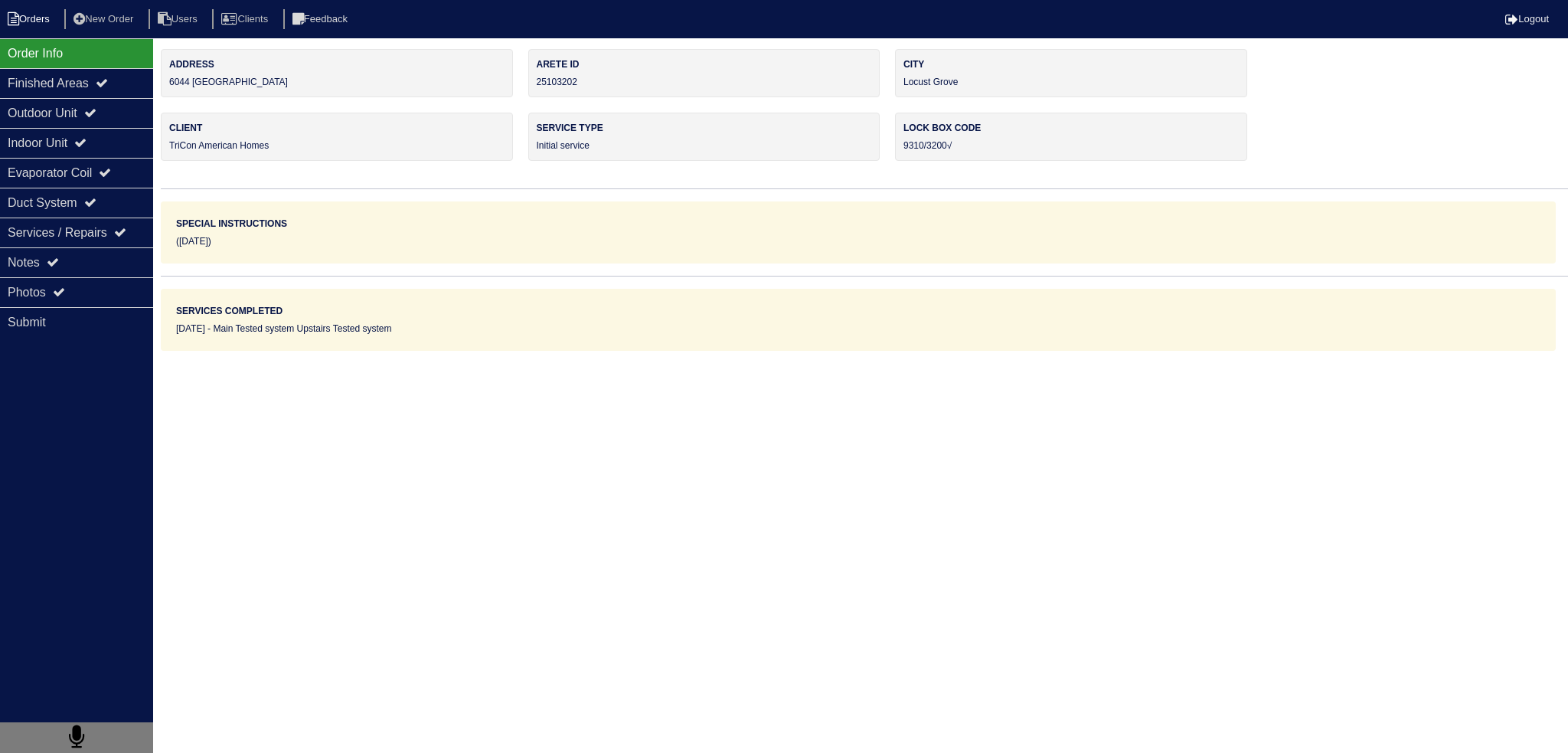
click at [26, 19] on li "Orders" at bounding box center [31, 19] width 62 height 21
select select "15"
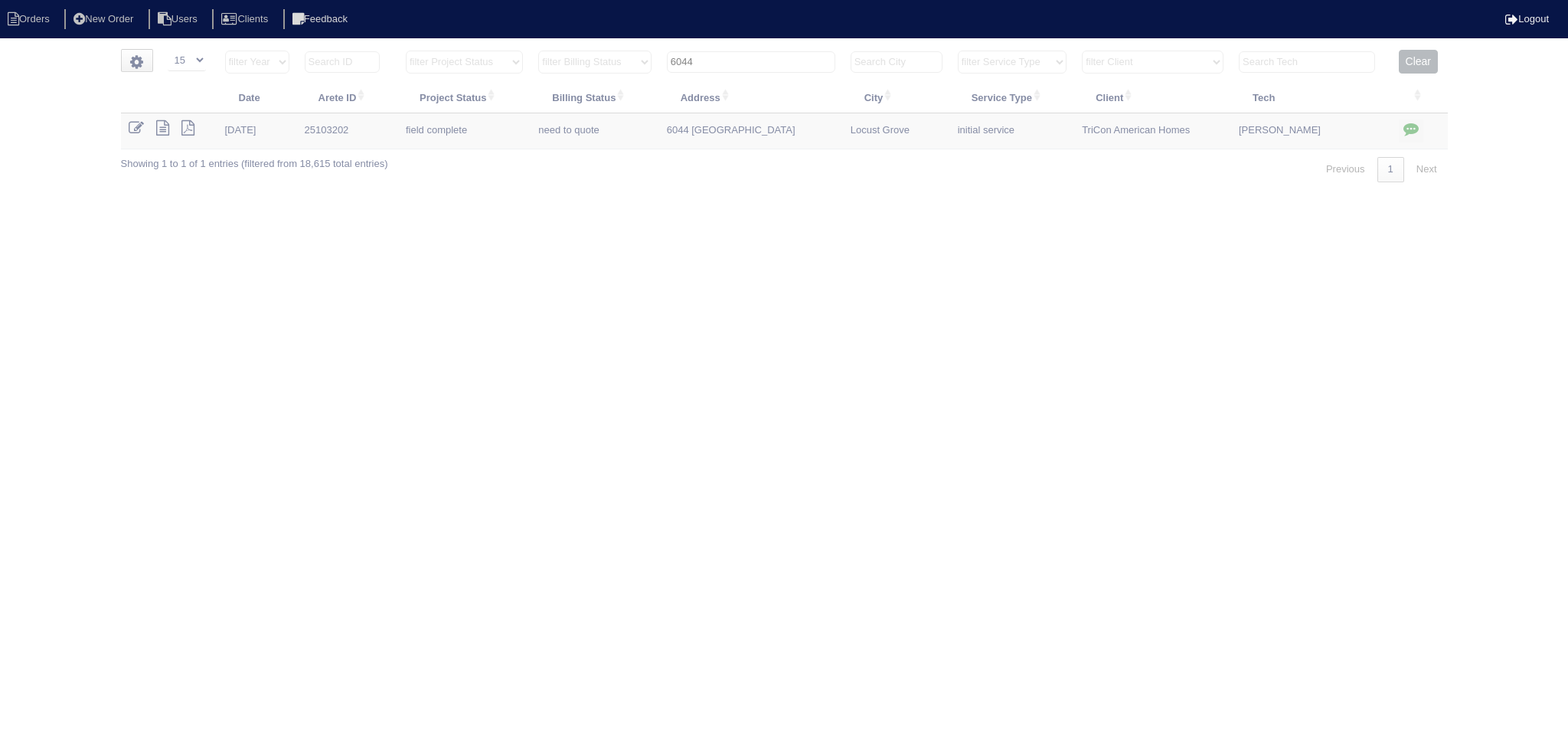
click at [781, 72] on th "6044" at bounding box center [751, 65] width 184 height 31
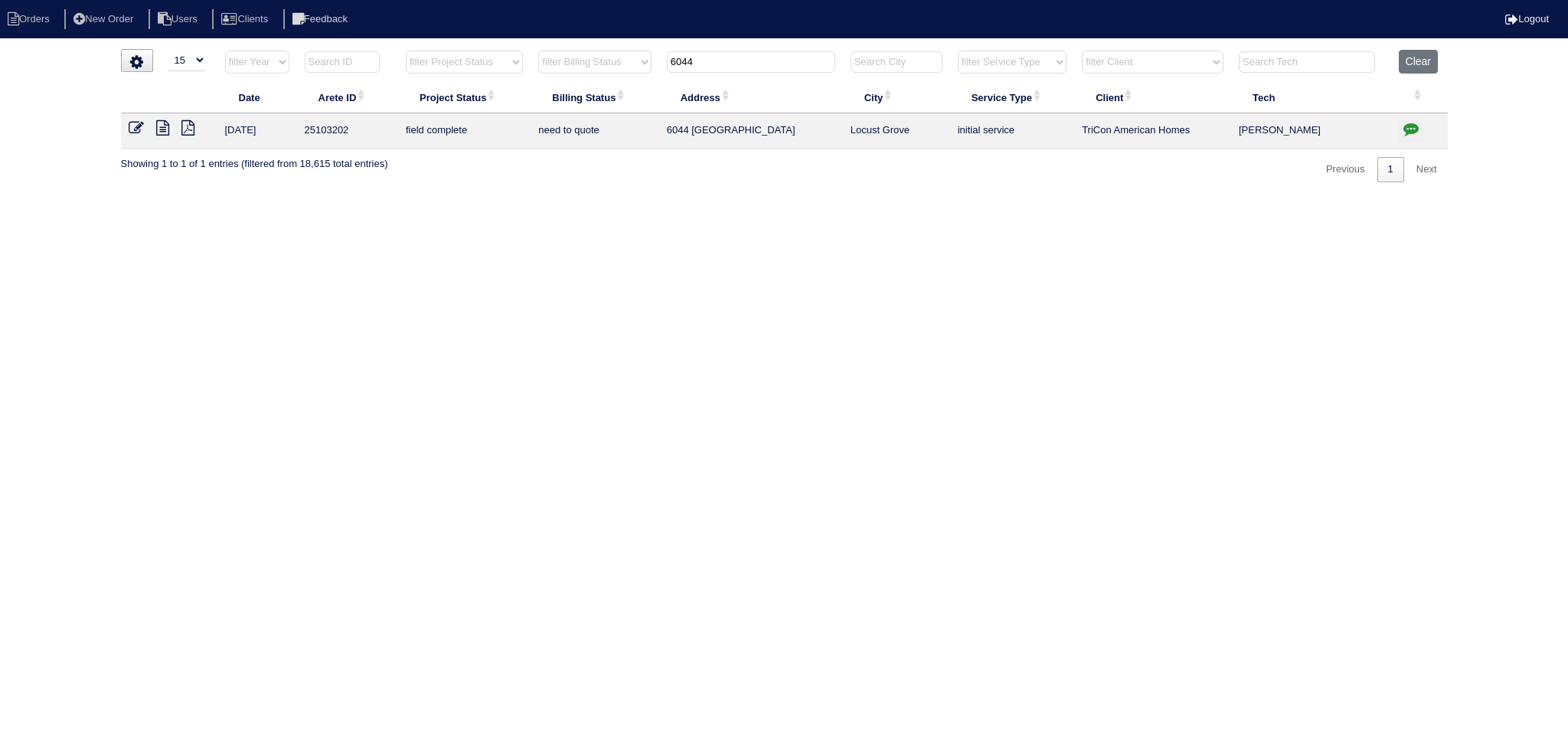
click at [779, 61] on input "6044" at bounding box center [751, 62] width 168 height 22
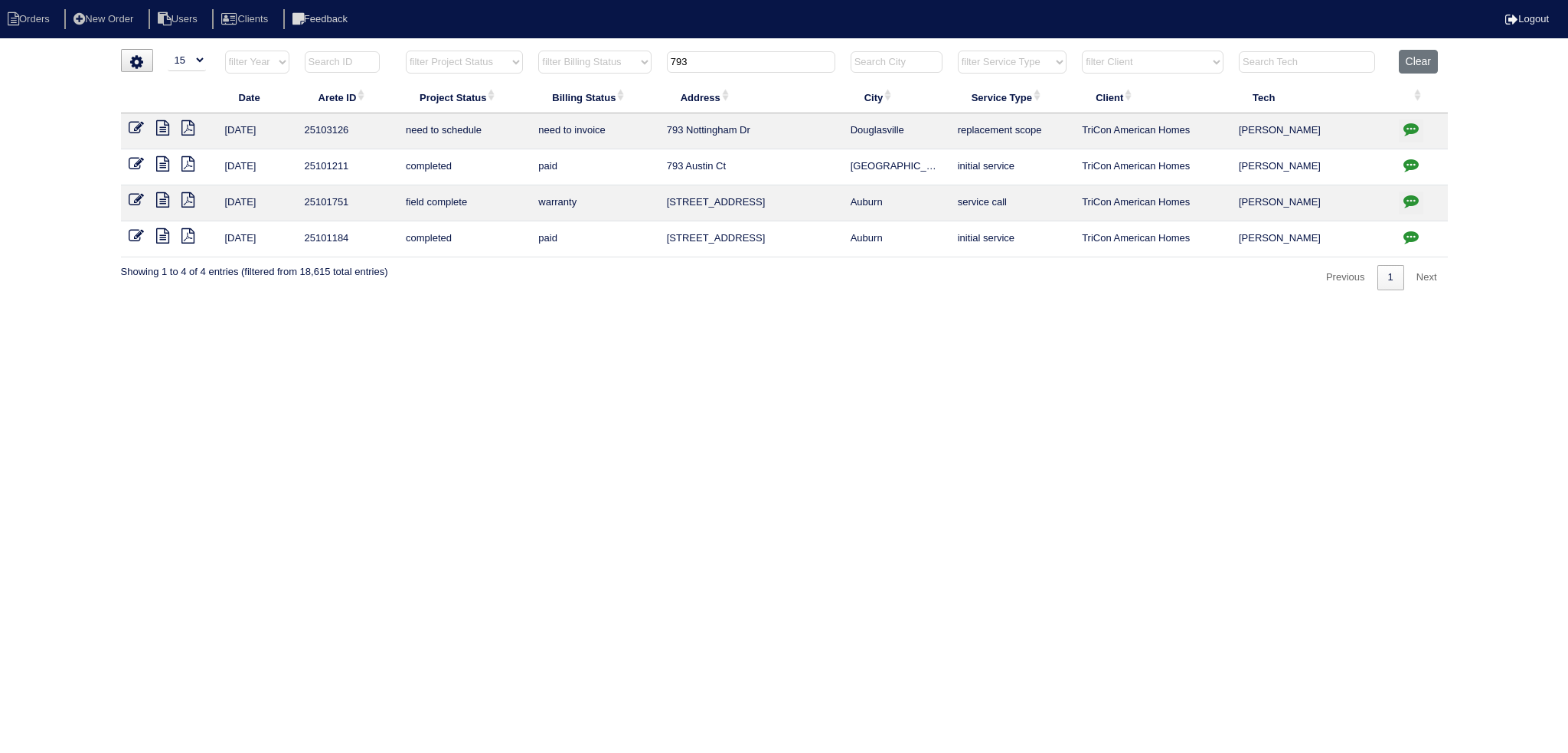
type input "793"
click at [161, 124] on icon at bounding box center [162, 128] width 13 height 16
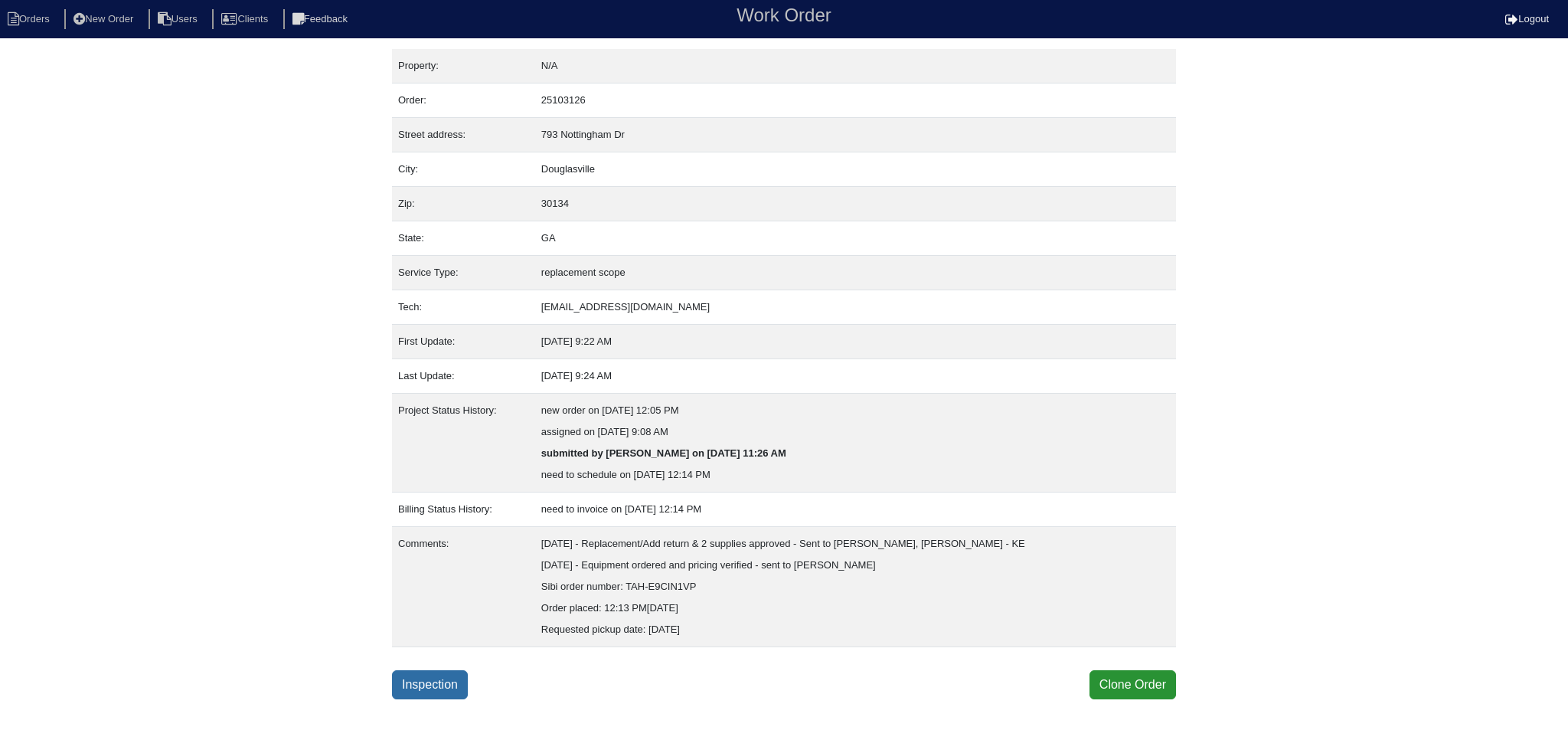
click at [420, 696] on link "Inspection" at bounding box center [430, 684] width 76 height 29
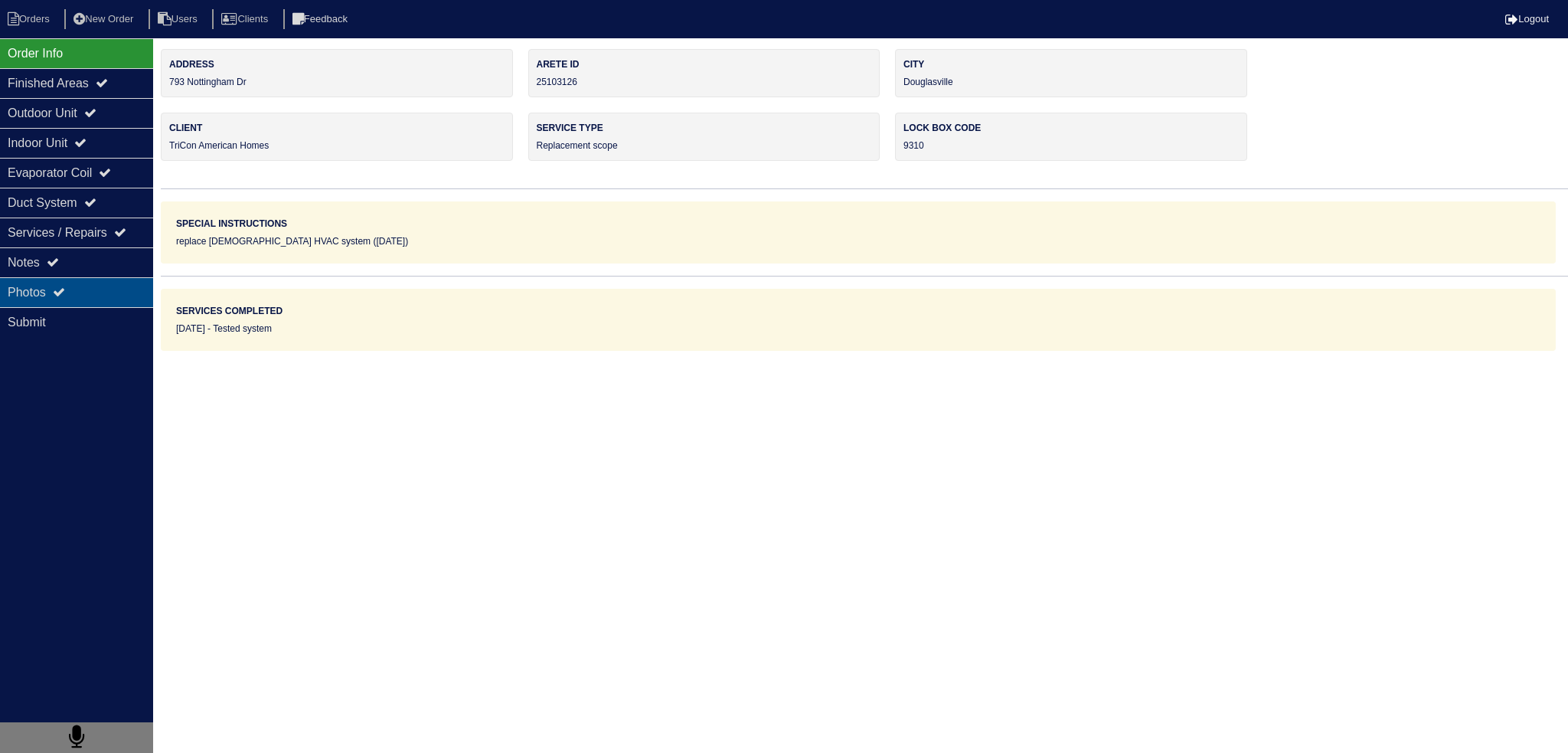
click at [125, 295] on div "Photos" at bounding box center [76, 292] width 153 height 29
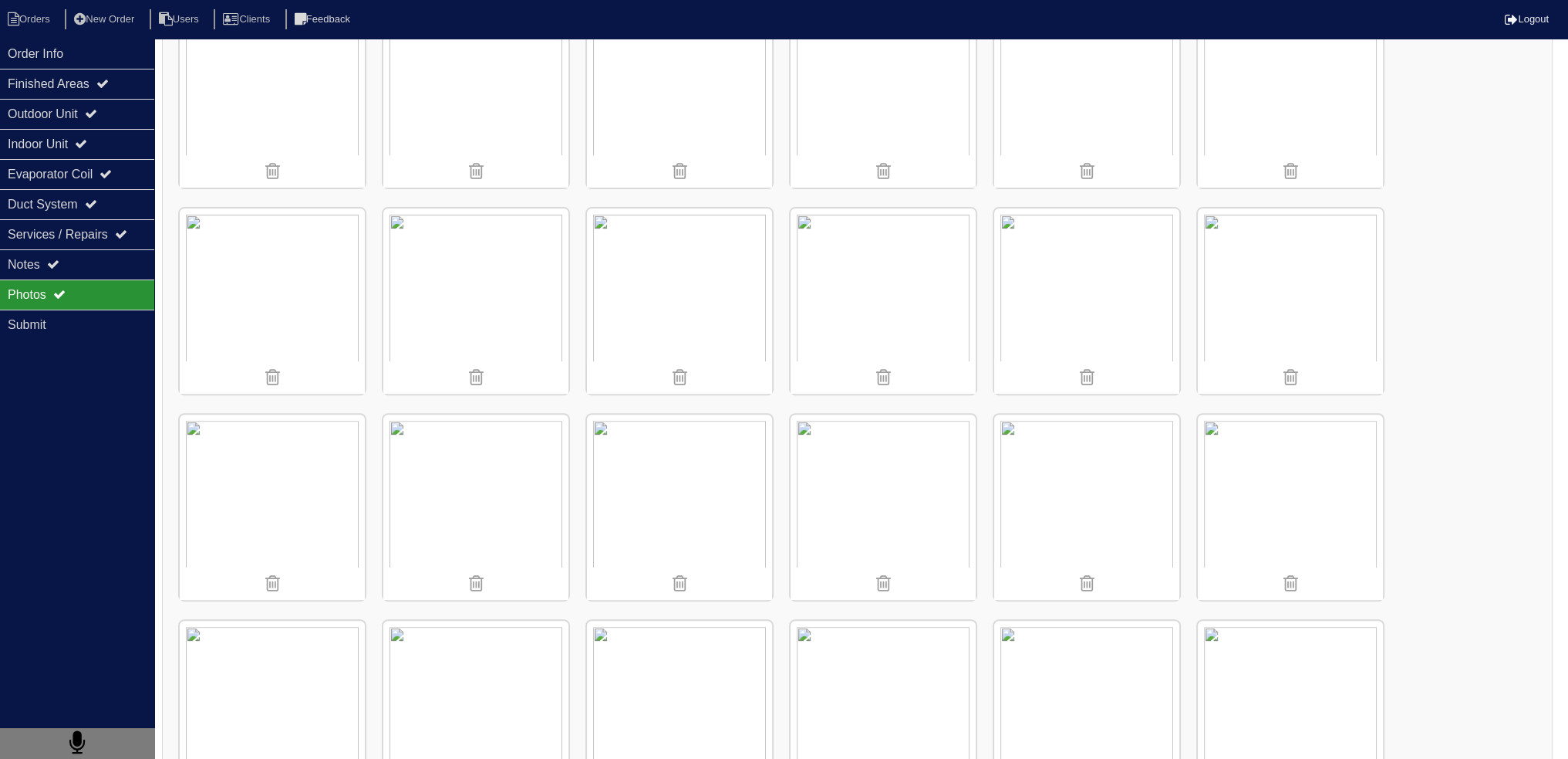
scroll to position [1003, 0]
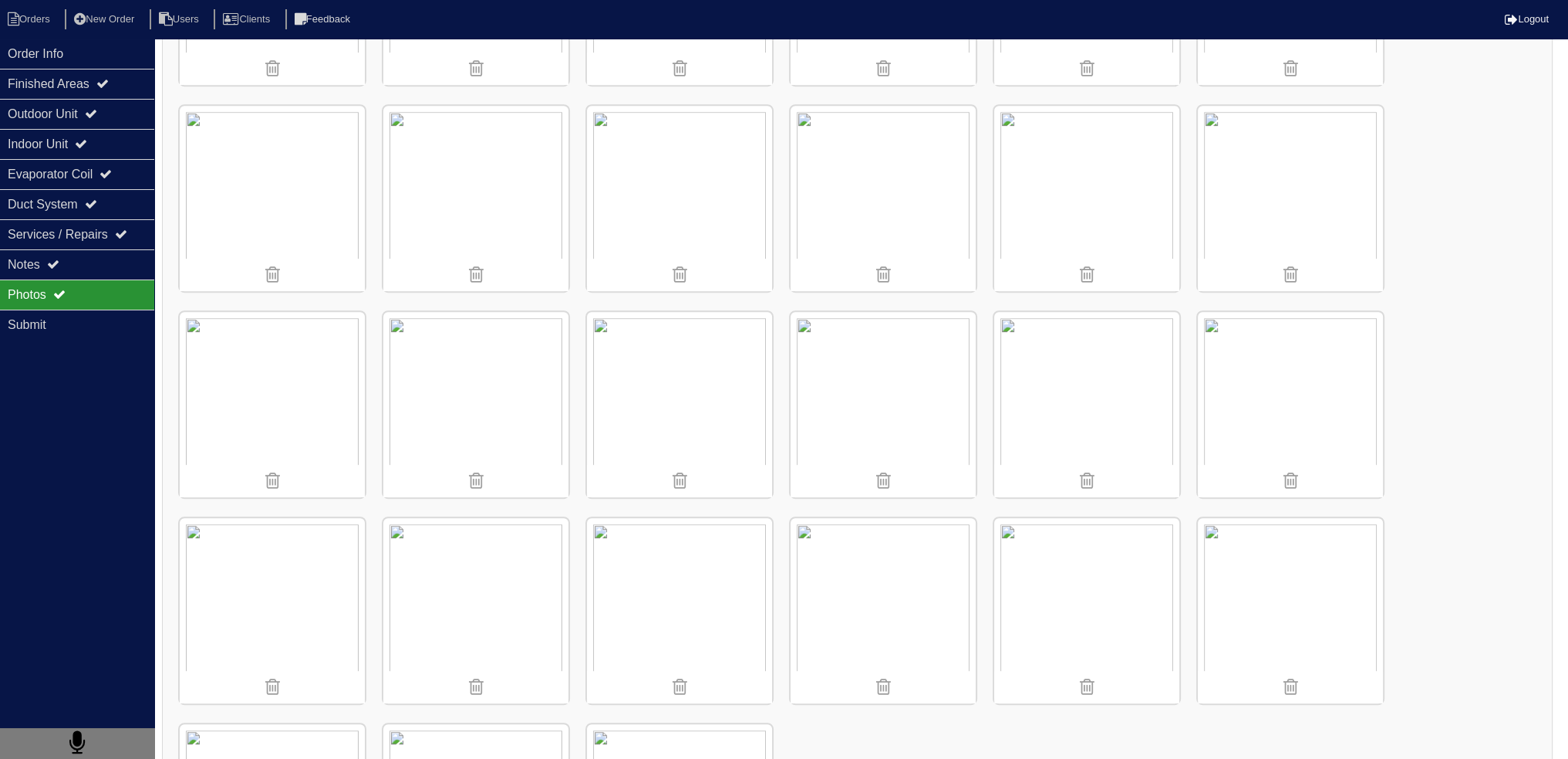
click at [1080, 421] on img at bounding box center [1087, 405] width 185 height 185
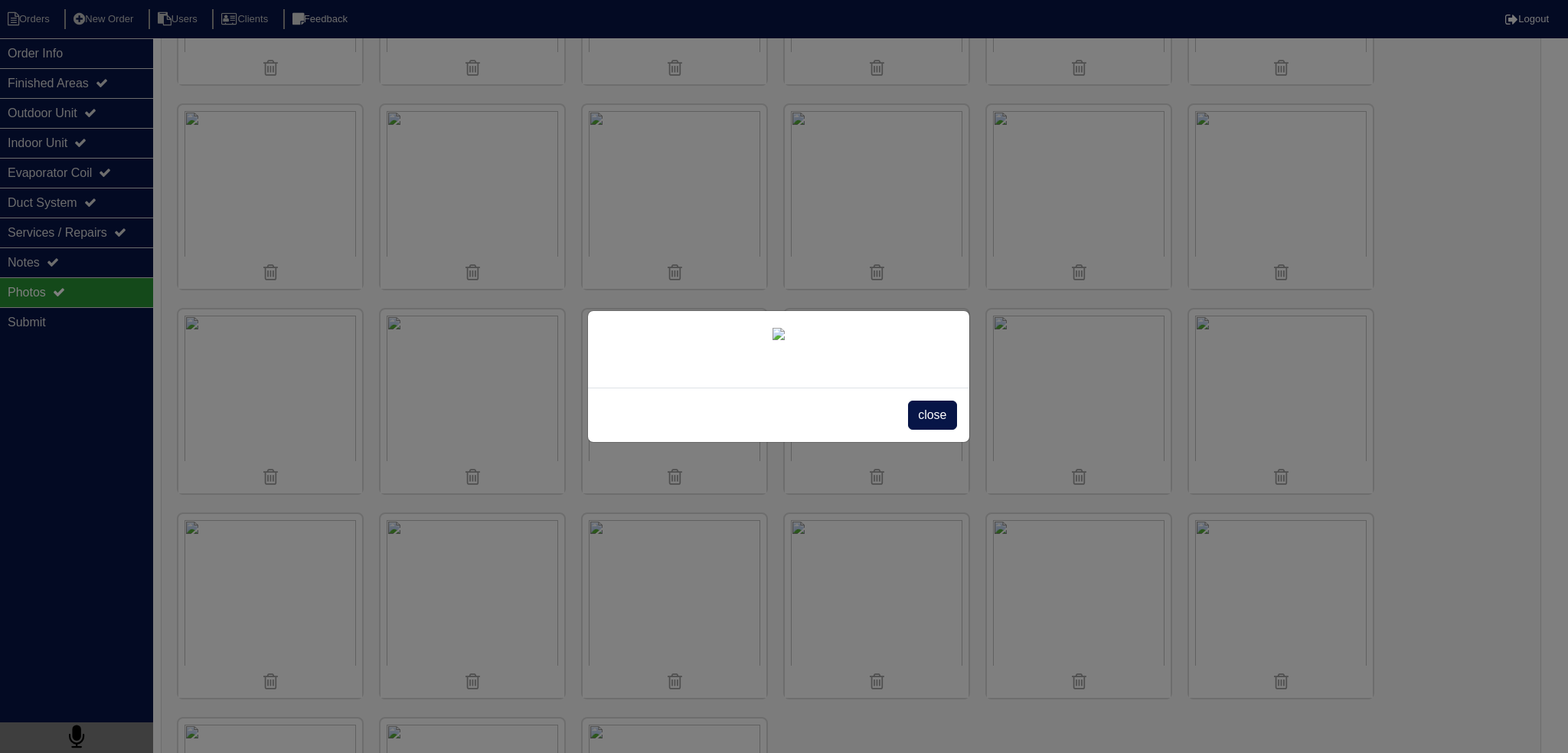
click at [919, 429] on span "close" at bounding box center [932, 415] width 48 height 29
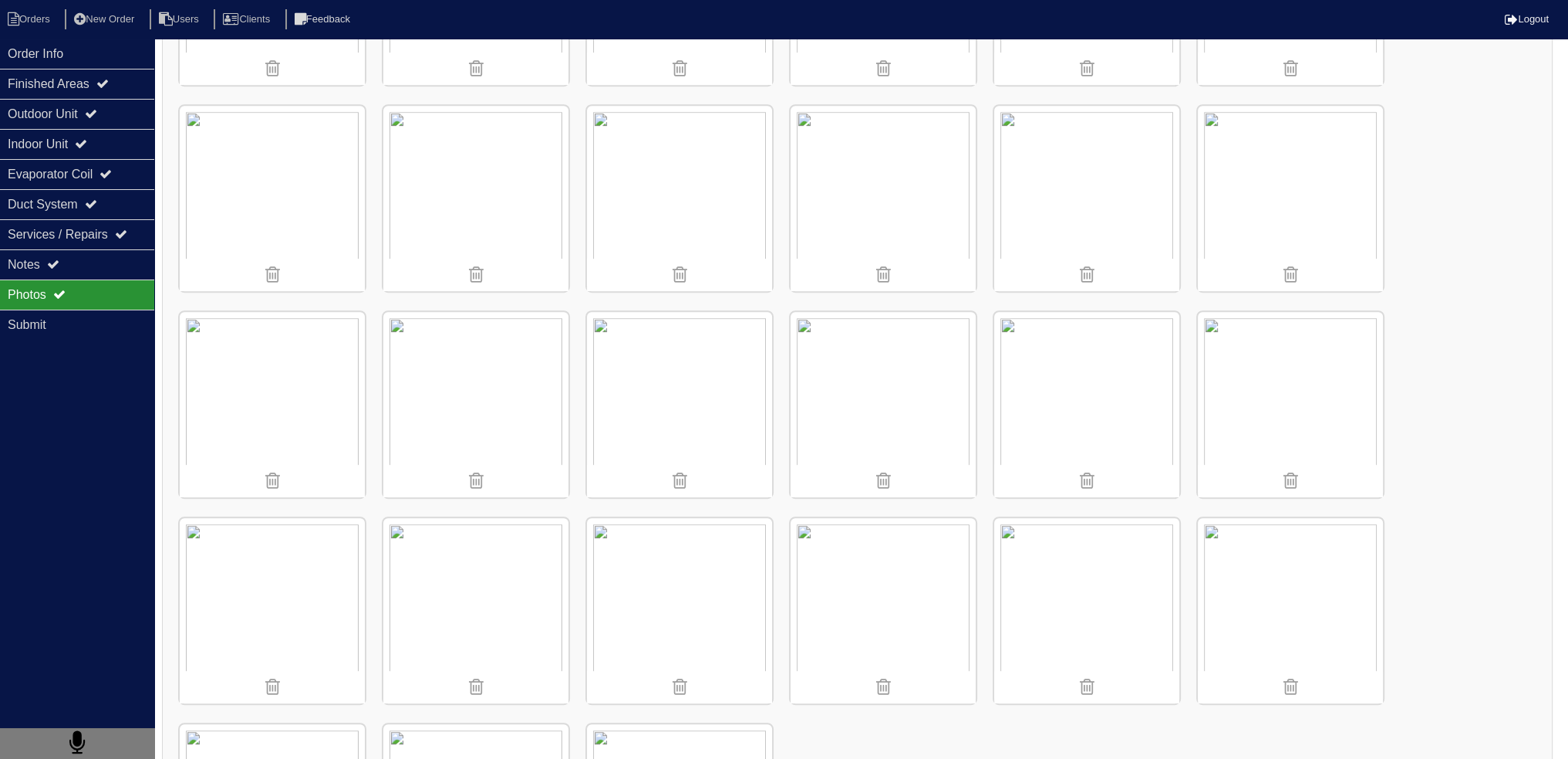
click at [1074, 153] on img at bounding box center [1087, 198] width 185 height 185
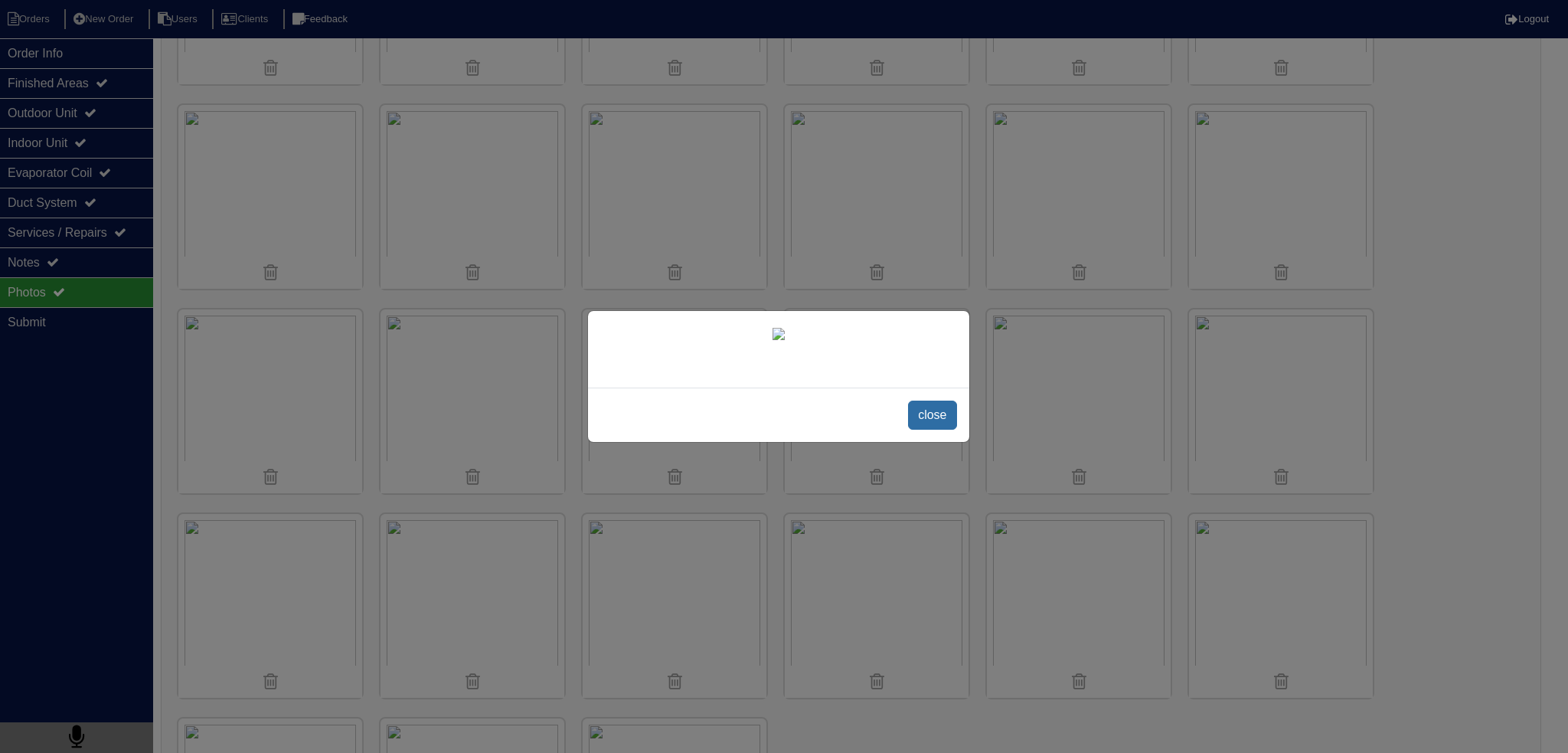
click at [941, 429] on span "close" at bounding box center [932, 415] width 48 height 29
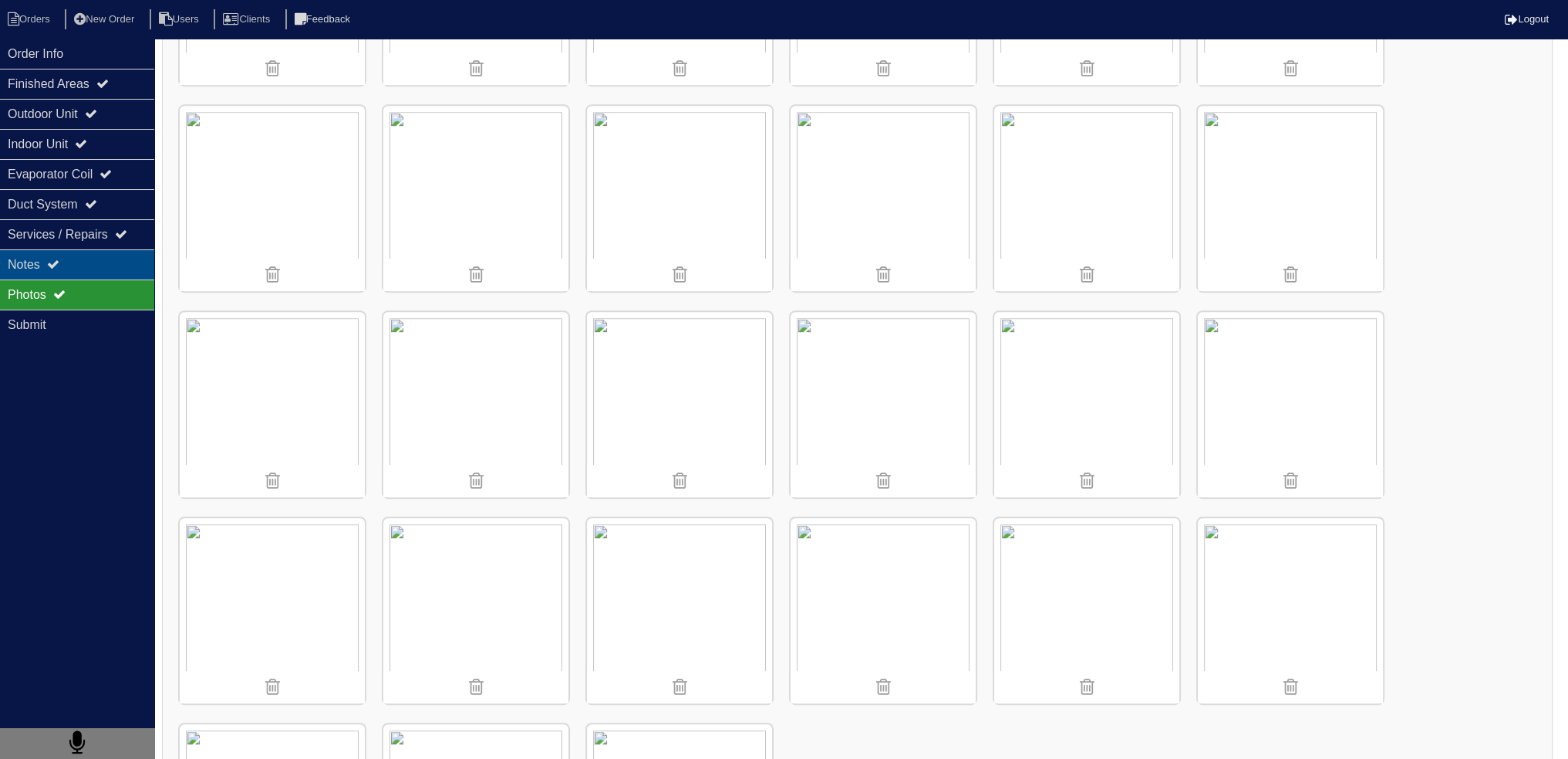
drag, startPoint x: 34, startPoint y: 246, endPoint x: 48, endPoint y: 252, distance: 15.2
click at [37, 244] on div "Services / Repairs" at bounding box center [77, 234] width 154 height 30
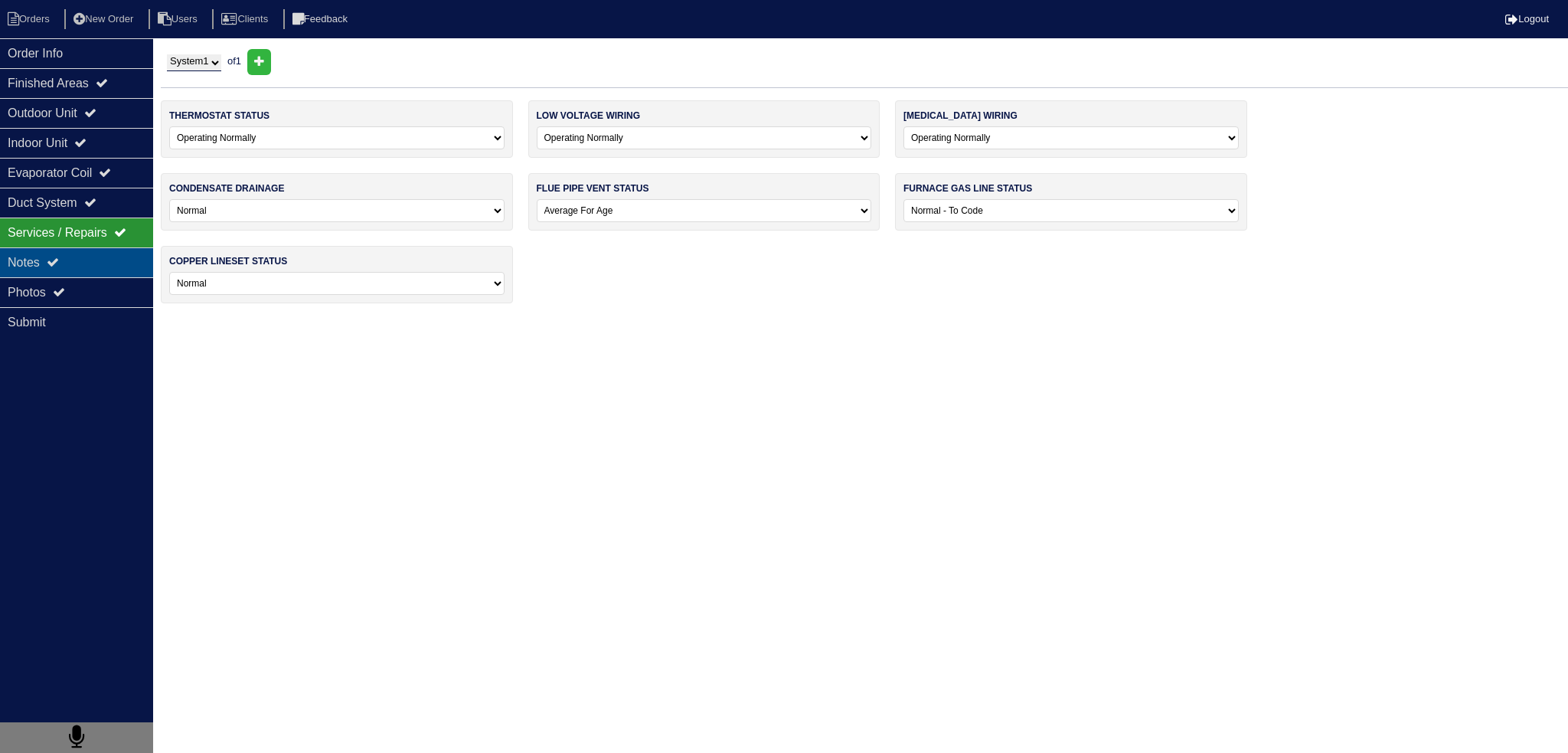
click at [54, 261] on icon at bounding box center [53, 262] width 12 height 12
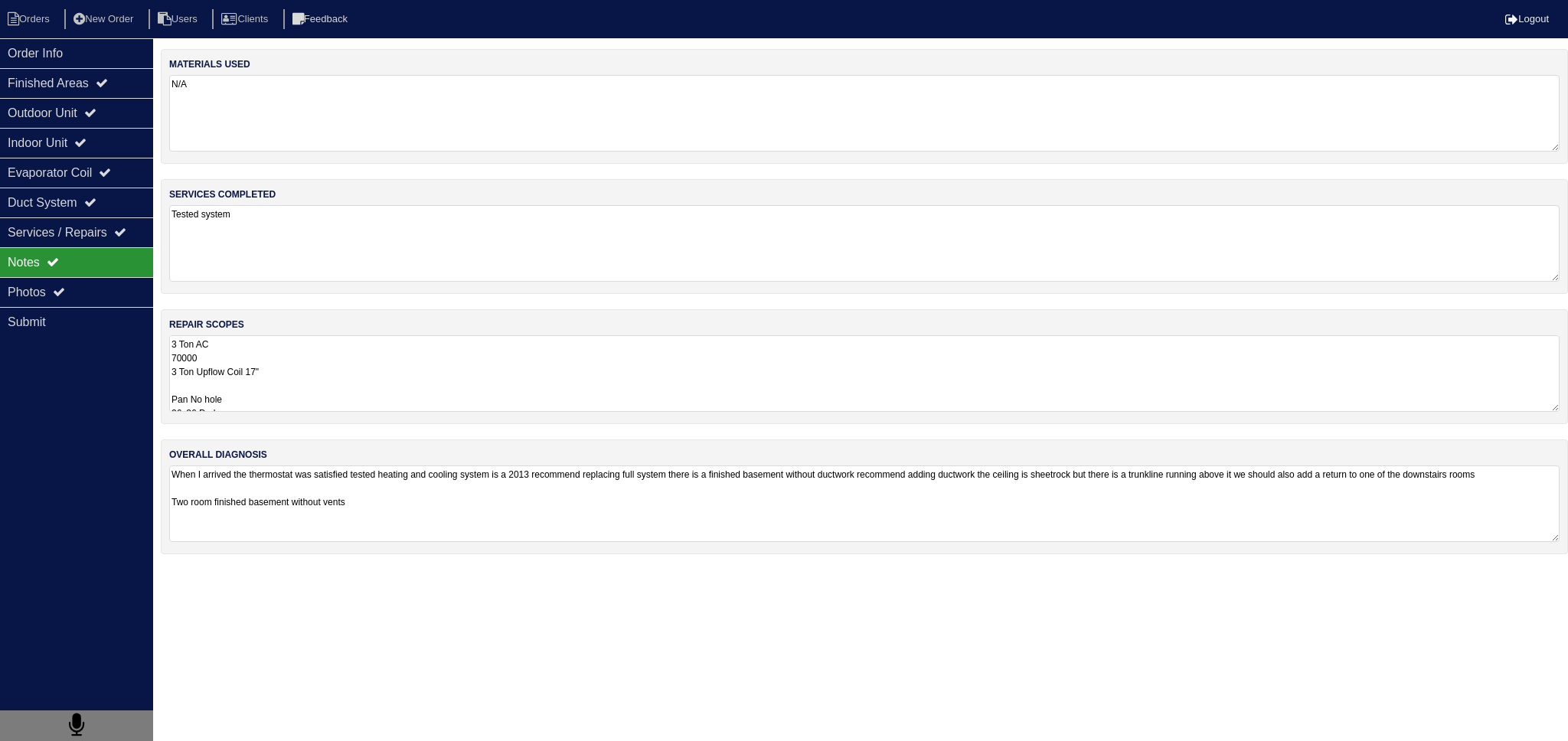
click at [269, 466] on textarea "When I arrived the thermostat was satisfied tested heating and cooling system i…" at bounding box center [864, 504] width 1390 height 77
click at [286, 490] on textarea "When I arrived the thermostat was satisfied tested heating and cooling system i…" at bounding box center [864, 503] width 1390 height 75
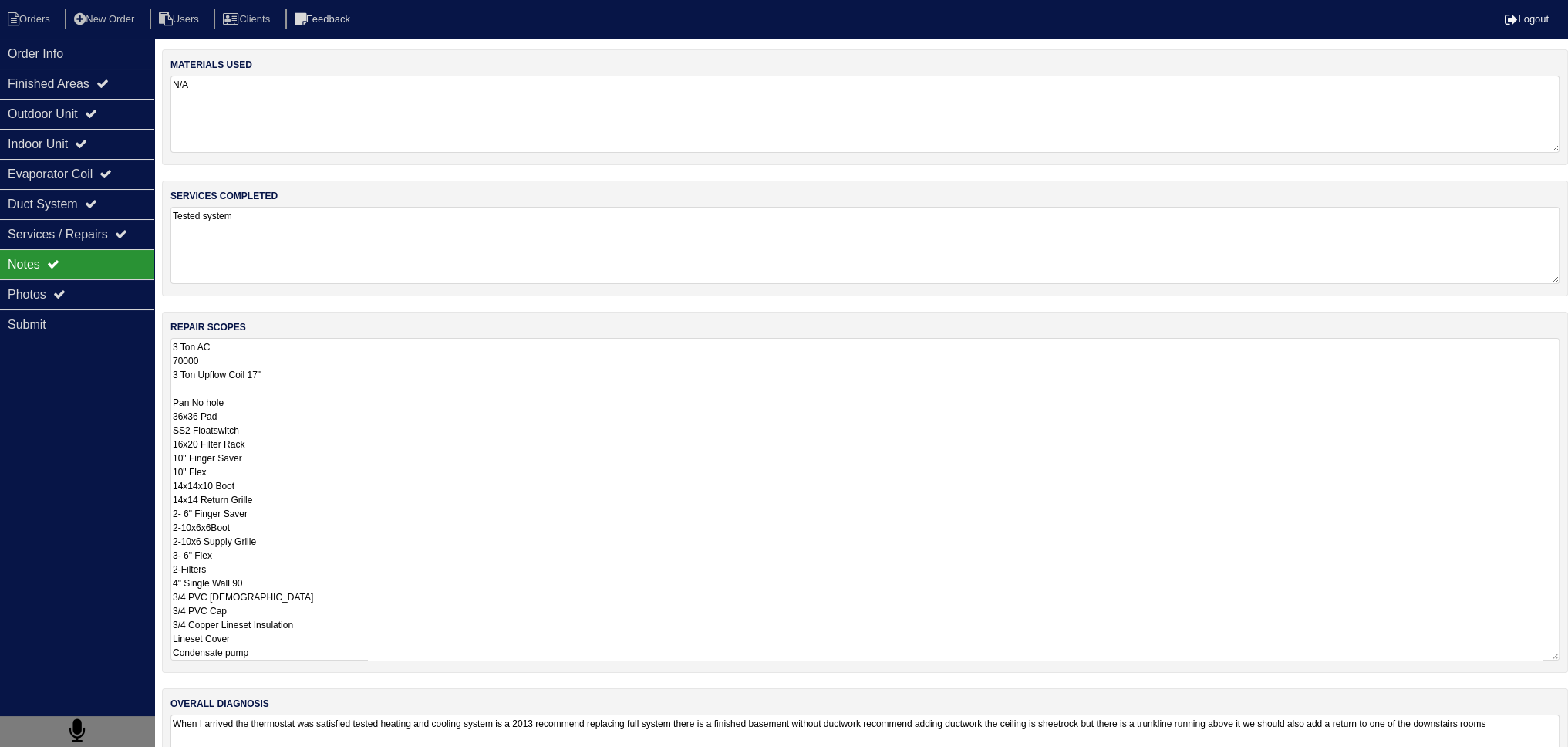
drag, startPoint x: 306, startPoint y: 377, endPoint x: 318, endPoint y: 372, distance: 13.0
click at [310, 373] on textarea "3 Ton AC 70000 3 Ton Upflow Coil 17" Pan No hole 36x36 Pad SS2 Floatswitch 16x2…" at bounding box center [865, 499] width 1390 height 322
click at [258, 483] on textarea "3 Ton AC 70000 3 Ton Upflow Coil 17" Pan No hole 36x36 Pad SS2 Floatswitch 16x2…" at bounding box center [865, 499] width 1390 height 322
click at [272, 504] on textarea "3 Ton AC 70000 3 Ton Upflow Coil 17" Pan No hole 36x36 Pad SS2 Floatswitch 16x2…" at bounding box center [865, 499] width 1390 height 322
click at [266, 523] on textarea "3 Ton AC 70000 3 Ton Upflow Coil 17" Pan No hole 36x36 Pad SS2 Floatswitch 16x2…" at bounding box center [865, 499] width 1390 height 322
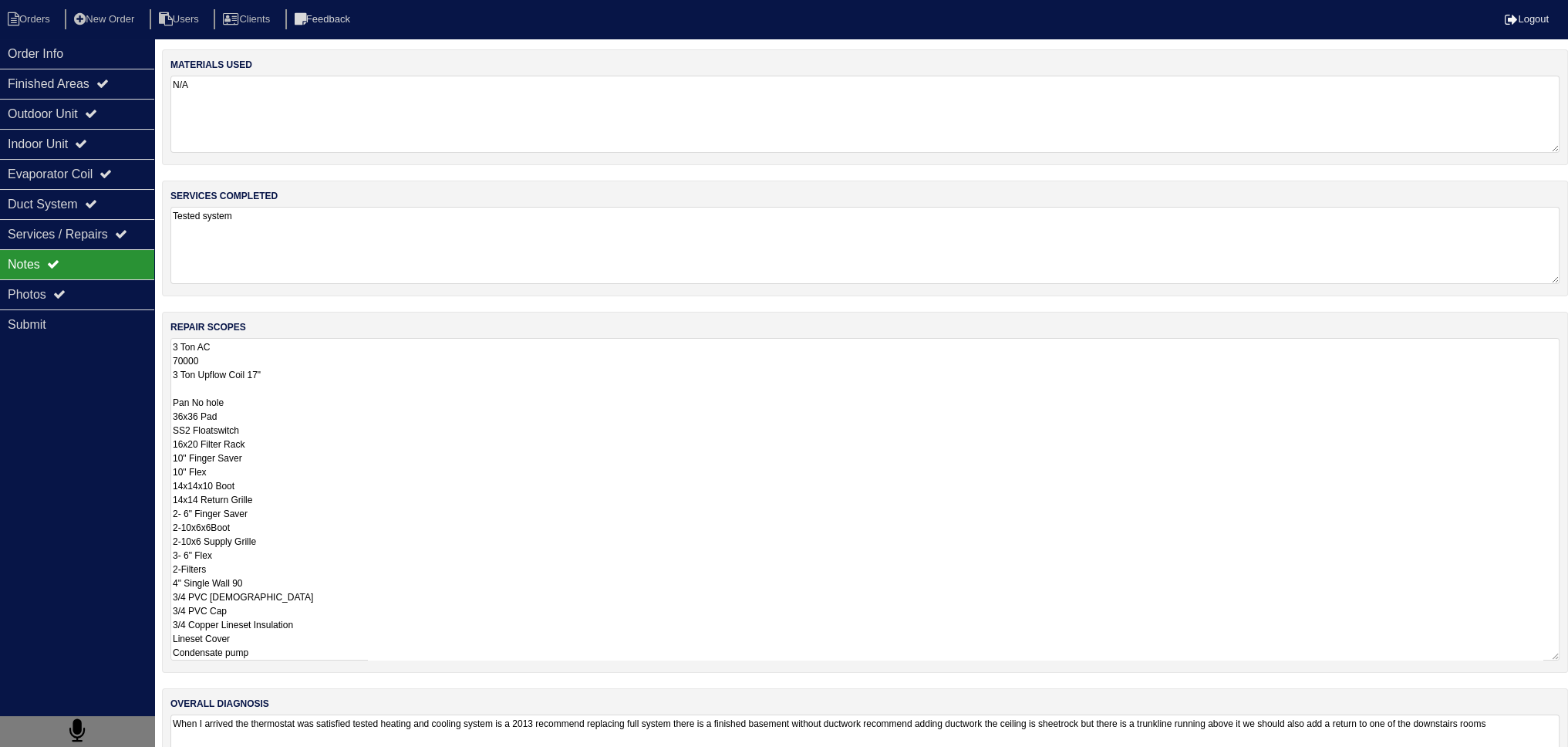
click at [289, 540] on textarea "3 Ton AC 70000 3 Ton Upflow Coil 17" Pan No hole 36x36 Pad SS2 Floatswitch 16x2…" at bounding box center [865, 499] width 1390 height 322
click at [306, 515] on textarea "3 Ton AC 70000 3 Ton Upflow Coil 17" Pan No hole 36x36 Pad SS2 Floatswitch 16x2…" at bounding box center [865, 499] width 1390 height 322
click at [311, 521] on textarea "3 Ton AC 70000 3 Ton Upflow Coil 17" Pan No hole 36x36 Pad SS2 Floatswitch 16x2…" at bounding box center [865, 499] width 1390 height 322
click at [249, 512] on textarea "3 Ton AC 70000 3 Ton Upflow Coil 17" Pan No hole 36x36 Pad SS2 Floatswitch 16x2…" at bounding box center [865, 499] width 1390 height 322
click at [270, 508] on textarea "3 Ton AC 70000 3 Ton Upflow Coil 17" Pan No hole 36x36 Pad SS2 Floatswitch 16x2…" at bounding box center [865, 499] width 1390 height 322
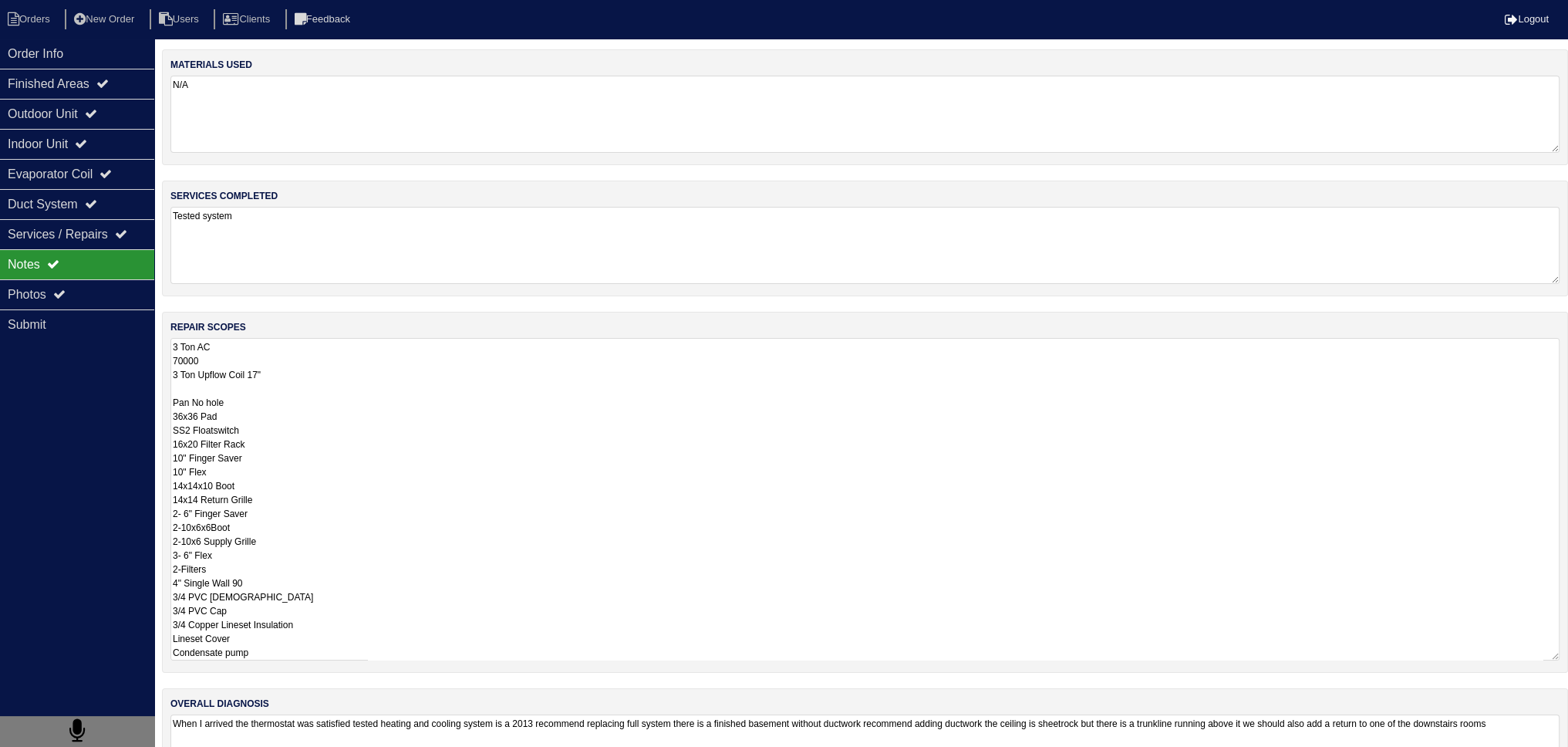
click at [281, 494] on textarea "3 Ton AC 70000 3 Ton Upflow Coil 17" Pan No hole 36x36 Pad SS2 Floatswitch 16x2…" at bounding box center [865, 499] width 1390 height 322
click at [292, 521] on textarea "3 Ton AC 70000 3 Ton Upflow Coil 17" Pan No hole 36x36 Pad SS2 Floatswitch 16x2…" at bounding box center [865, 499] width 1390 height 322
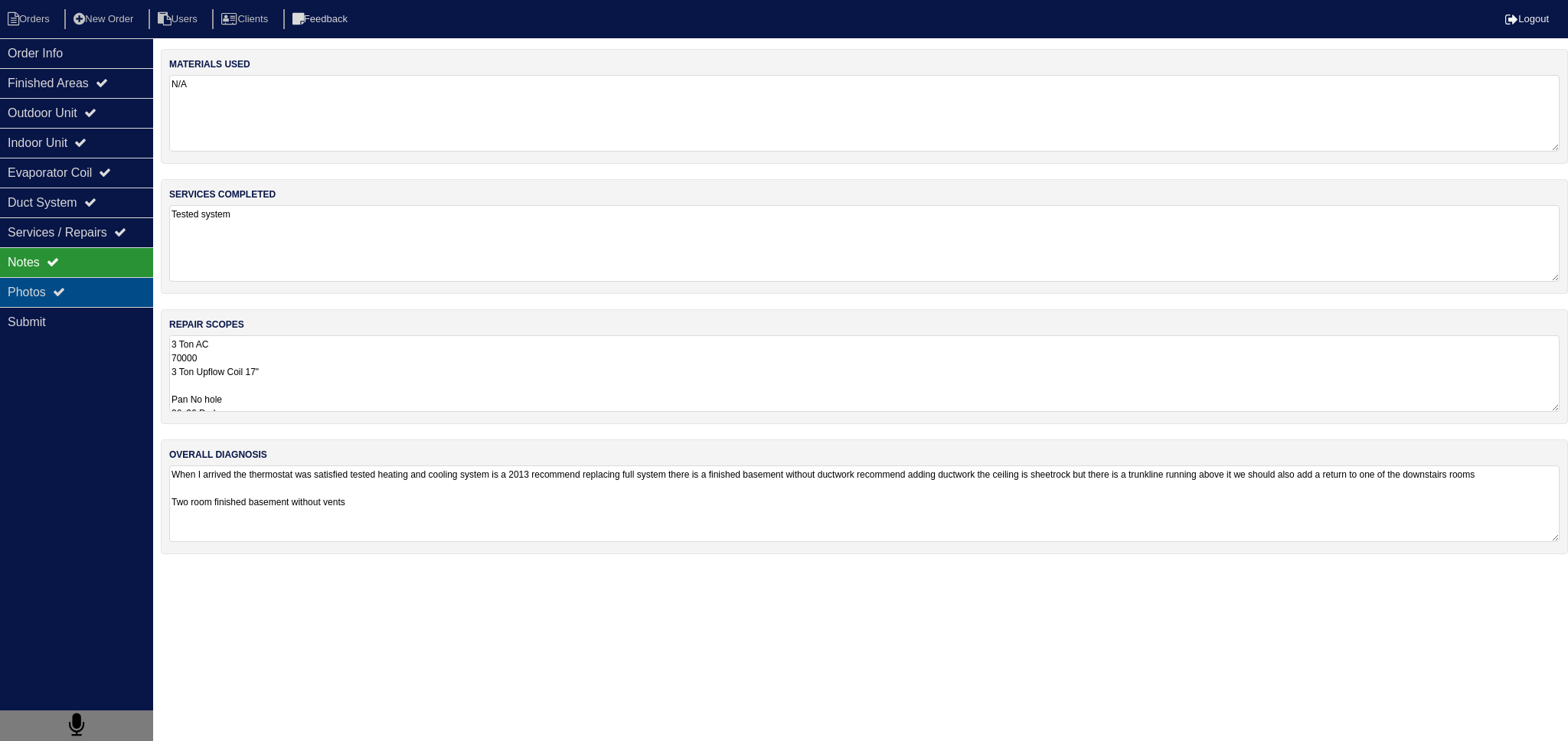
drag, startPoint x: 121, startPoint y: 286, endPoint x: 182, endPoint y: 306, distance: 64.2
click at [122, 287] on div "Photos" at bounding box center [76, 292] width 153 height 29
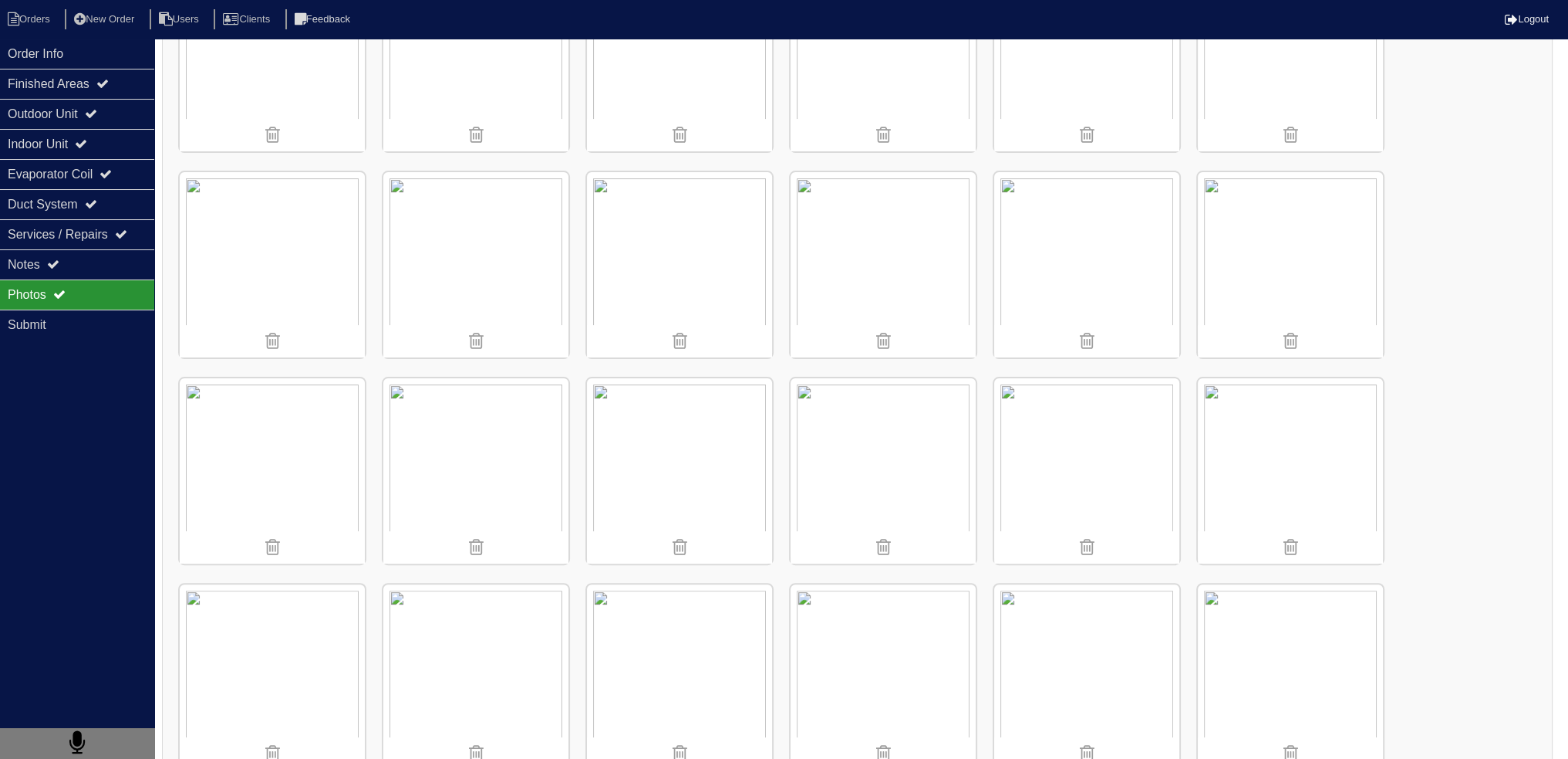
scroll to position [541, 0]
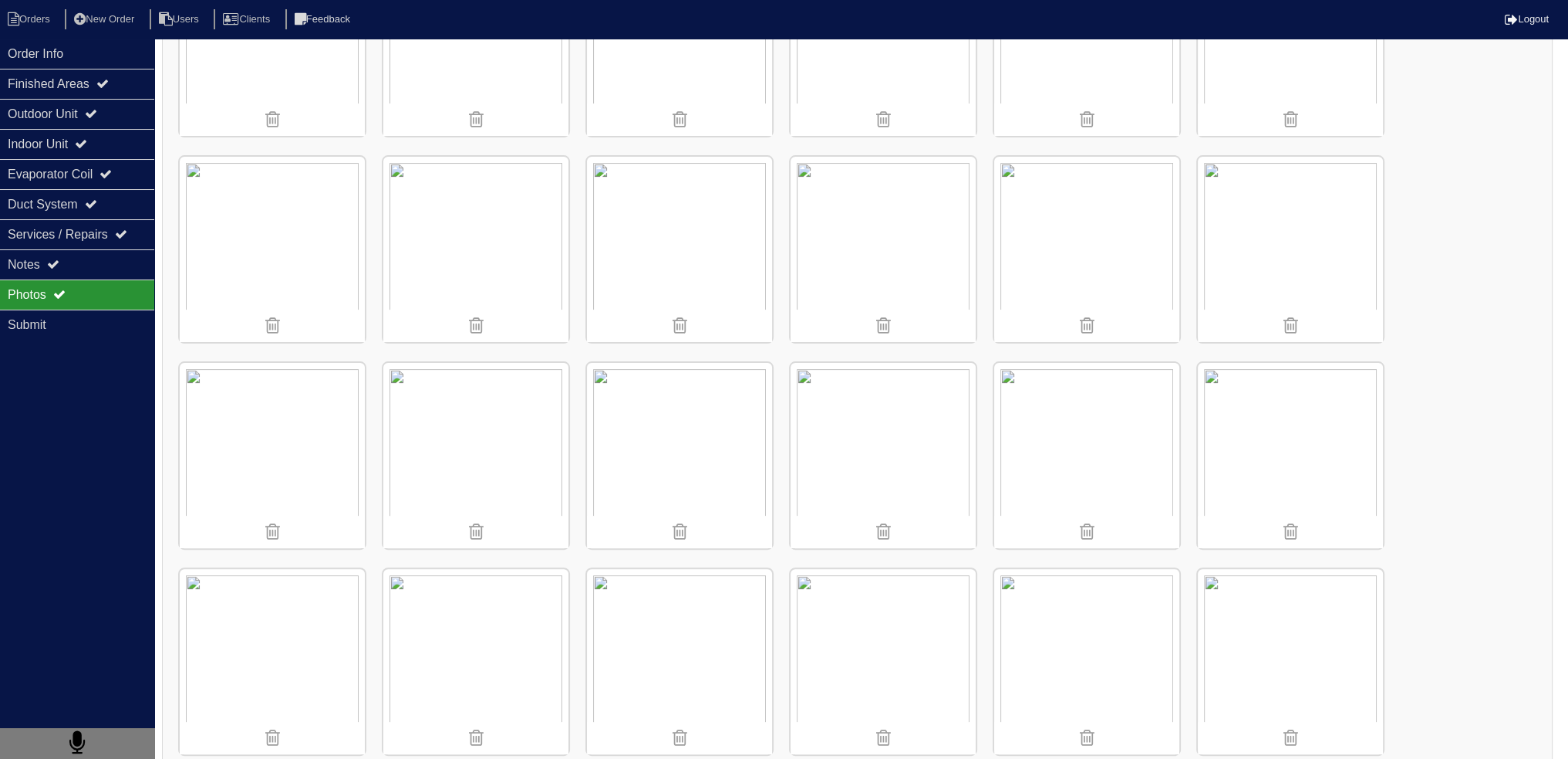
click at [1055, 253] on img at bounding box center [1087, 249] width 185 height 185
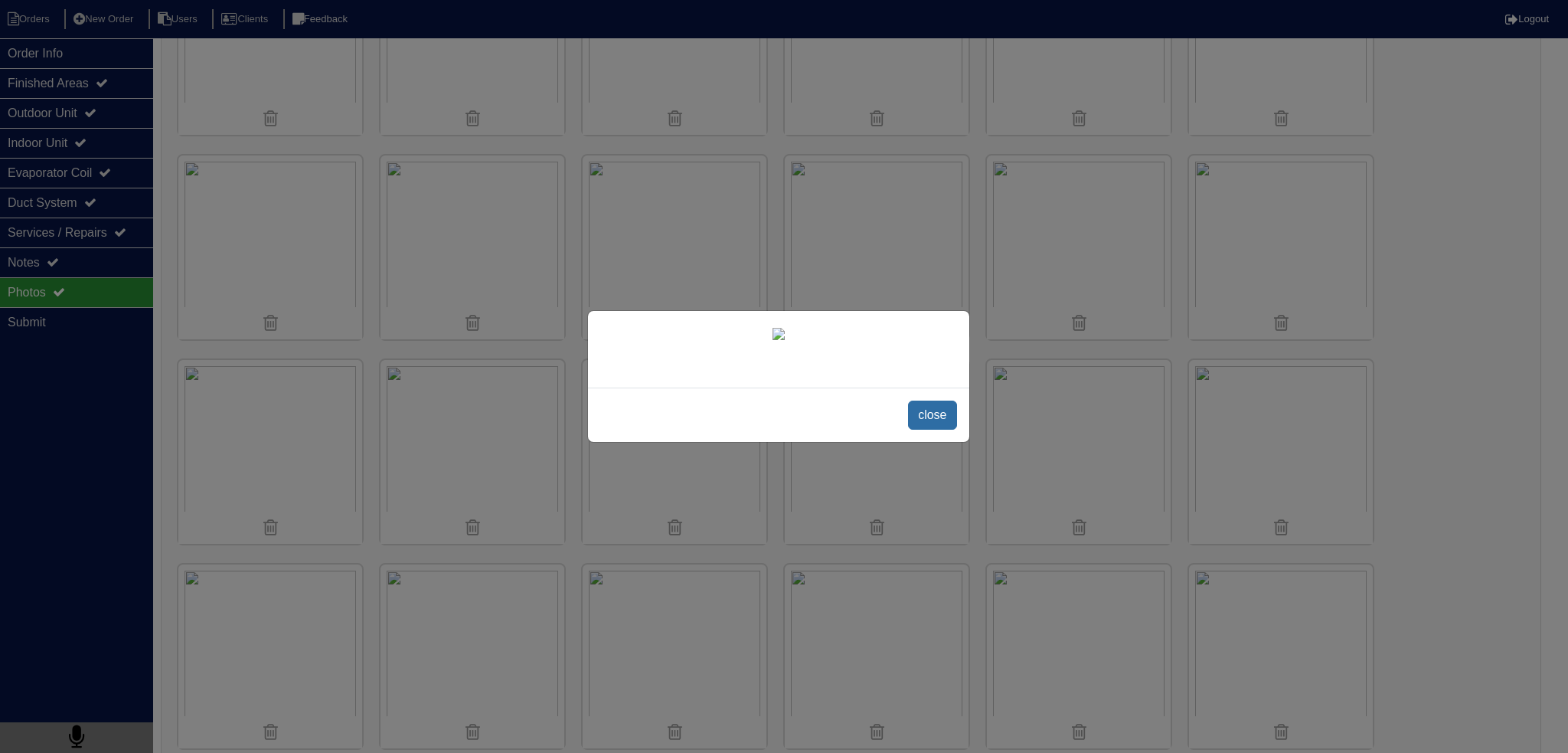
click at [924, 429] on span "close" at bounding box center [932, 415] width 48 height 29
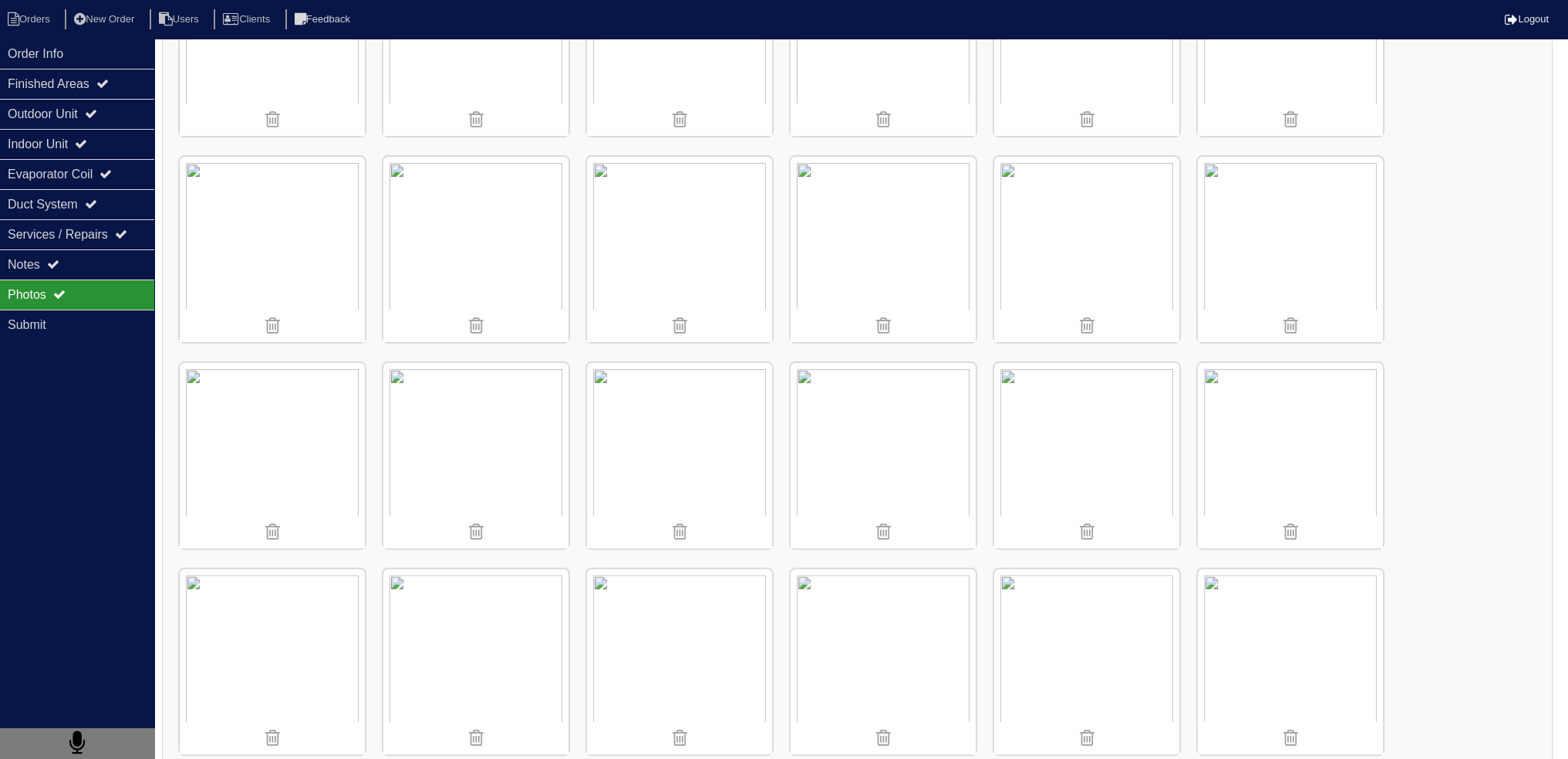
click at [695, 201] on img at bounding box center [680, 249] width 185 height 185
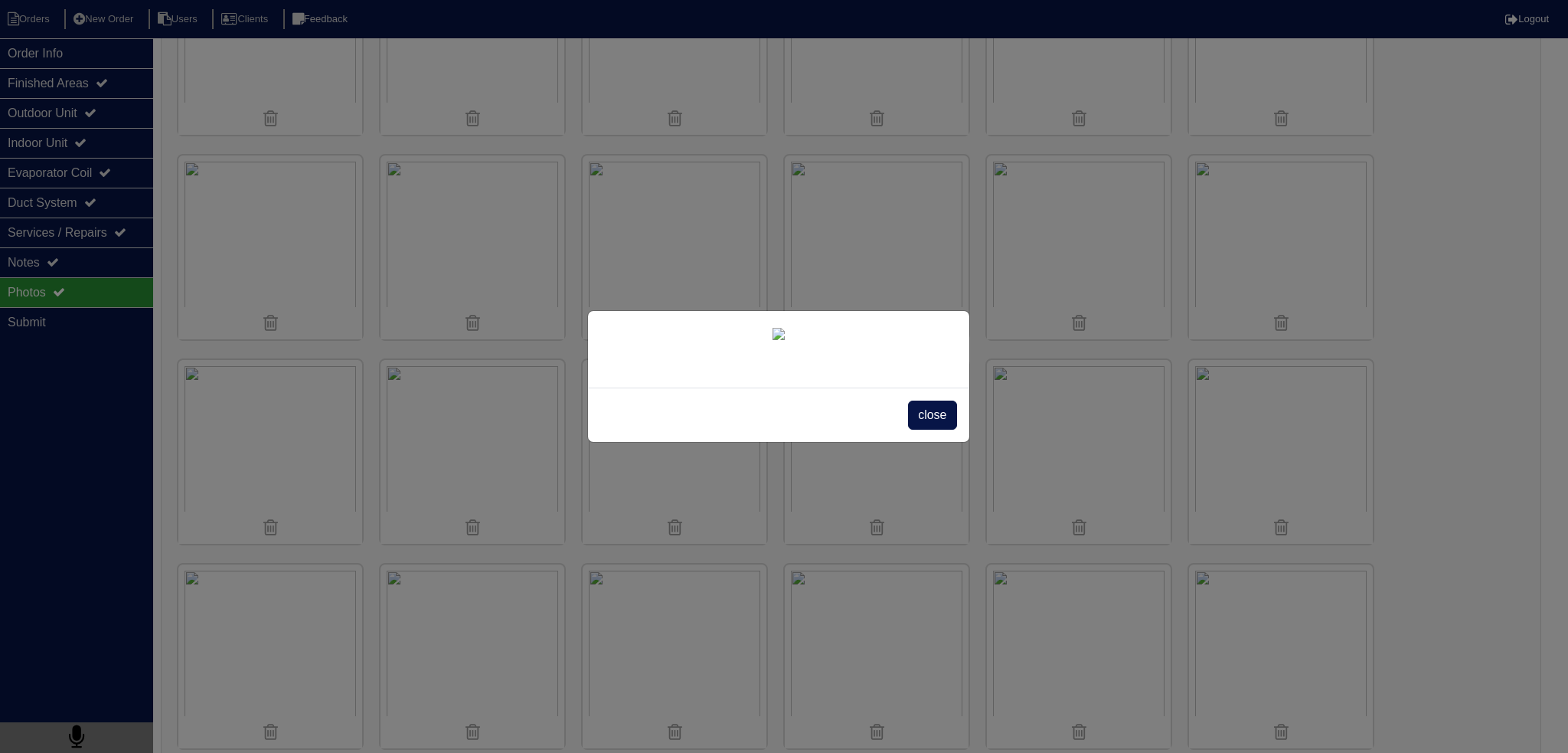
click at [925, 429] on span "close" at bounding box center [932, 415] width 48 height 29
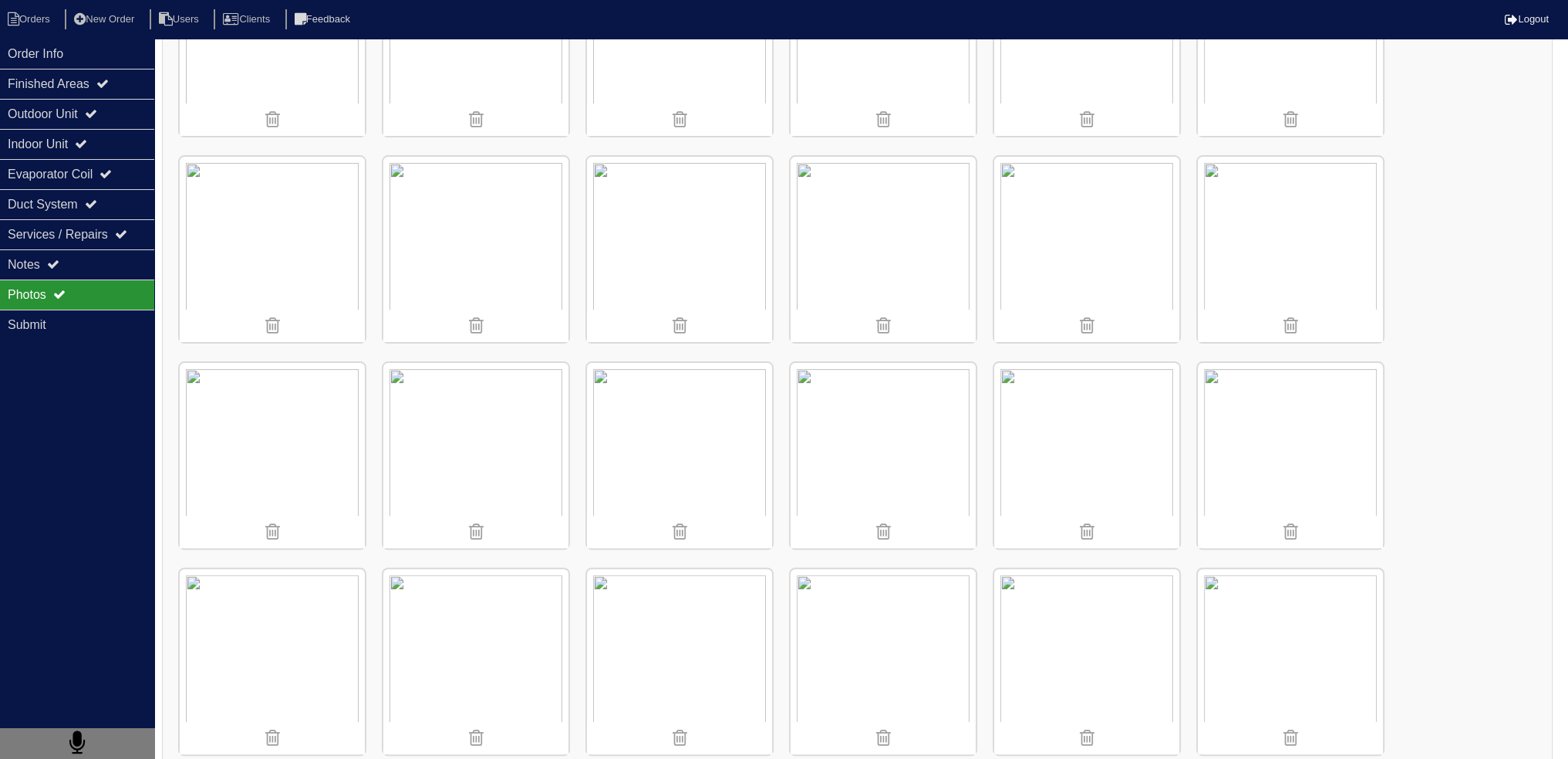
click at [538, 428] on img at bounding box center [475, 455] width 185 height 185
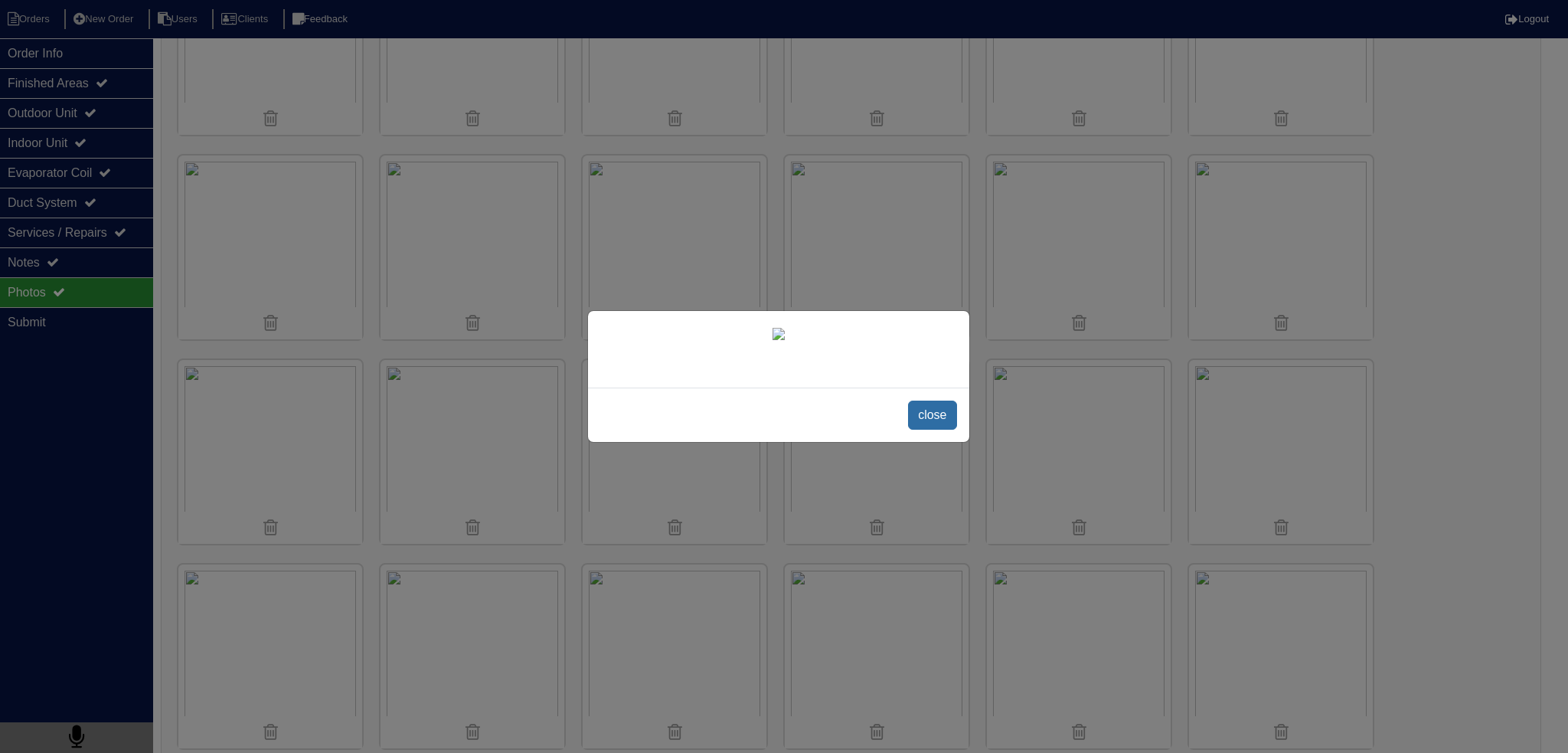
click at [925, 429] on span "close" at bounding box center [932, 415] width 48 height 29
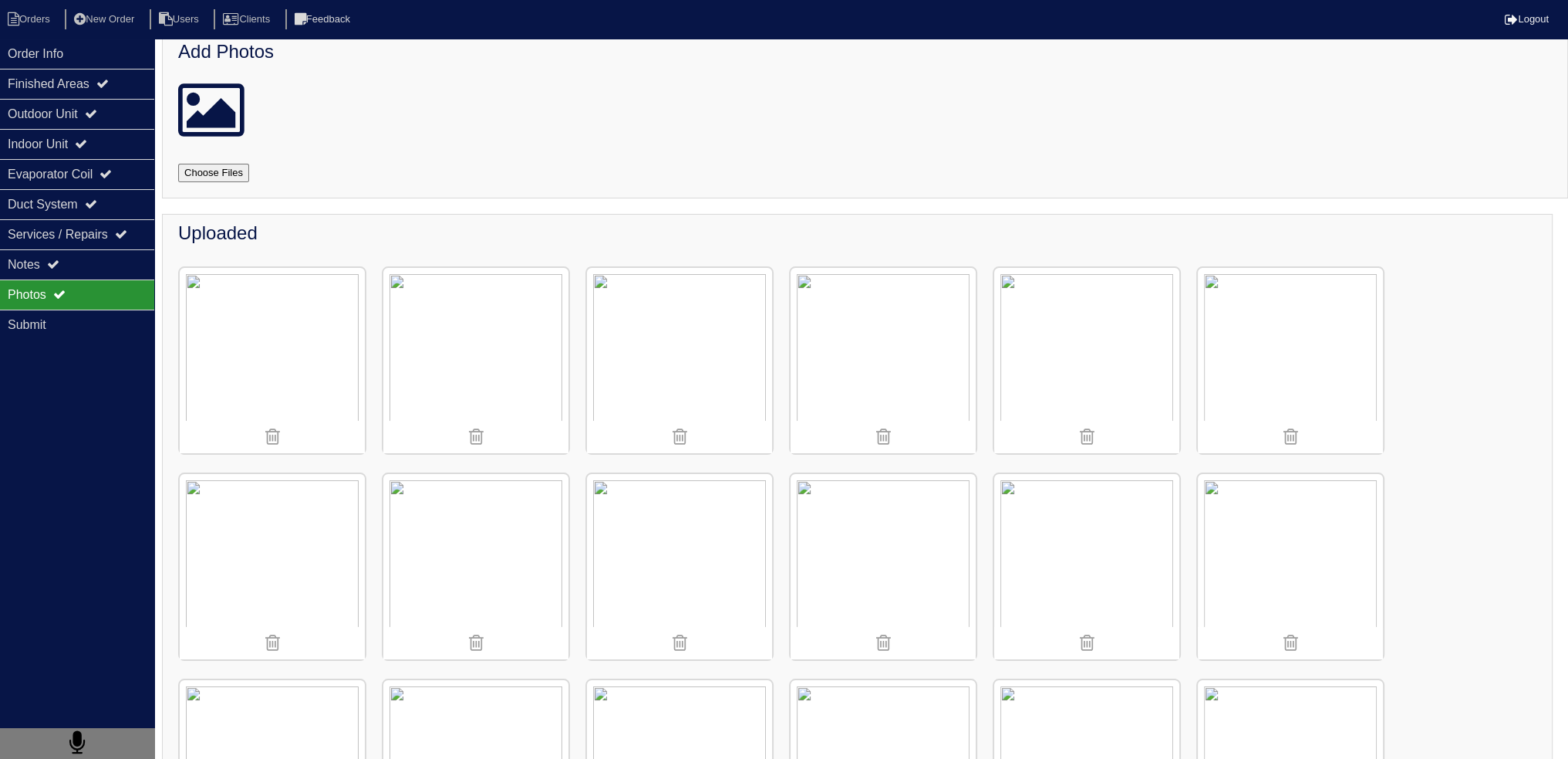
scroll to position [0, 0]
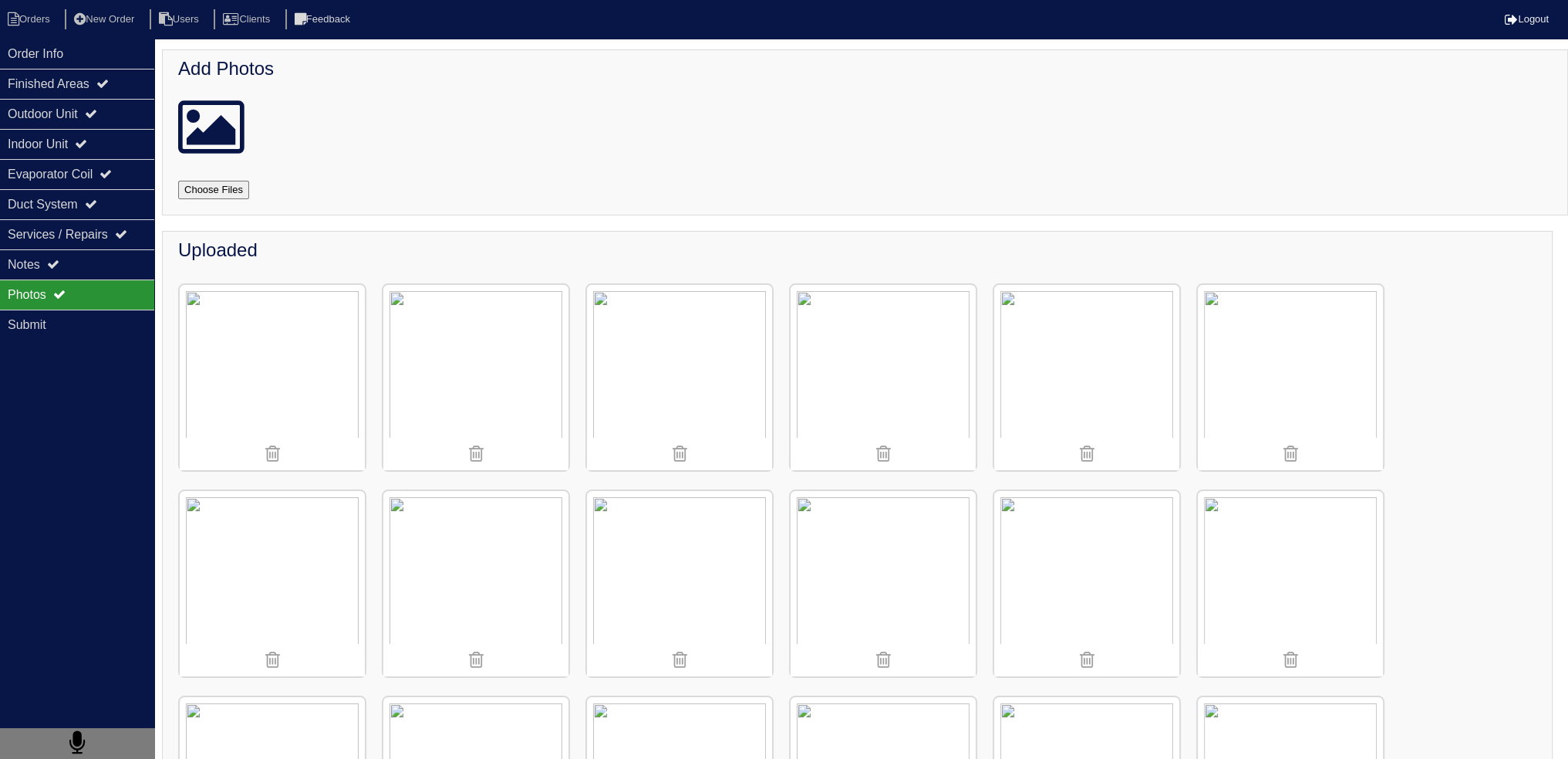
click at [306, 328] on img at bounding box center [272, 377] width 185 height 185
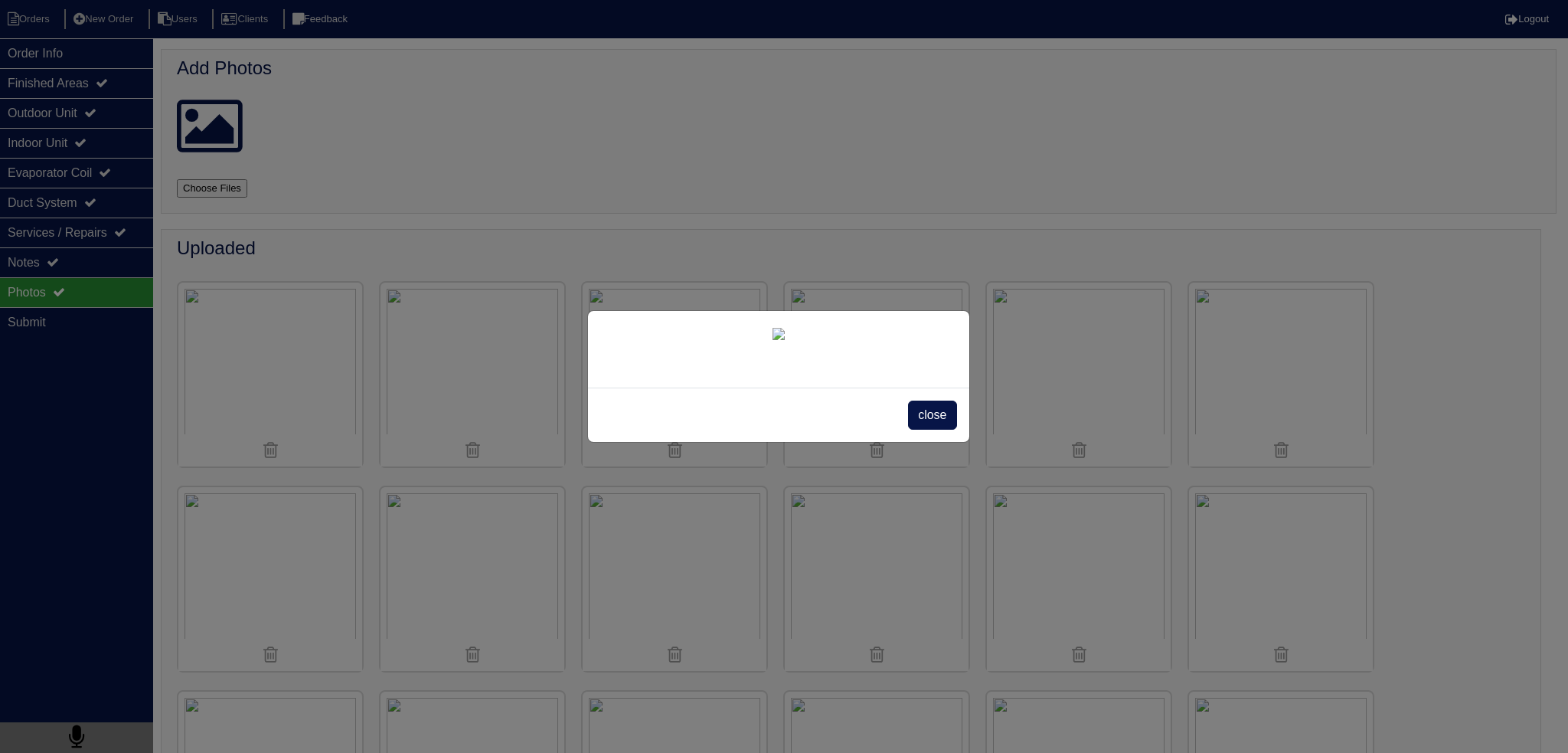
click at [944, 442] on div "close" at bounding box center [779, 415] width 381 height 54
click at [947, 429] on span "close" at bounding box center [932, 415] width 48 height 29
